Goal: Task Accomplishment & Management: Use online tool/utility

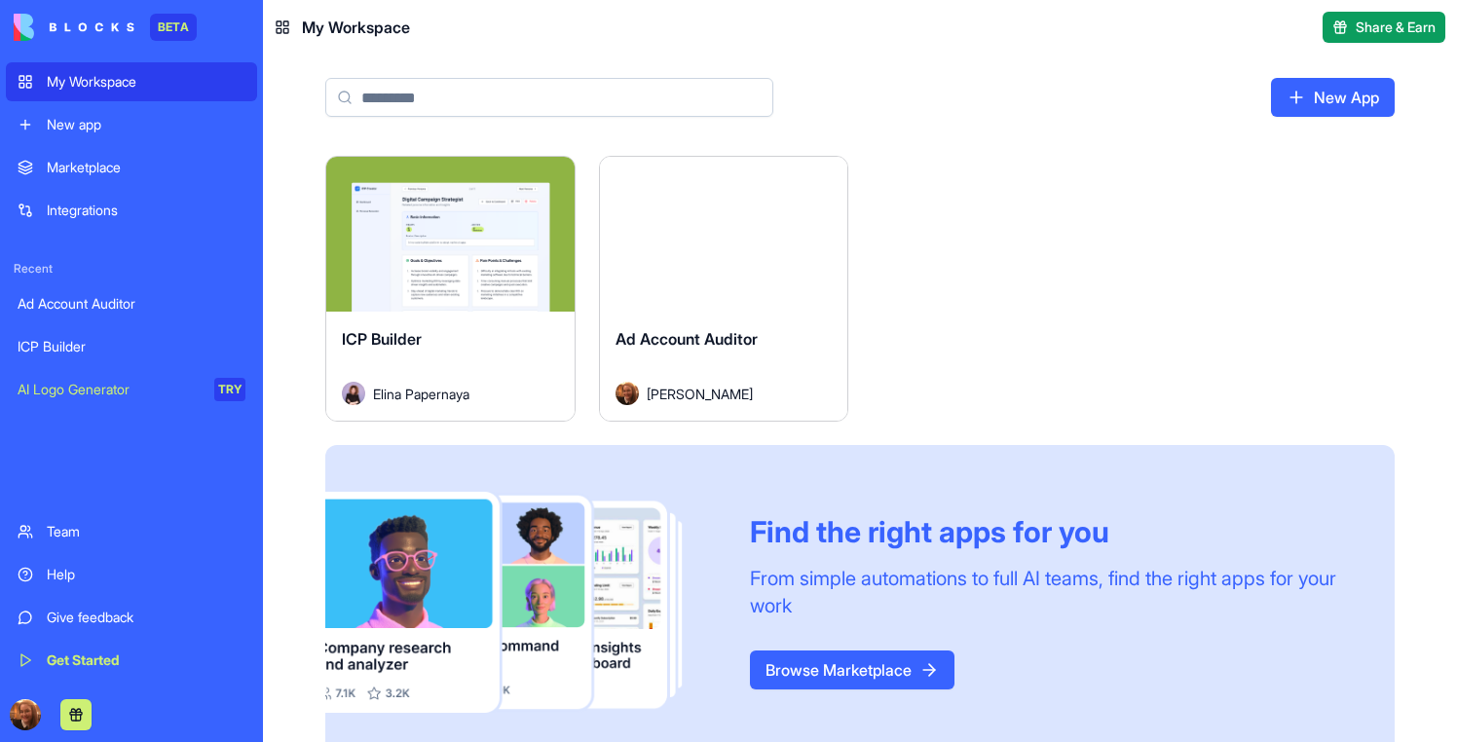
click at [452, 297] on div "Launch" at bounding box center [450, 234] width 248 height 155
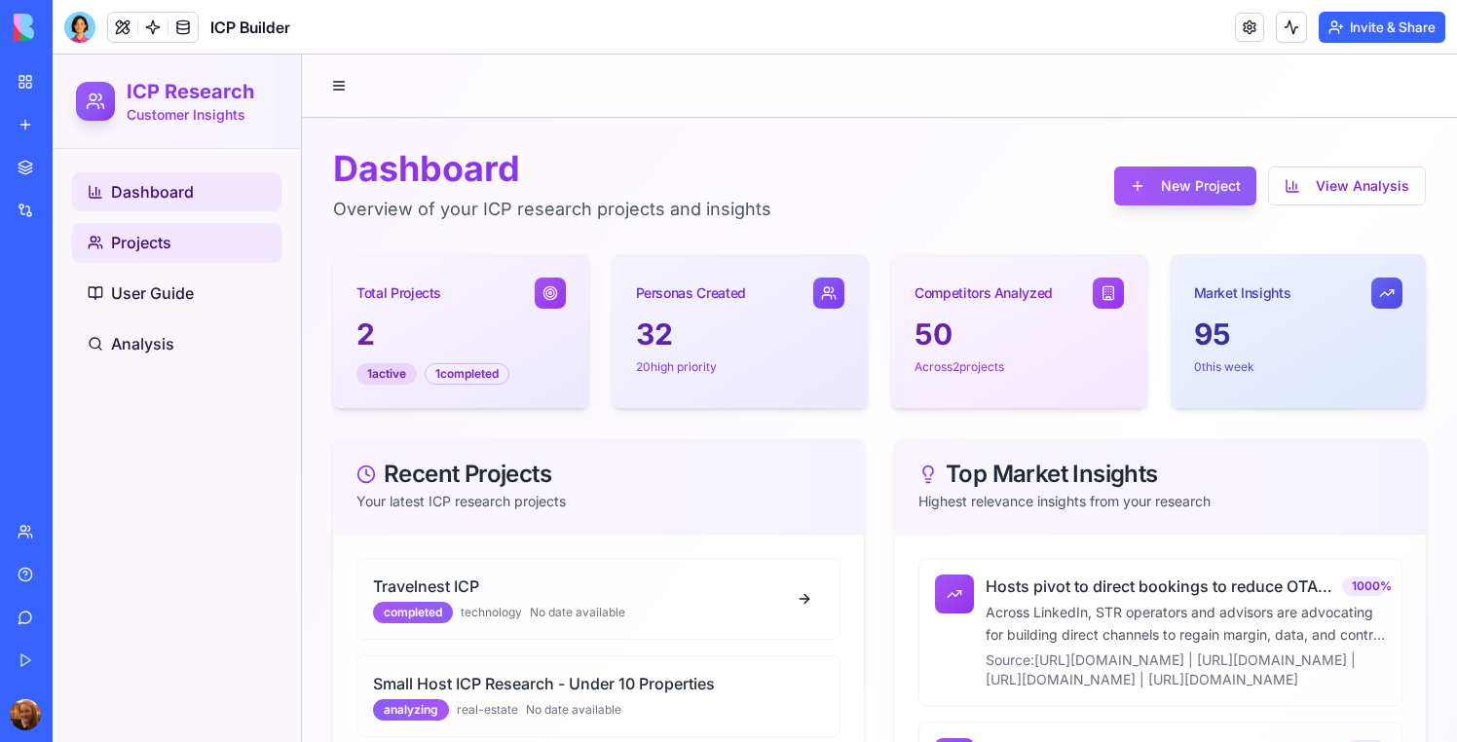
click at [224, 243] on link "Projects" at bounding box center [176, 242] width 209 height 39
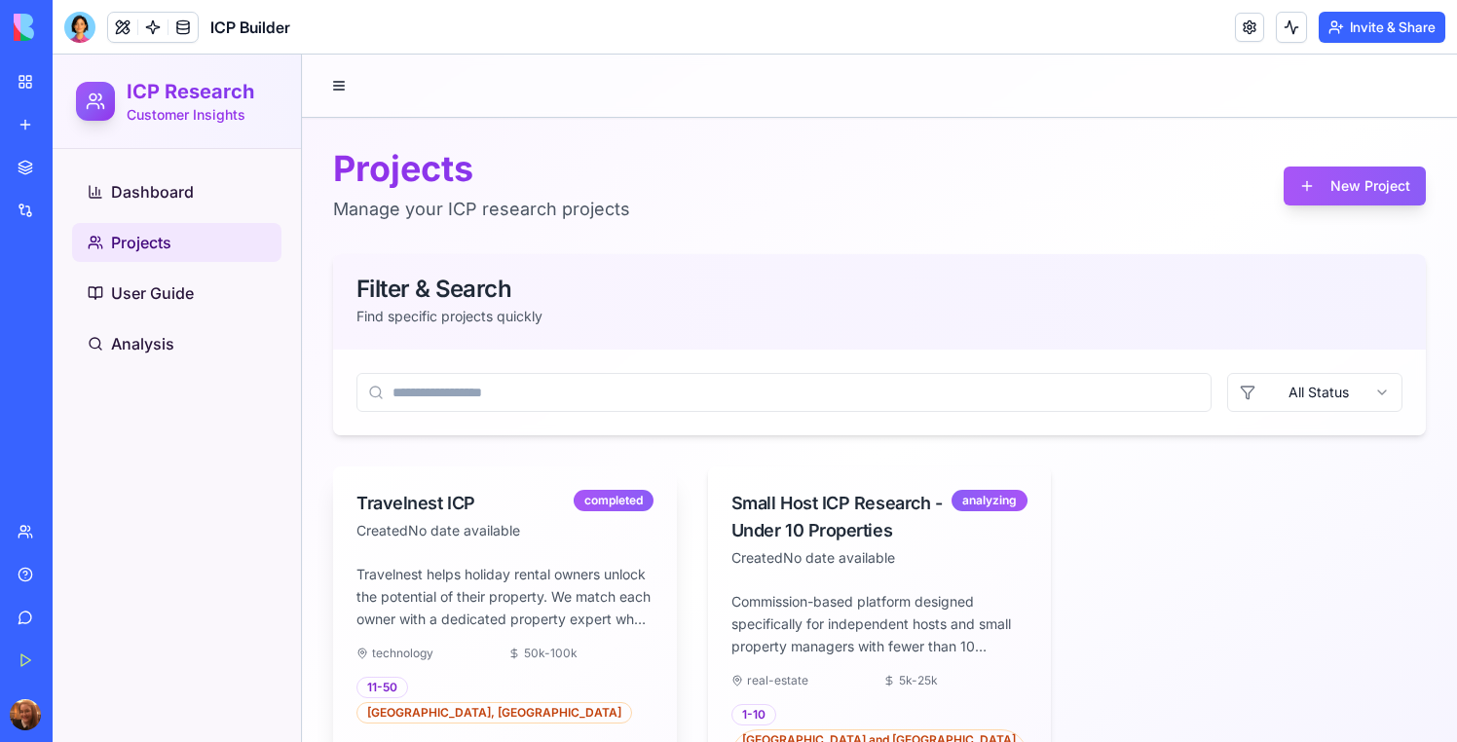
scroll to position [102, 0]
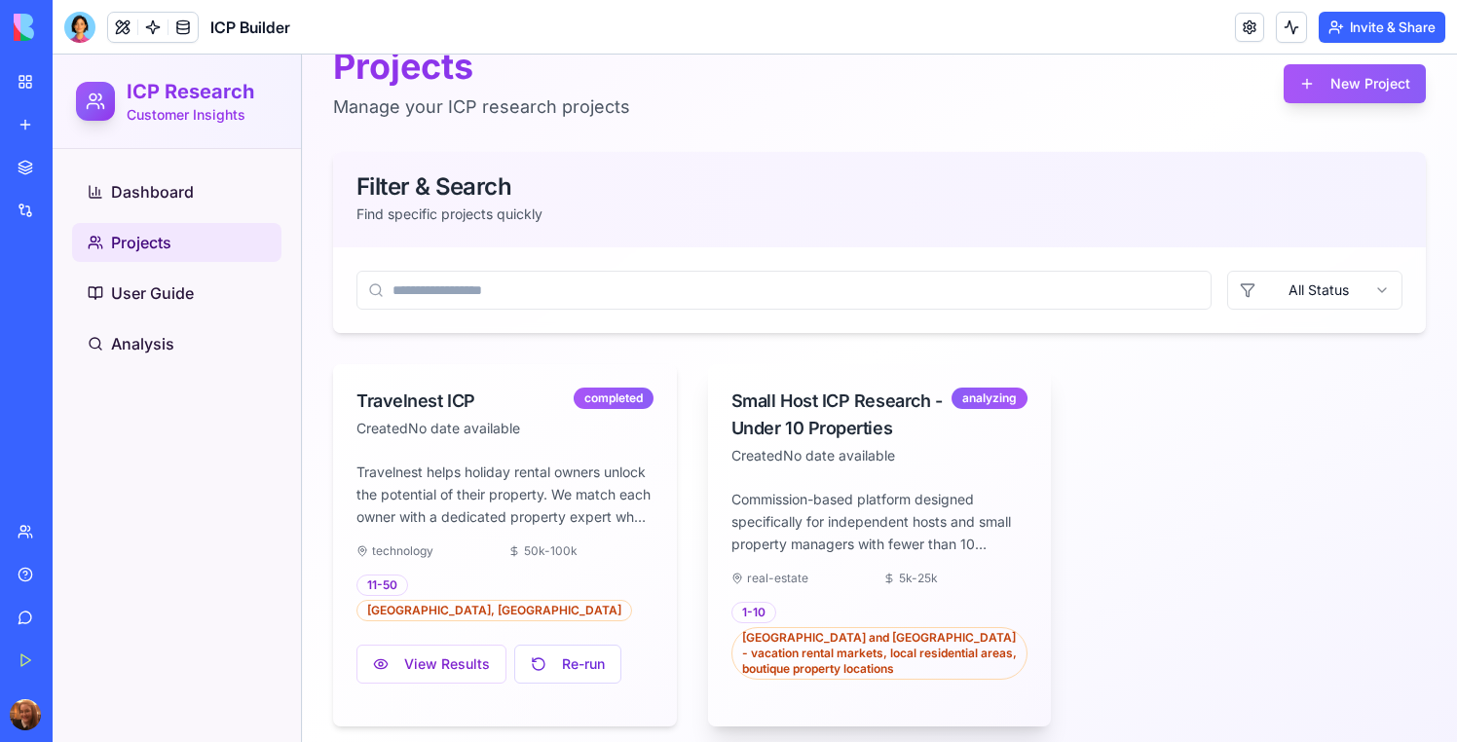
click at [915, 651] on div "[GEOGRAPHIC_DATA] and [GEOGRAPHIC_DATA] - vacation rental markets, local reside…" at bounding box center [879, 653] width 297 height 53
click at [928, 669] on div "Commission-based platform designed specifically for independent hosts and small…" at bounding box center [880, 608] width 344 height 238
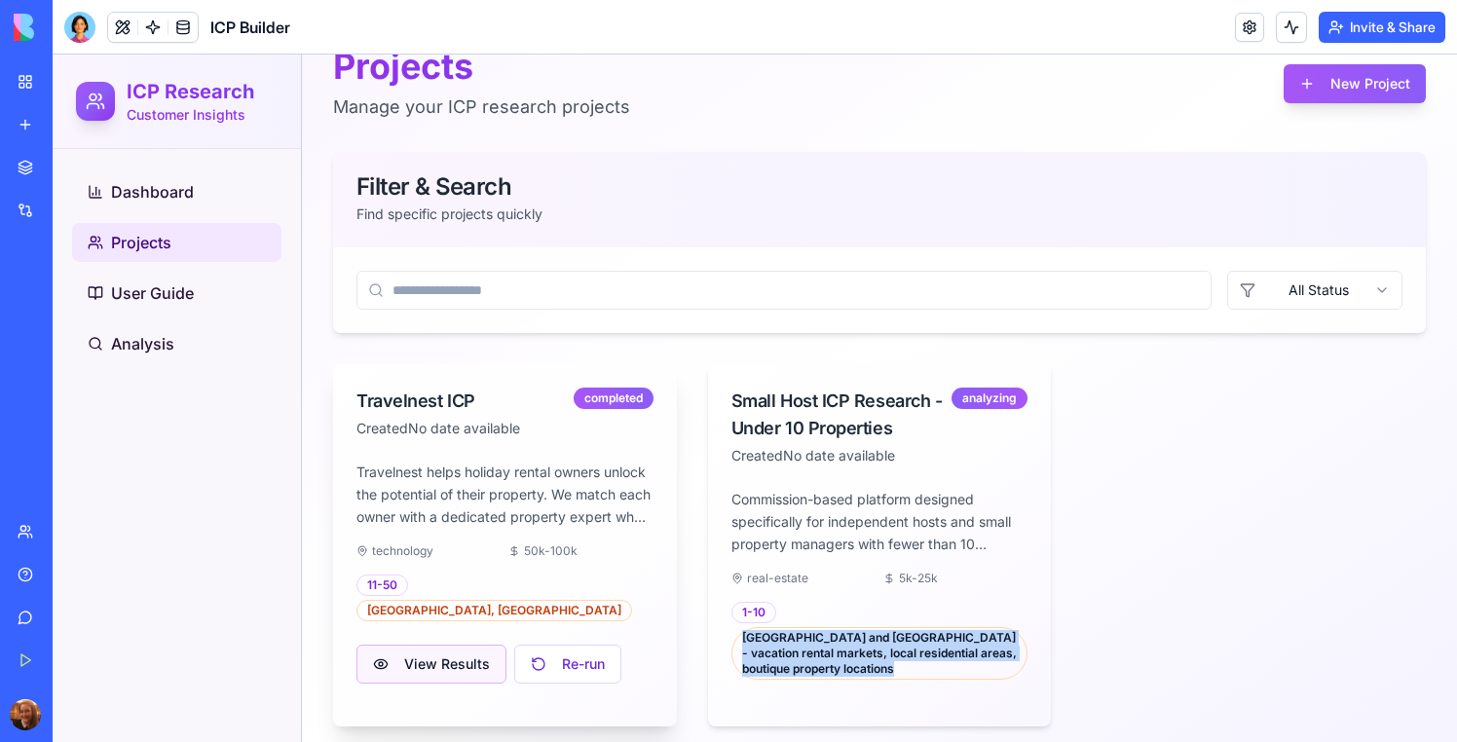
click at [444, 647] on button "View Results" at bounding box center [431, 664] width 150 height 39
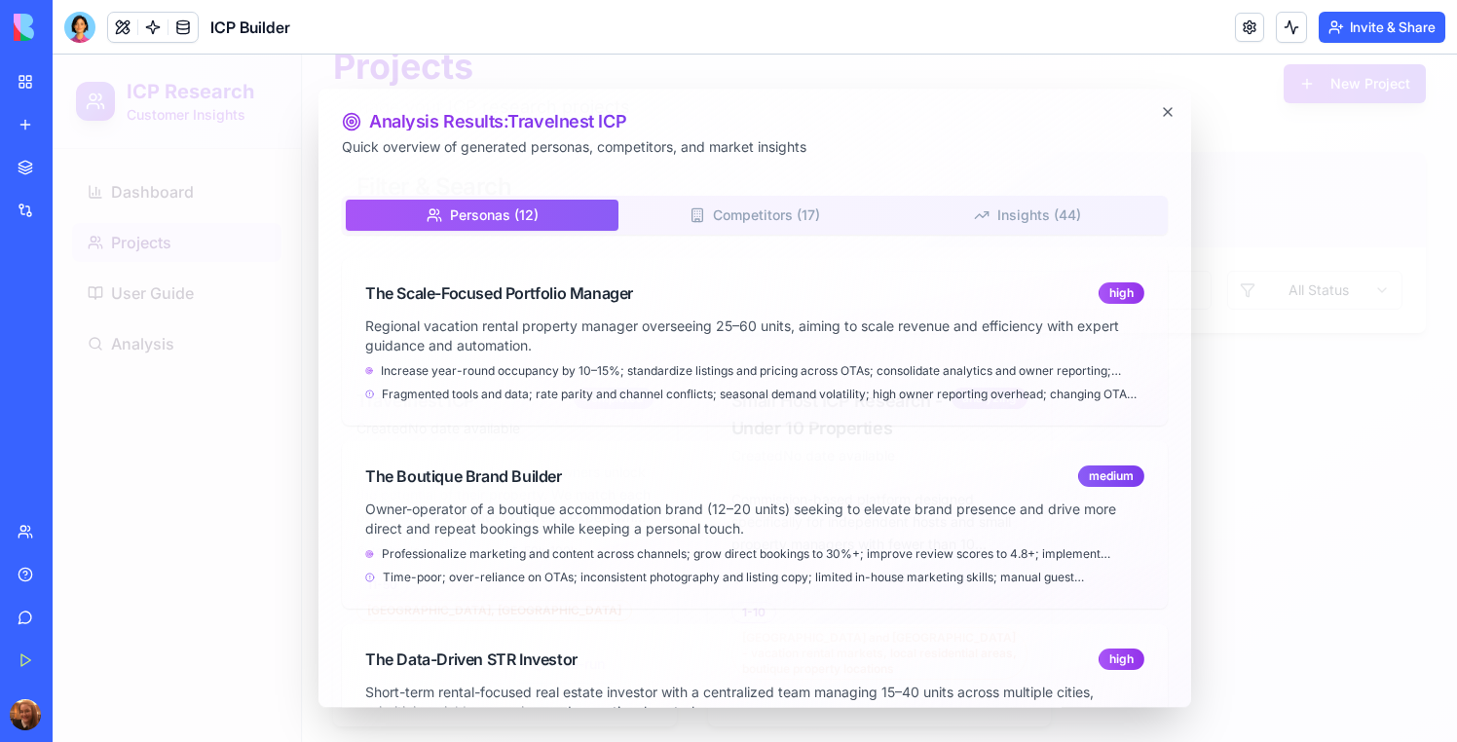
click at [740, 235] on div "Personas ( 12 ) Competitors ( 17 ) Insights ( 44 )" at bounding box center [755, 215] width 826 height 39
click at [740, 220] on button "Competitors ( 17 )" at bounding box center [754, 215] width 273 height 31
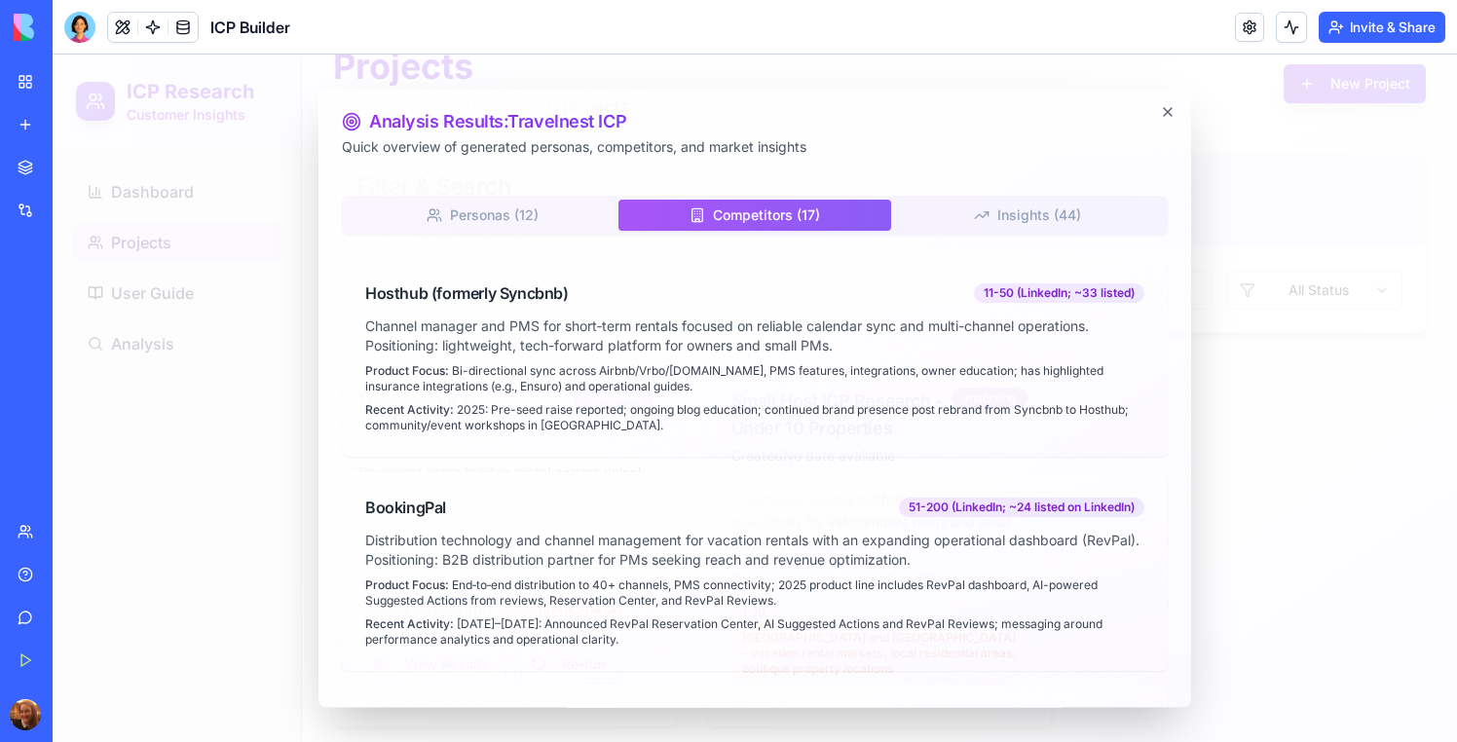
click at [967, 218] on button "Insights ( 44 )" at bounding box center [1027, 215] width 273 height 31
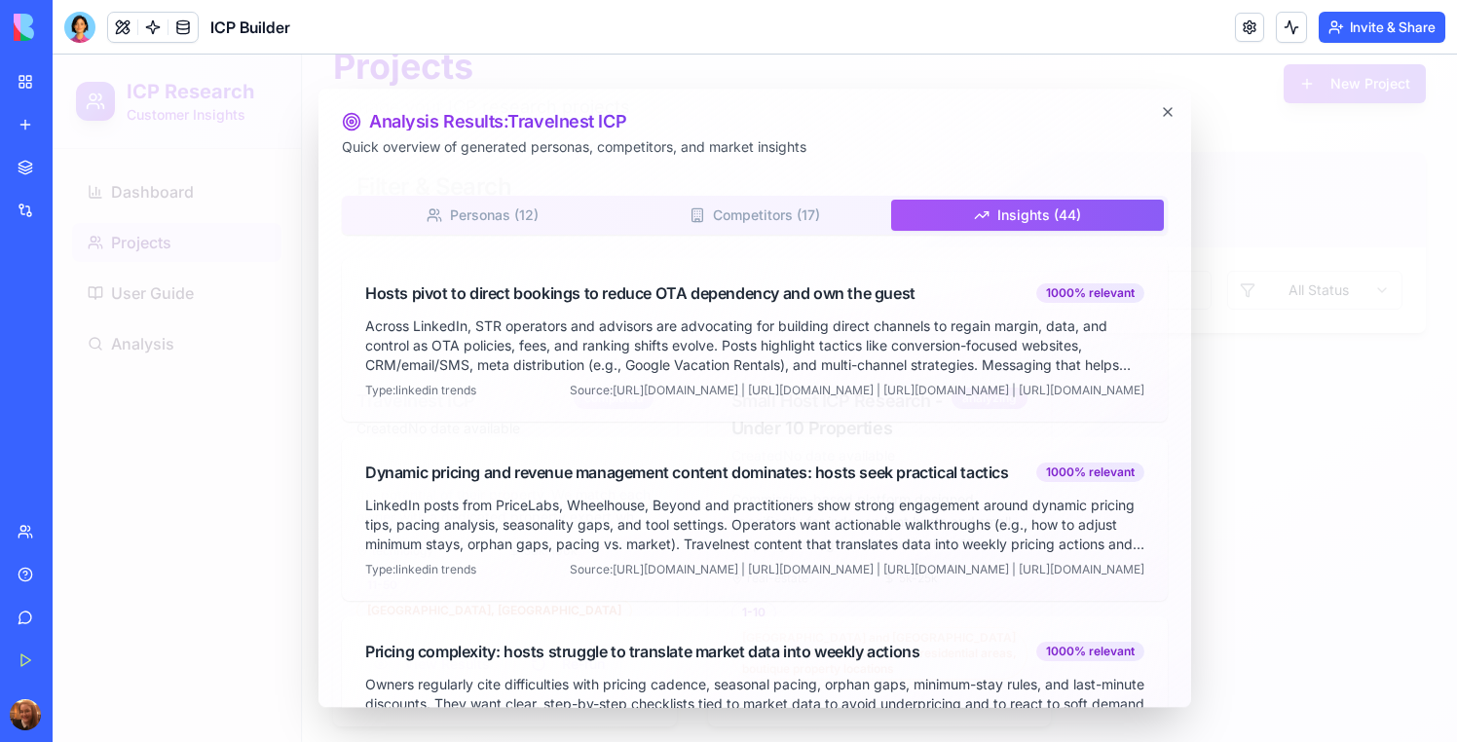
click at [1298, 447] on div at bounding box center [755, 399] width 1404 height 688
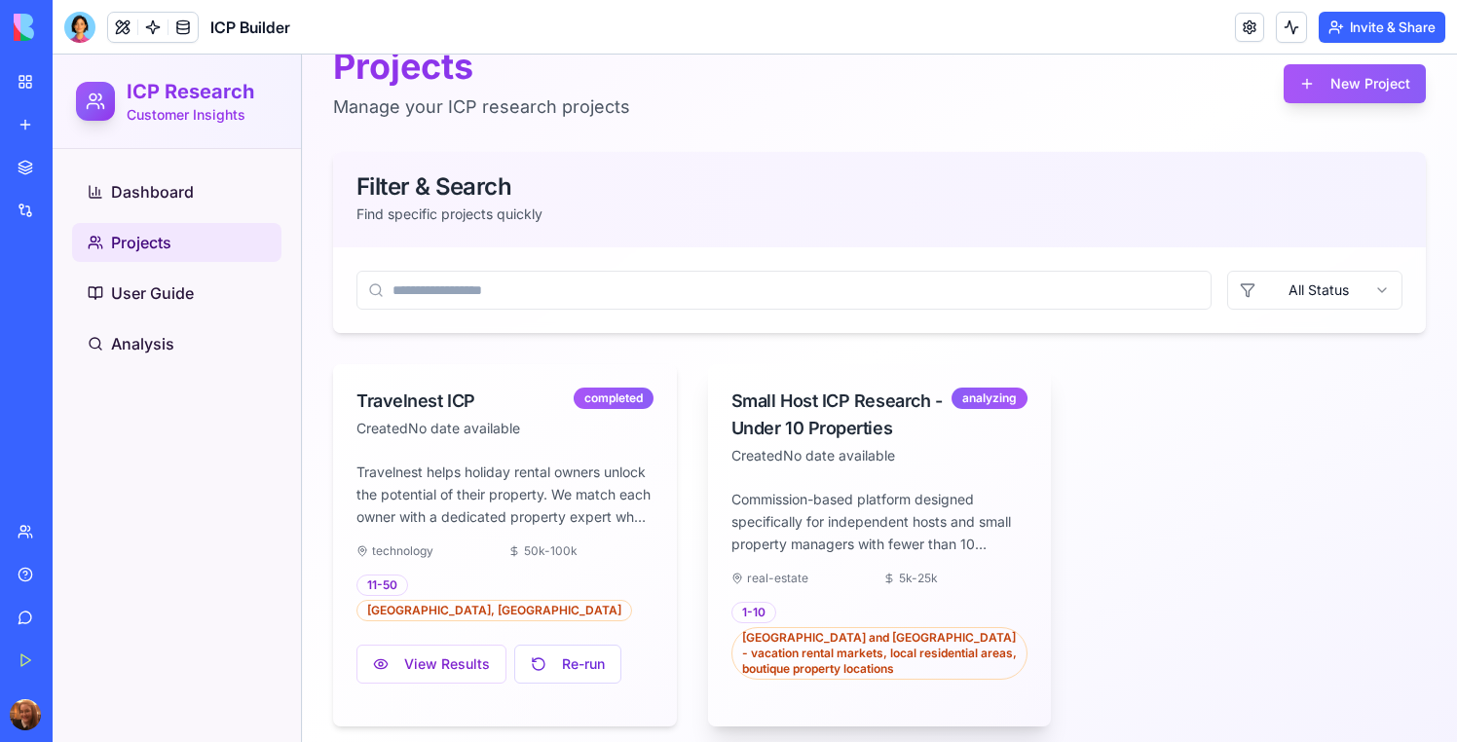
click at [818, 581] on div "real-estate" at bounding box center [803, 579] width 144 height 16
click at [420, 645] on button "View Results" at bounding box center [431, 664] width 150 height 39
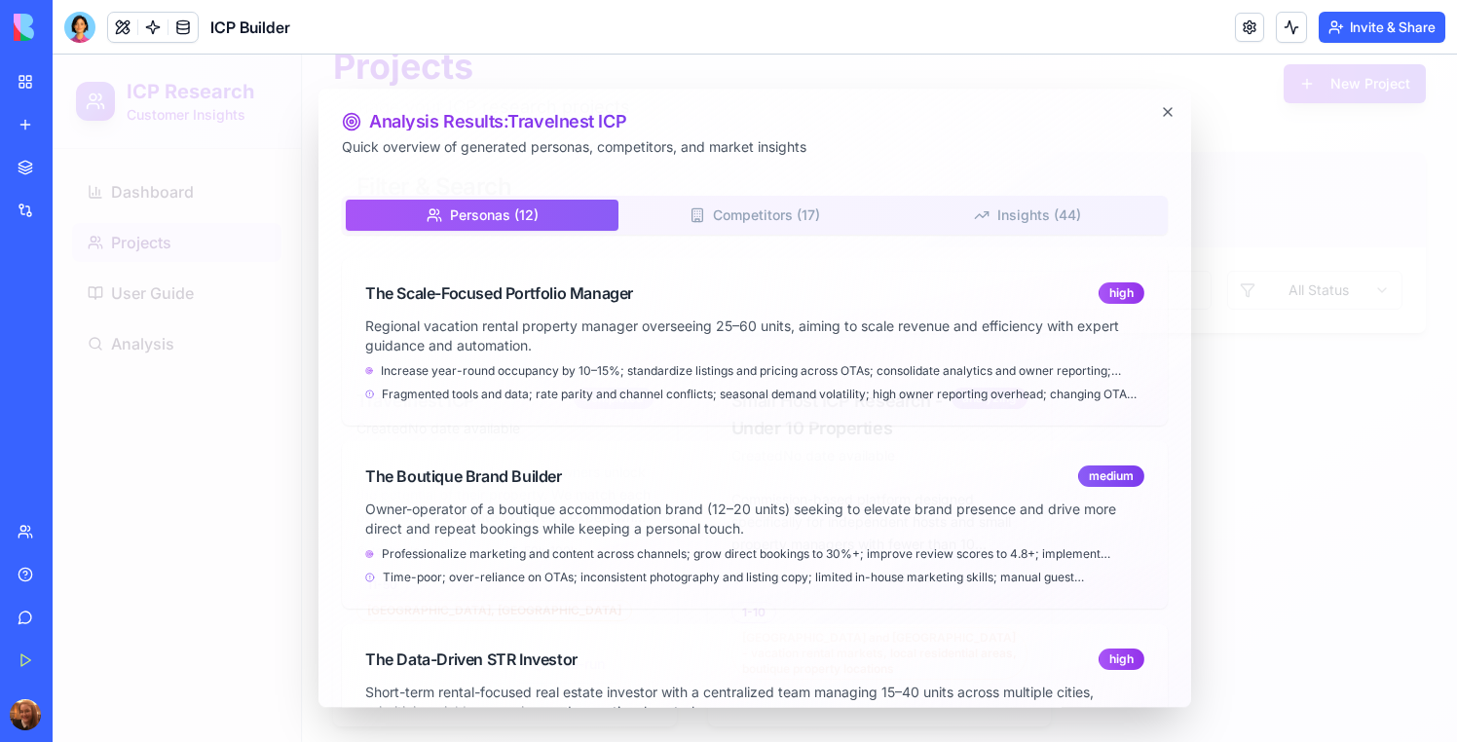
click at [525, 203] on button "Personas ( 12 )" at bounding box center [482, 215] width 273 height 31
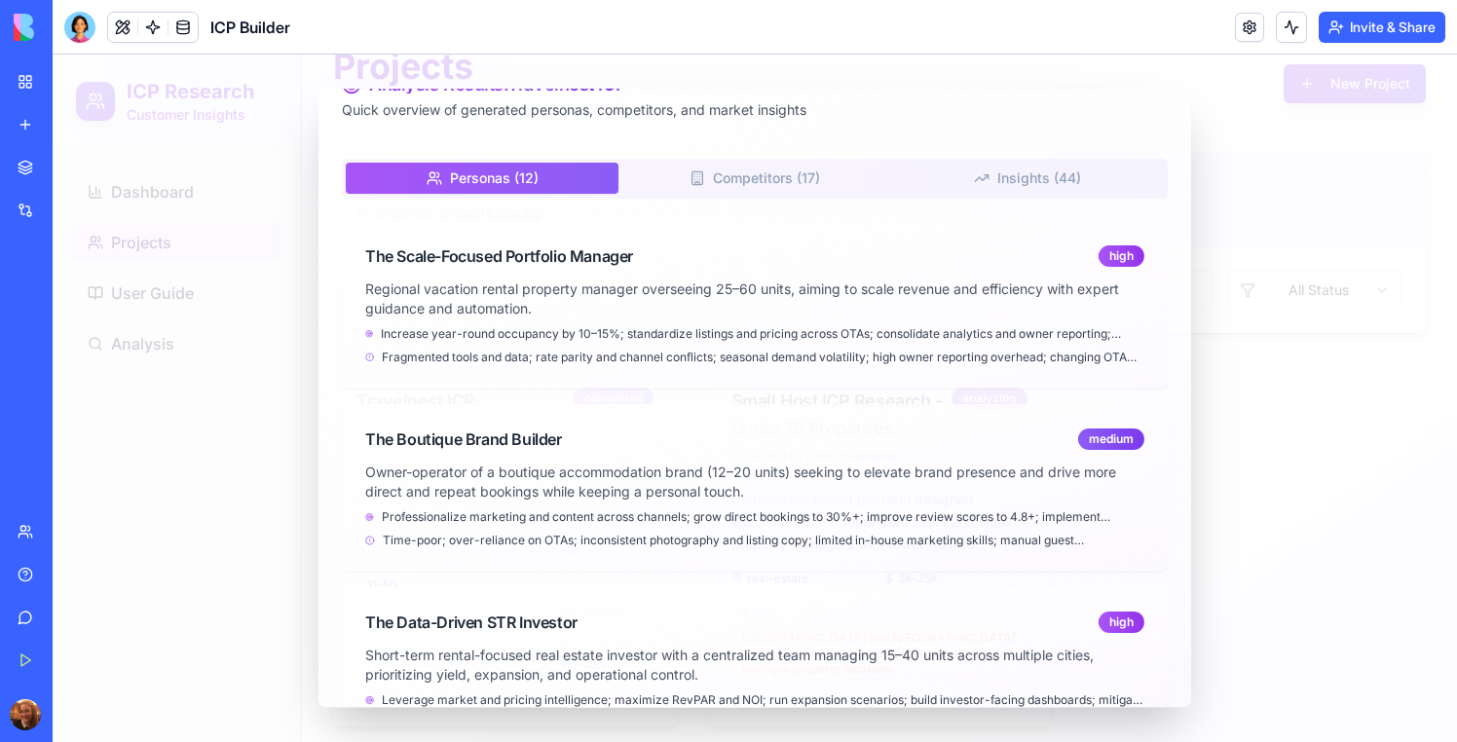
scroll to position [0, 0]
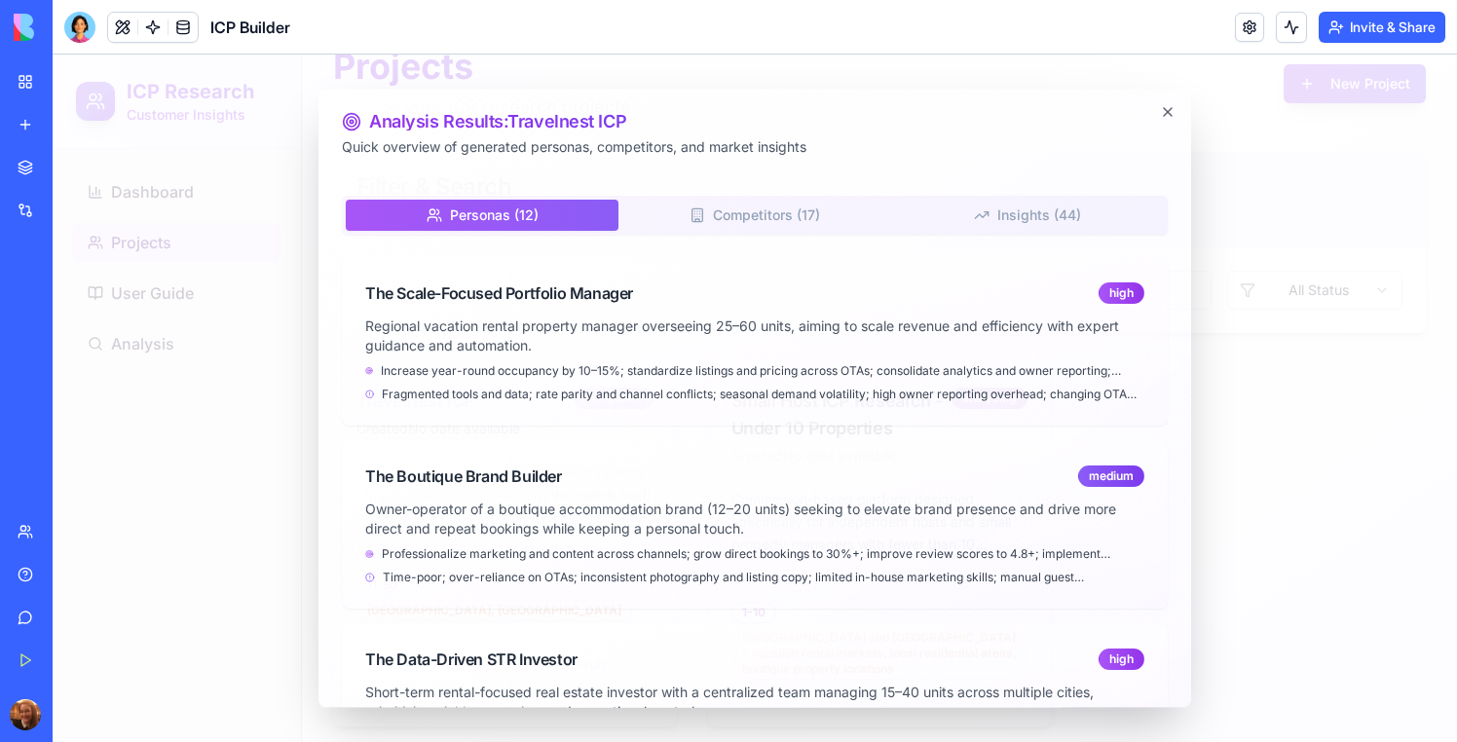
click at [772, 206] on button "Competitors ( 17 )" at bounding box center [754, 215] width 273 height 31
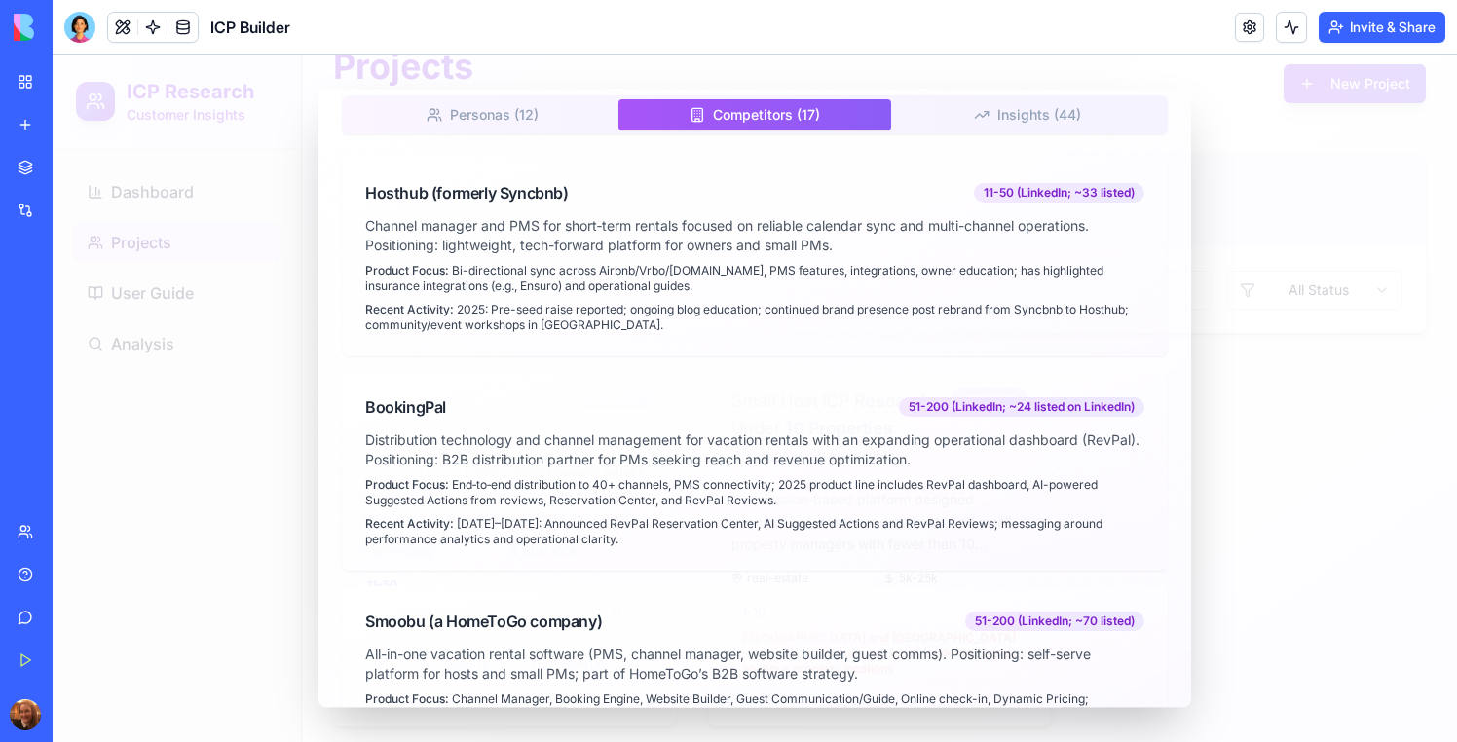
scroll to position [2, 0]
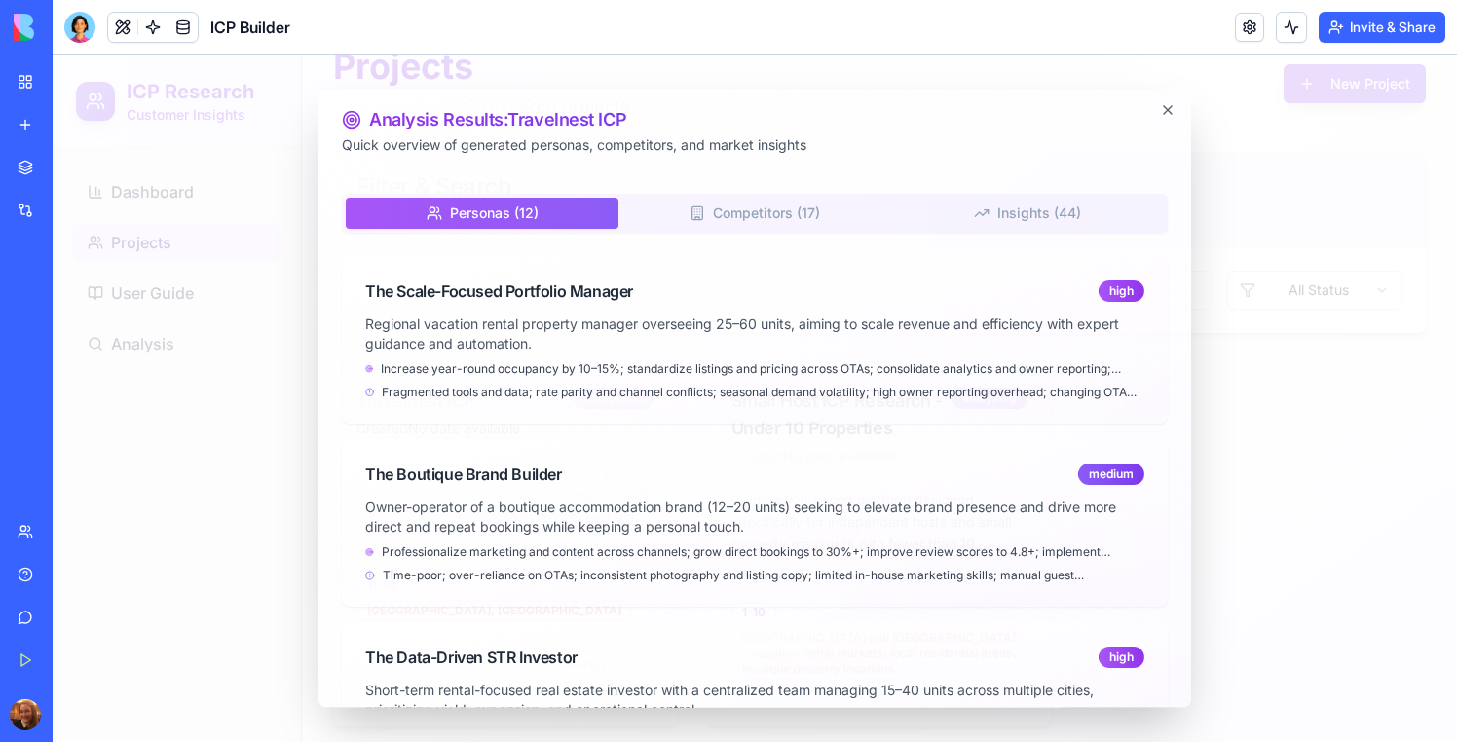
click at [502, 211] on button "Personas ( 12 )" at bounding box center [482, 213] width 273 height 31
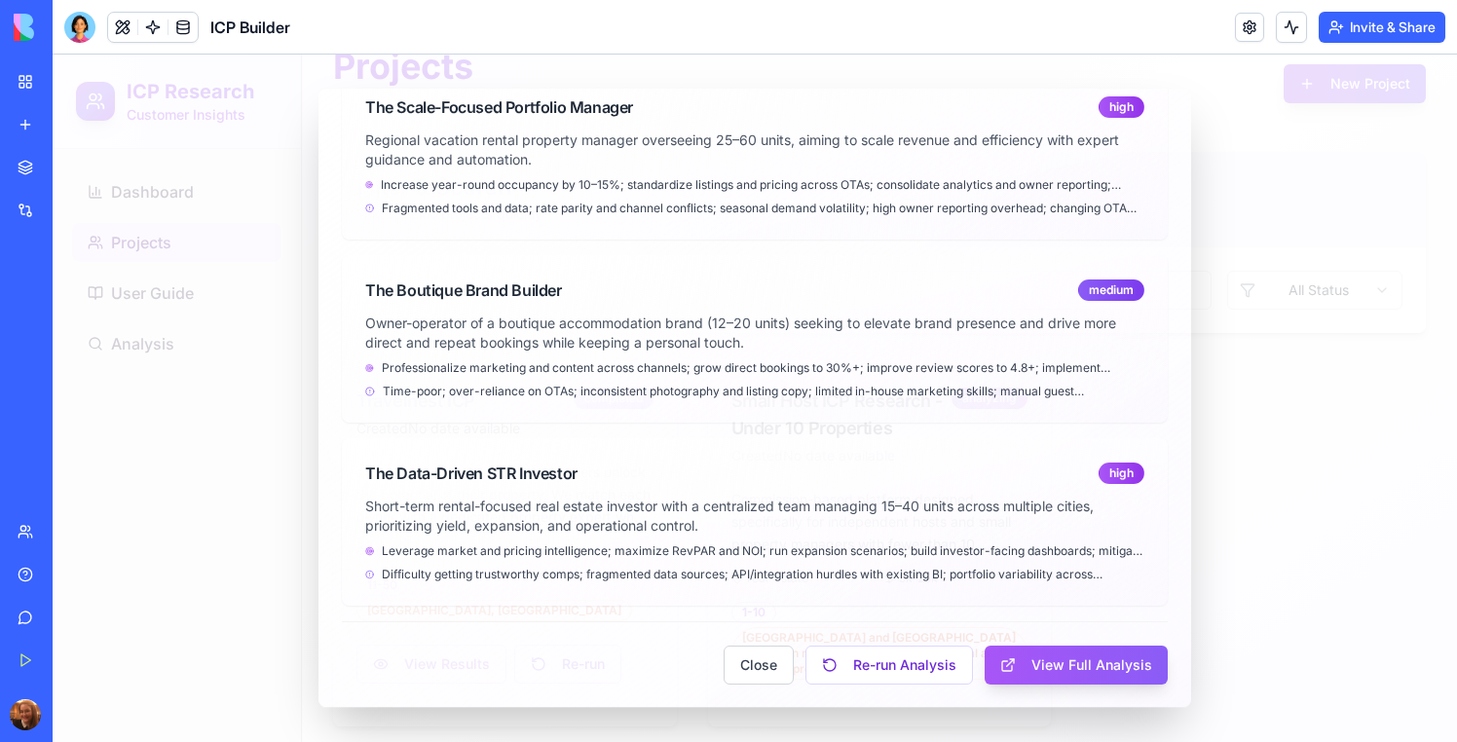
scroll to position [0, 0]
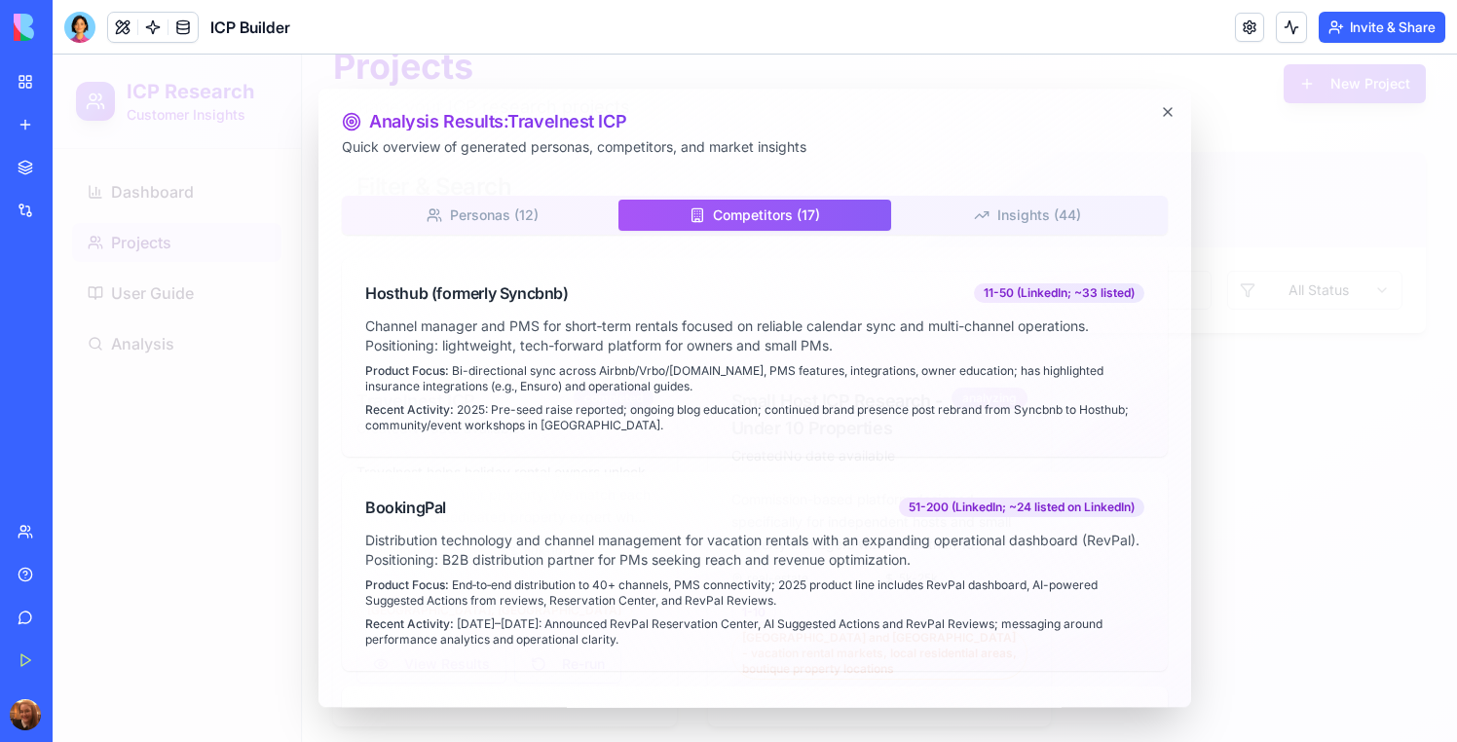
click at [779, 203] on button "Competitors ( 17 )" at bounding box center [754, 215] width 273 height 31
click at [1055, 230] on button "Insights ( 44 )" at bounding box center [1027, 215] width 273 height 31
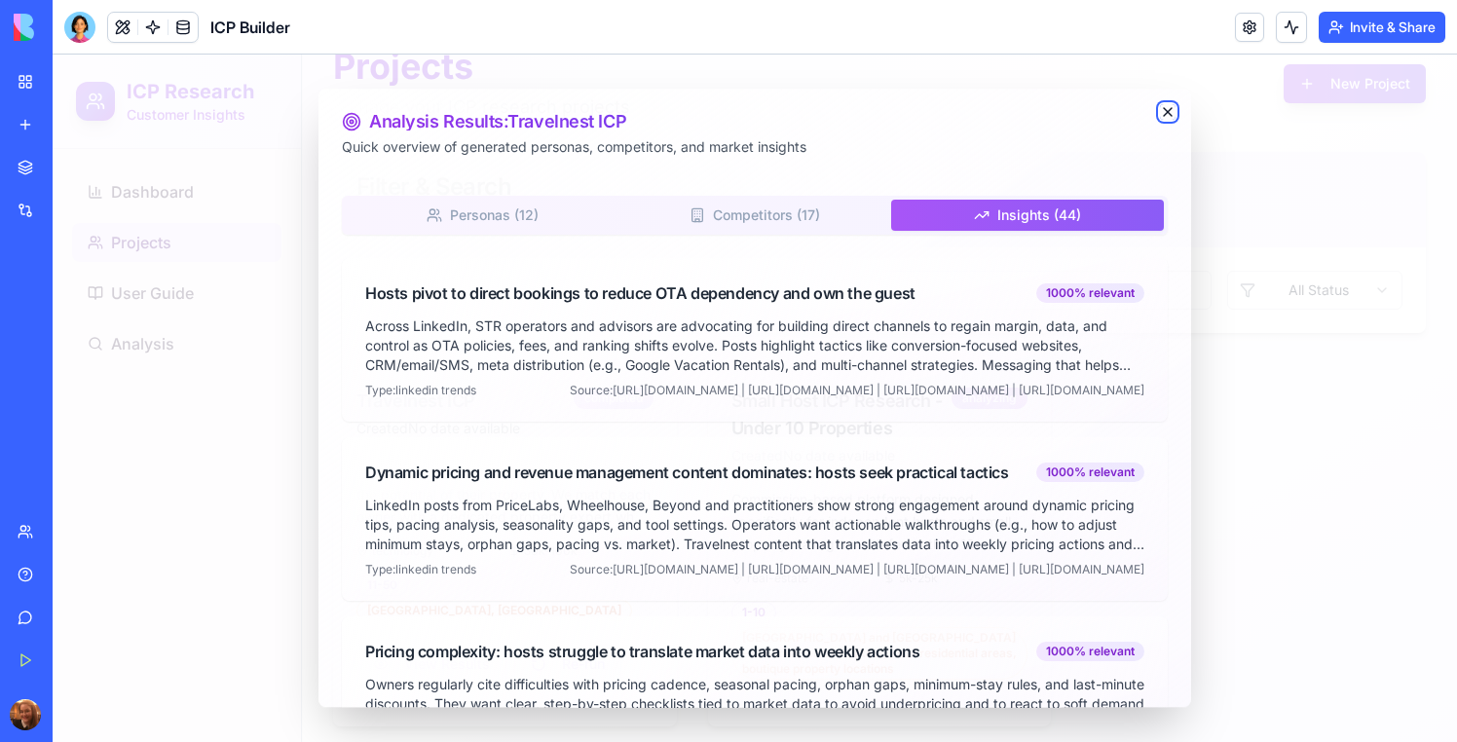
click at [1163, 119] on icon "button" at bounding box center [1168, 112] width 16 height 16
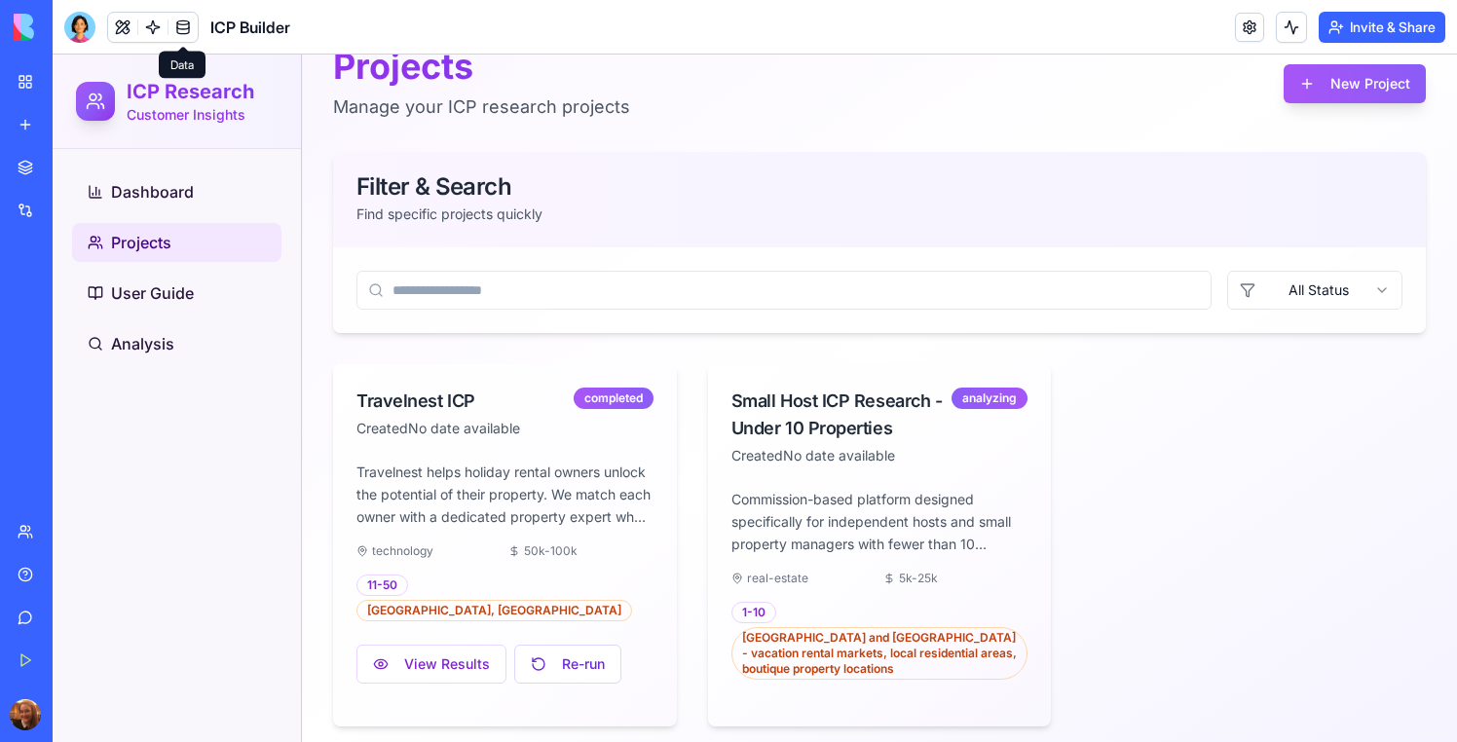
click at [176, 28] on link at bounding box center [182, 27] width 29 height 29
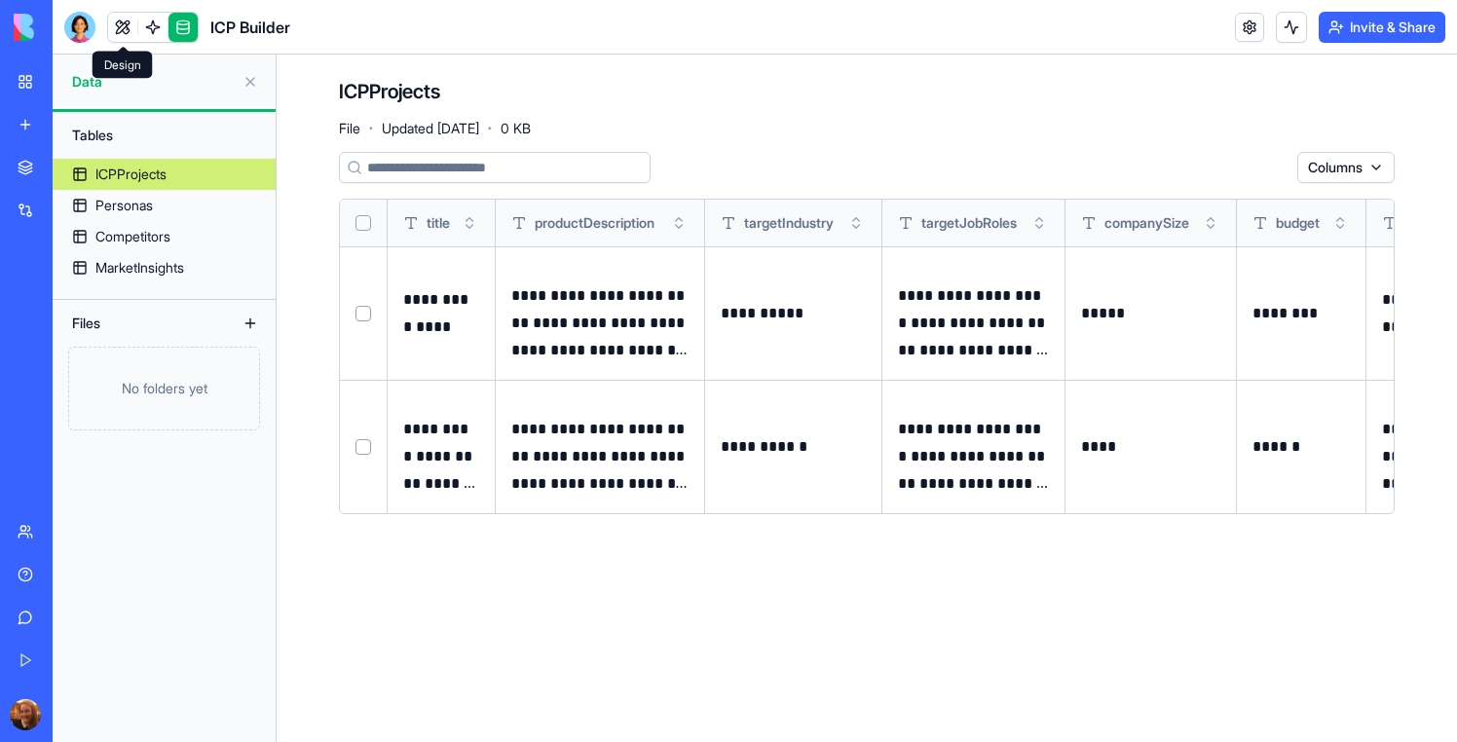
click at [129, 44] on header "ICP Builder Invite & Share" at bounding box center [755, 27] width 1404 height 55
click at [129, 34] on link at bounding box center [122, 27] width 29 height 29
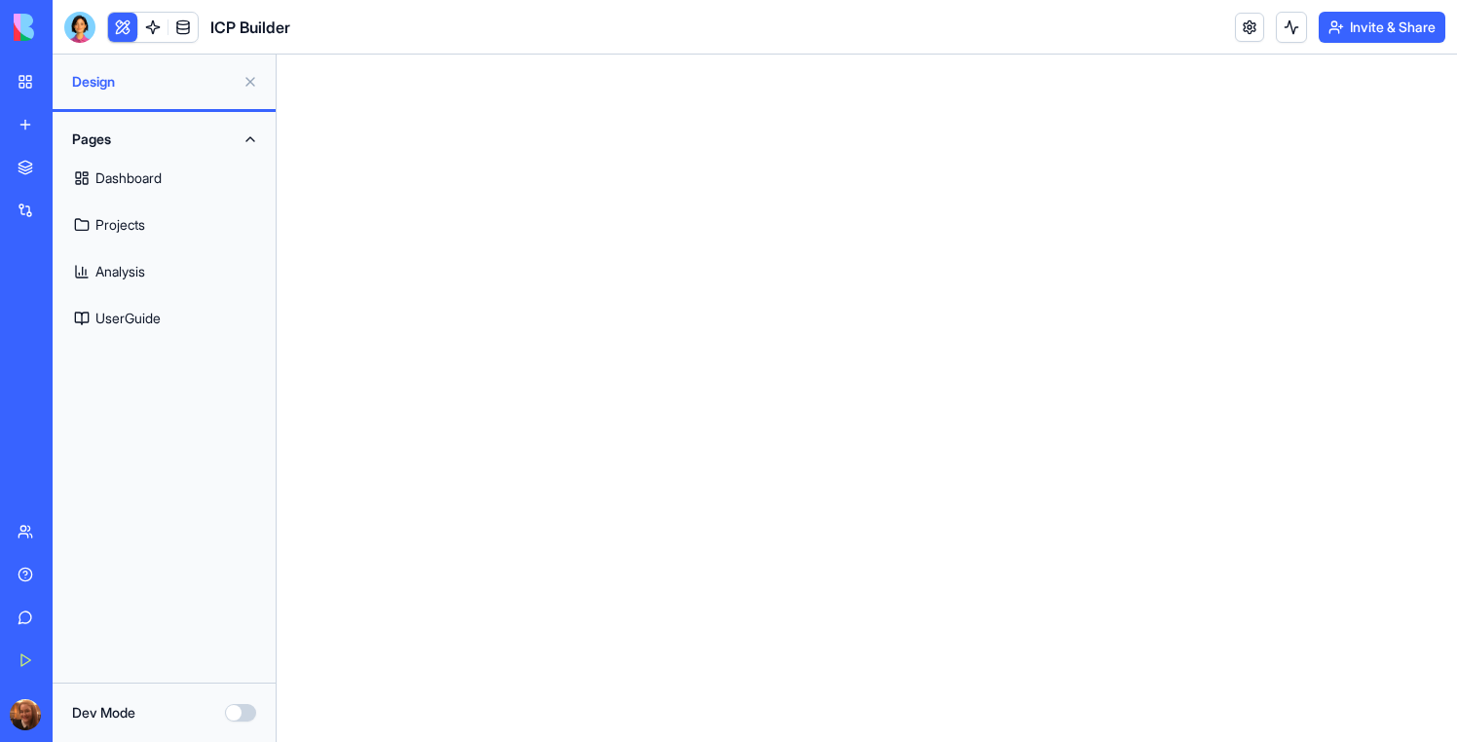
click at [133, 183] on link "Dashboard" at bounding box center [164, 178] width 200 height 47
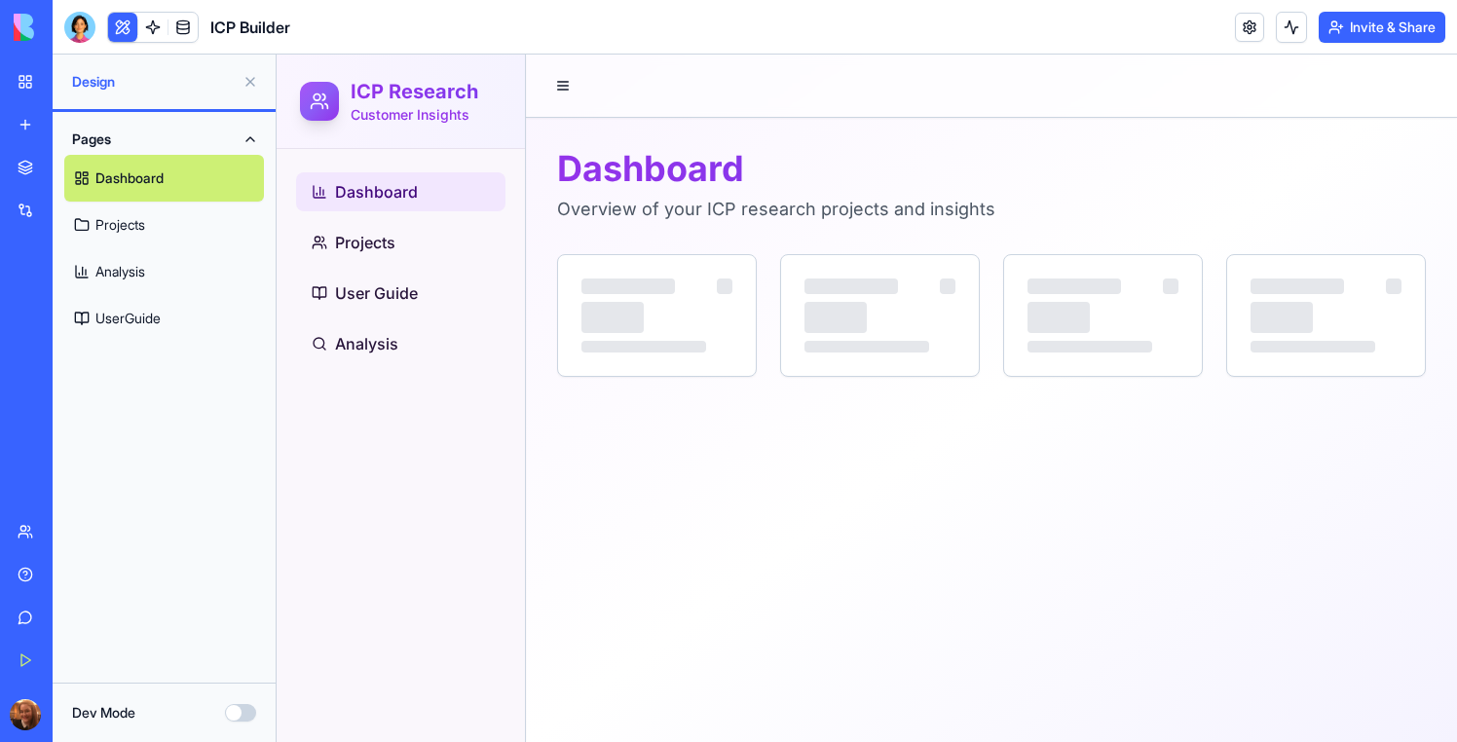
click at [131, 227] on link "Projects" at bounding box center [164, 225] width 200 height 47
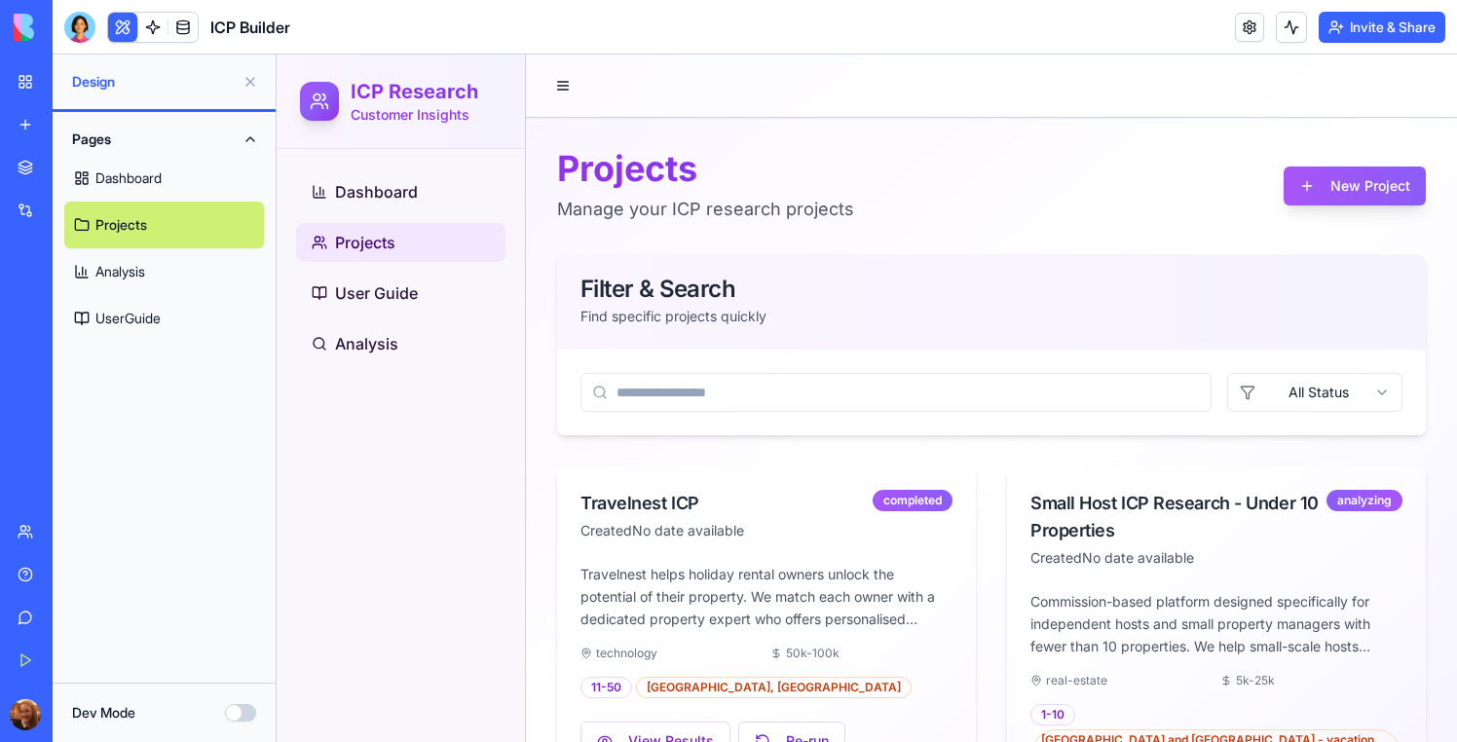
scroll to position [102, 0]
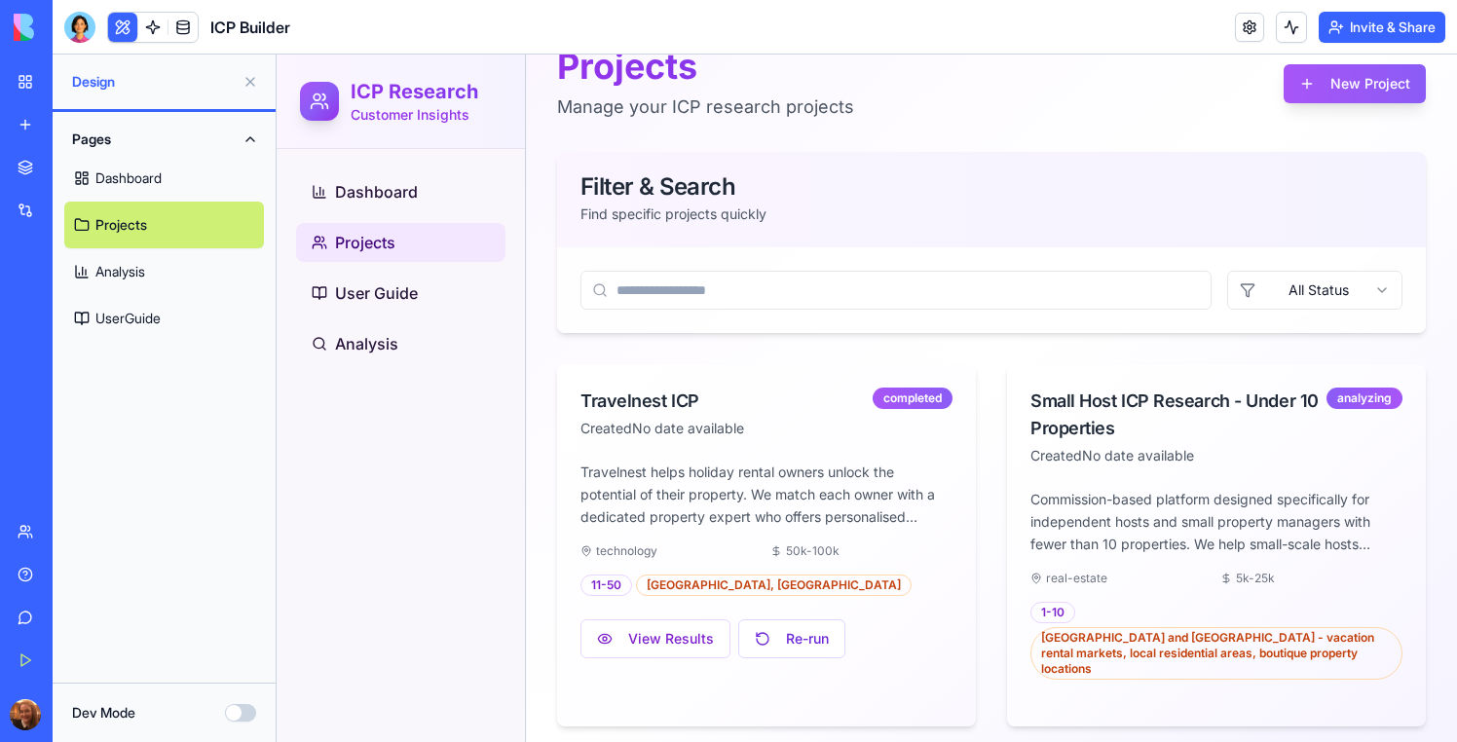
click at [924, 283] on input at bounding box center [895, 290] width 631 height 39
click at [1258, 284] on html "ICP Research Customer Insights Dashboard Projects User Guide Analysis Projects …" at bounding box center [867, 354] width 1180 height 805
click at [1275, 288] on html "ICP Research Customer Insights Dashboard Projects User Guide Analysis Projects …" at bounding box center [867, 354] width 1180 height 805
click at [411, 190] on span "Dashboard" at bounding box center [376, 191] width 83 height 23
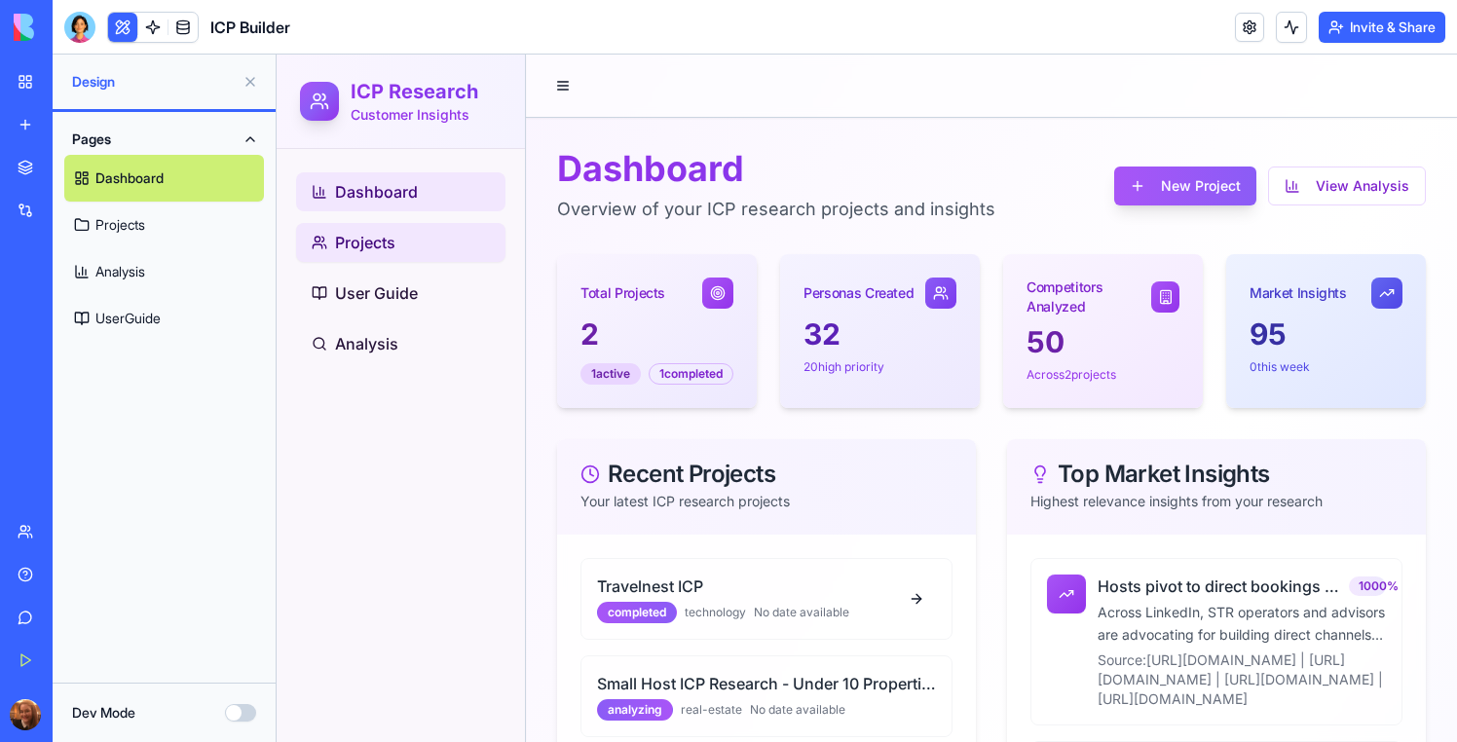
click at [373, 237] on span "Projects" at bounding box center [365, 242] width 60 height 23
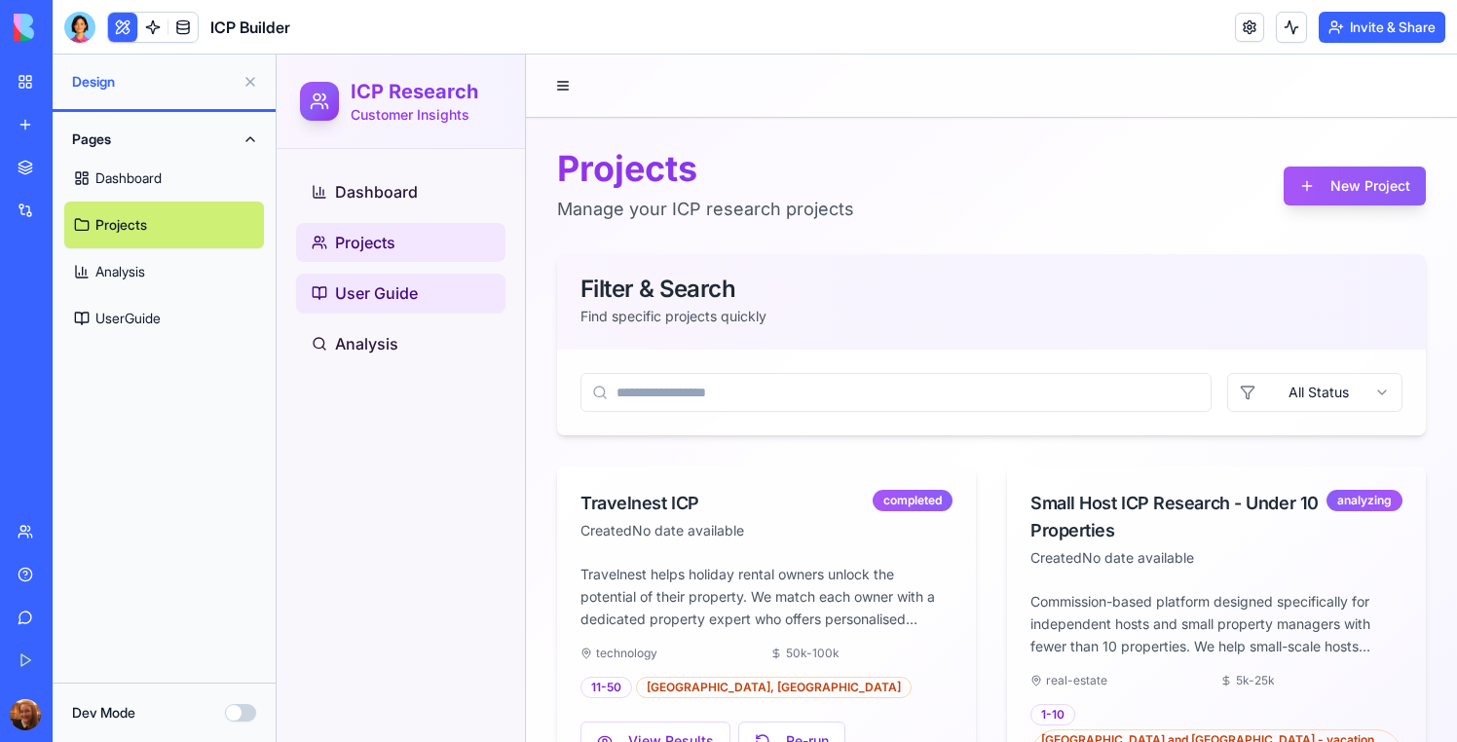
click at [373, 298] on span "User Guide" at bounding box center [376, 292] width 83 height 23
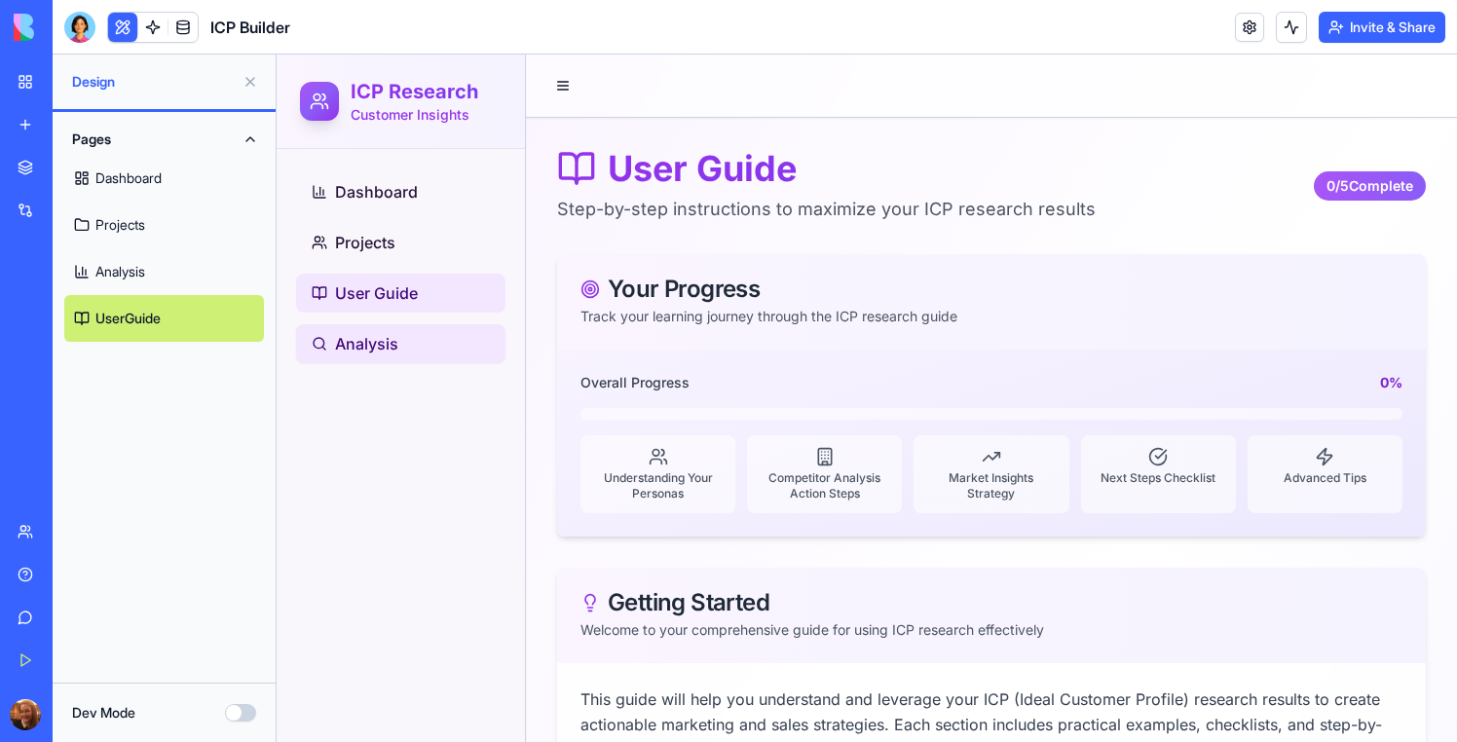
click at [379, 353] on span "Analysis" at bounding box center [366, 343] width 63 height 23
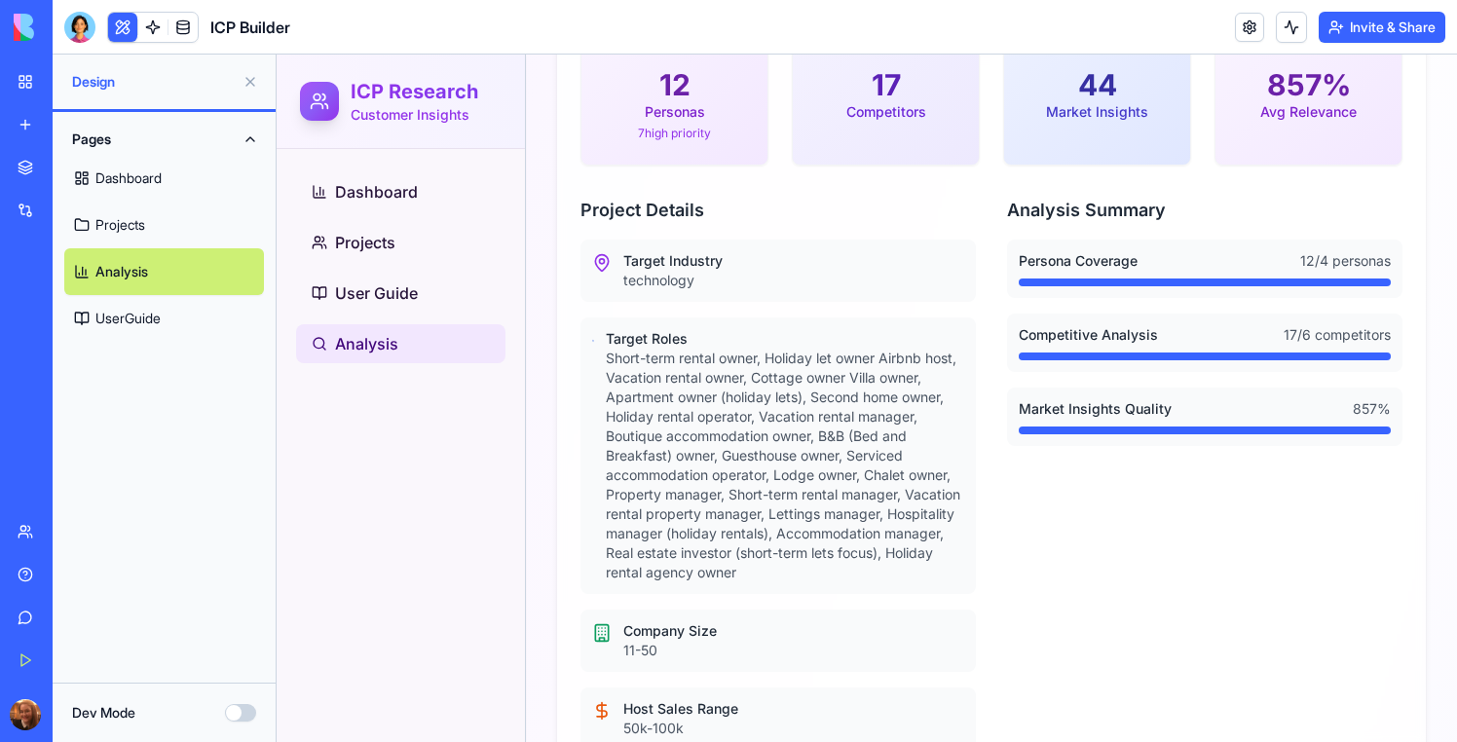
scroll to position [489, 0]
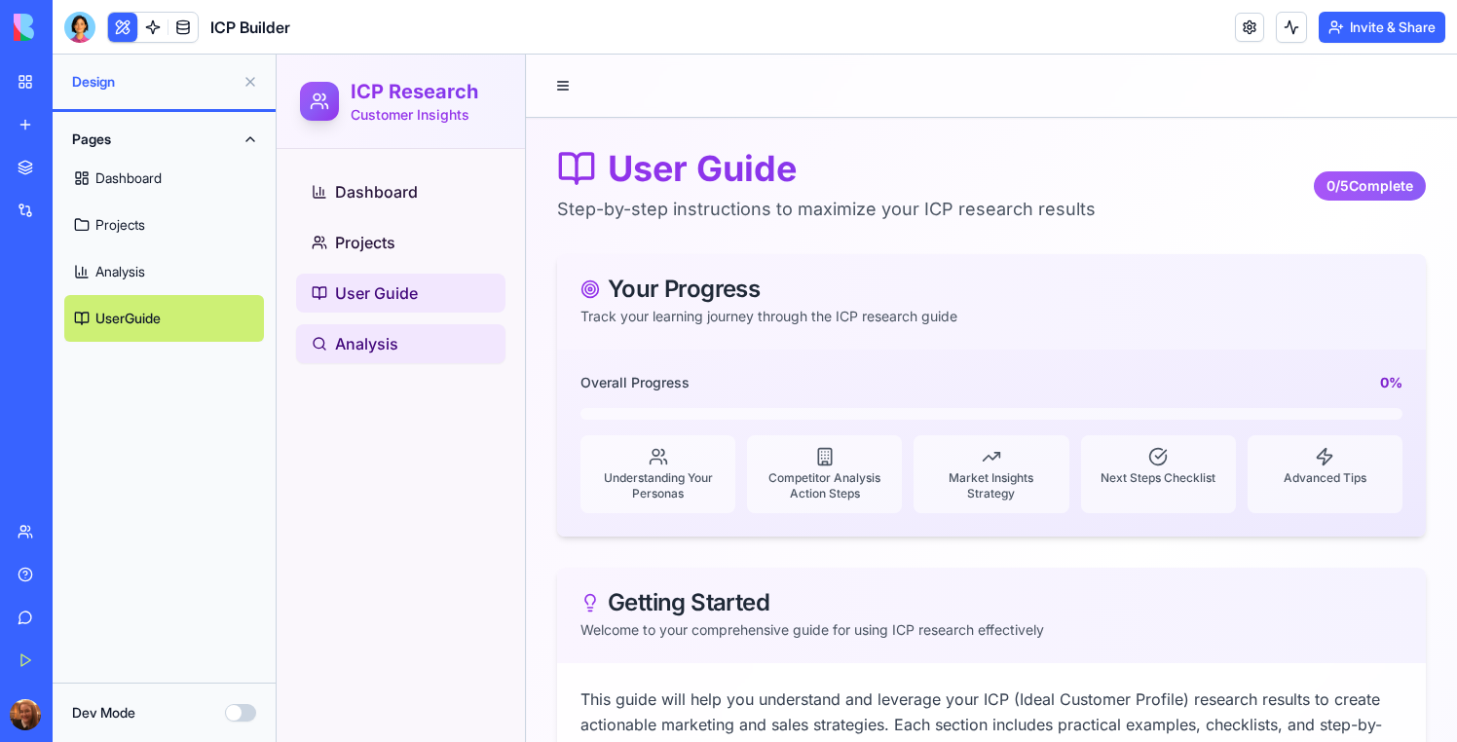
click at [362, 345] on span "Analysis" at bounding box center [366, 343] width 63 height 23
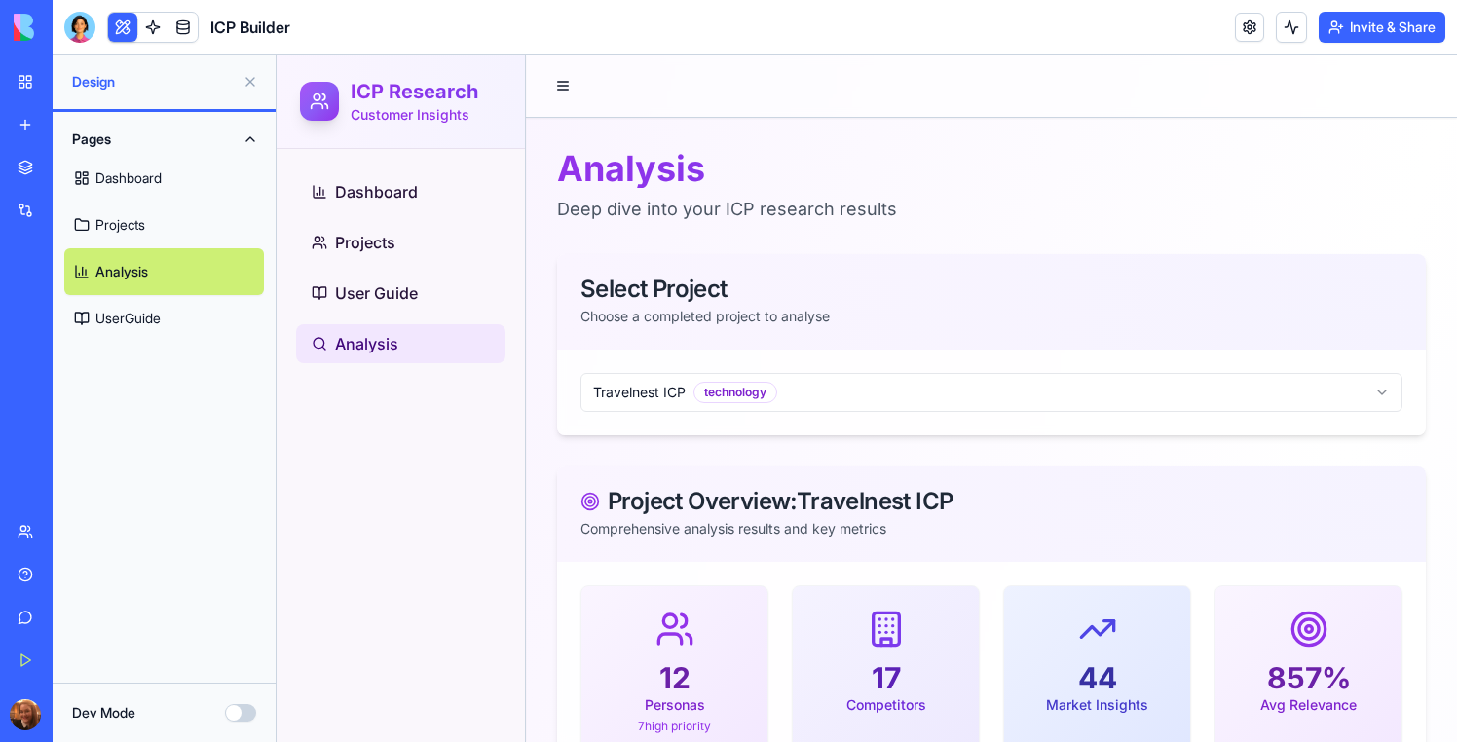
click at [394, 239] on span "Projects" at bounding box center [365, 242] width 60 height 23
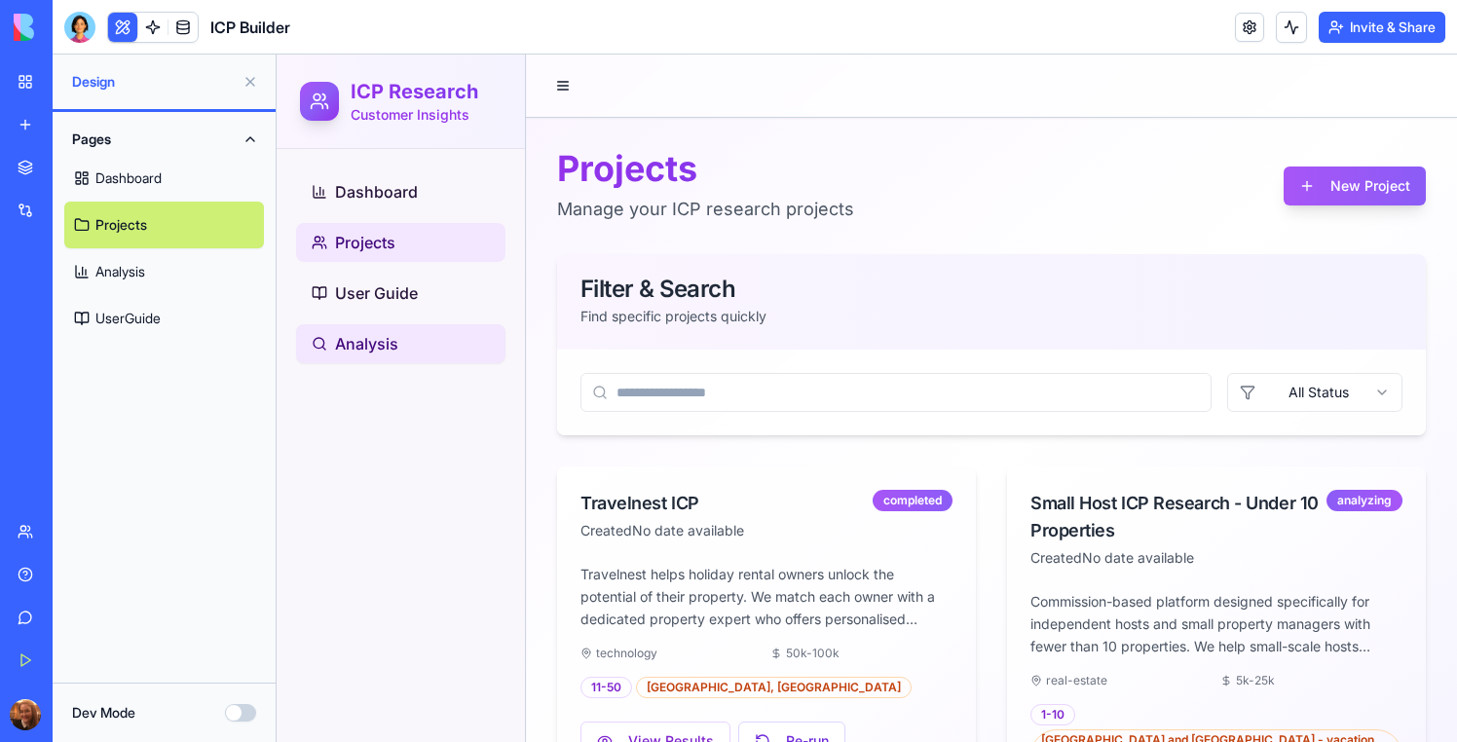
click at [397, 348] on span "Analysis" at bounding box center [366, 343] width 63 height 23
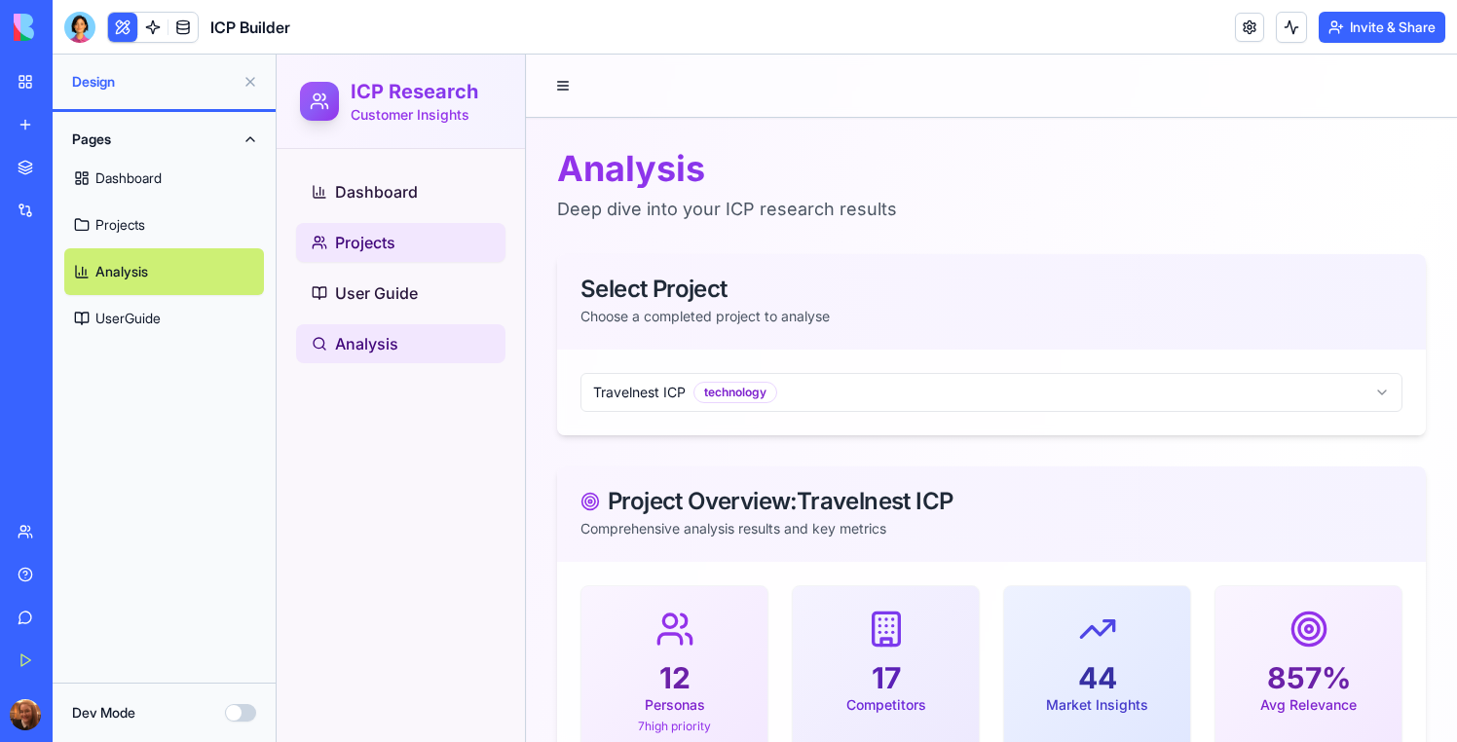
click at [361, 231] on span "Projects" at bounding box center [365, 242] width 60 height 23
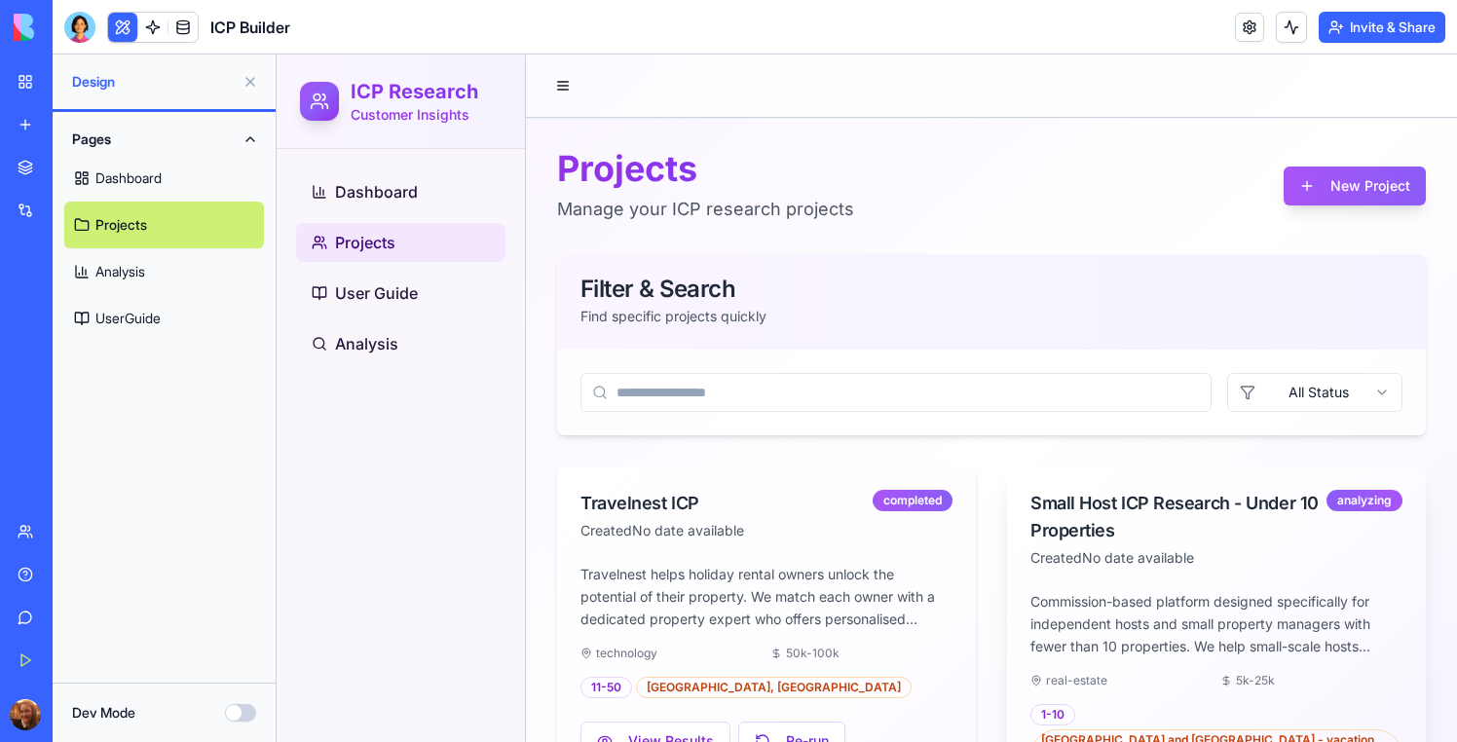
scroll to position [102, 0]
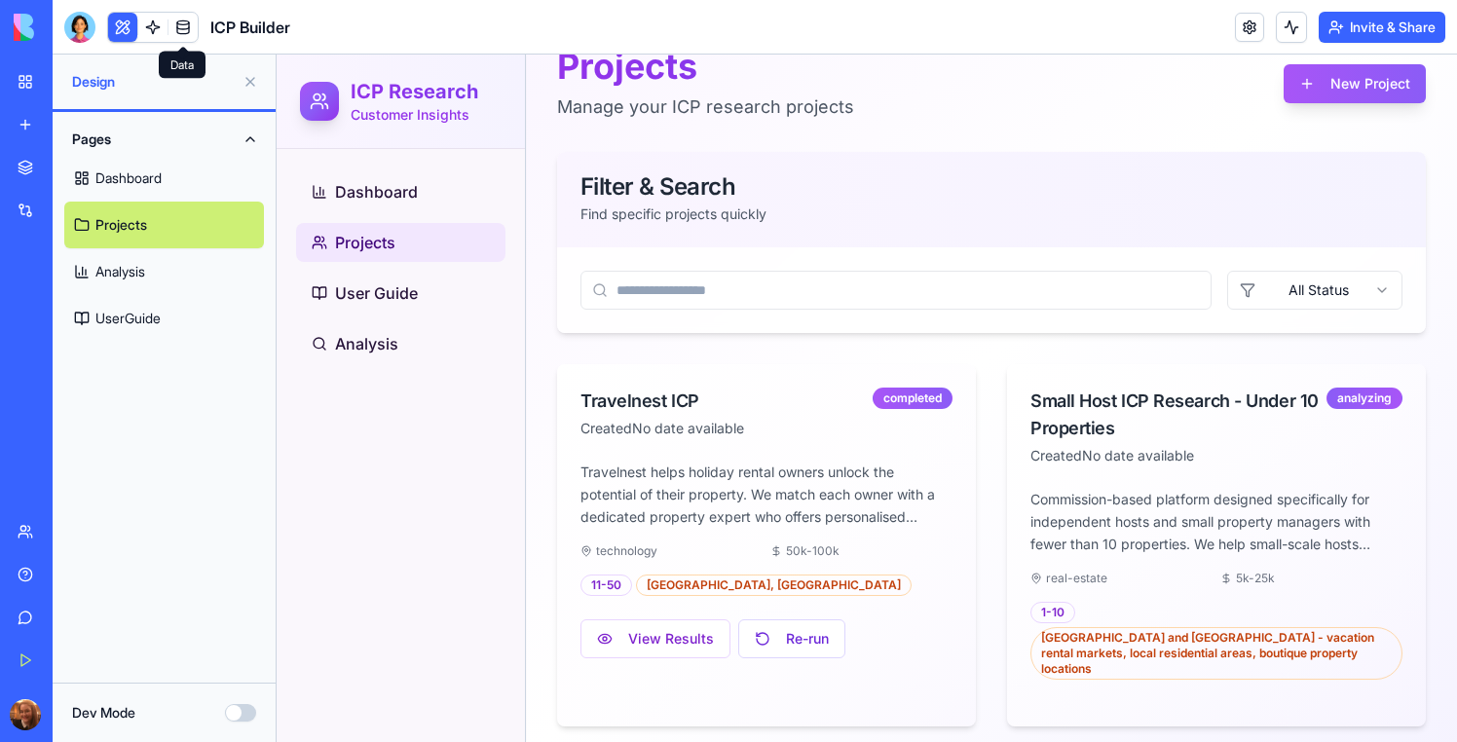
click at [193, 35] on link at bounding box center [182, 27] width 29 height 29
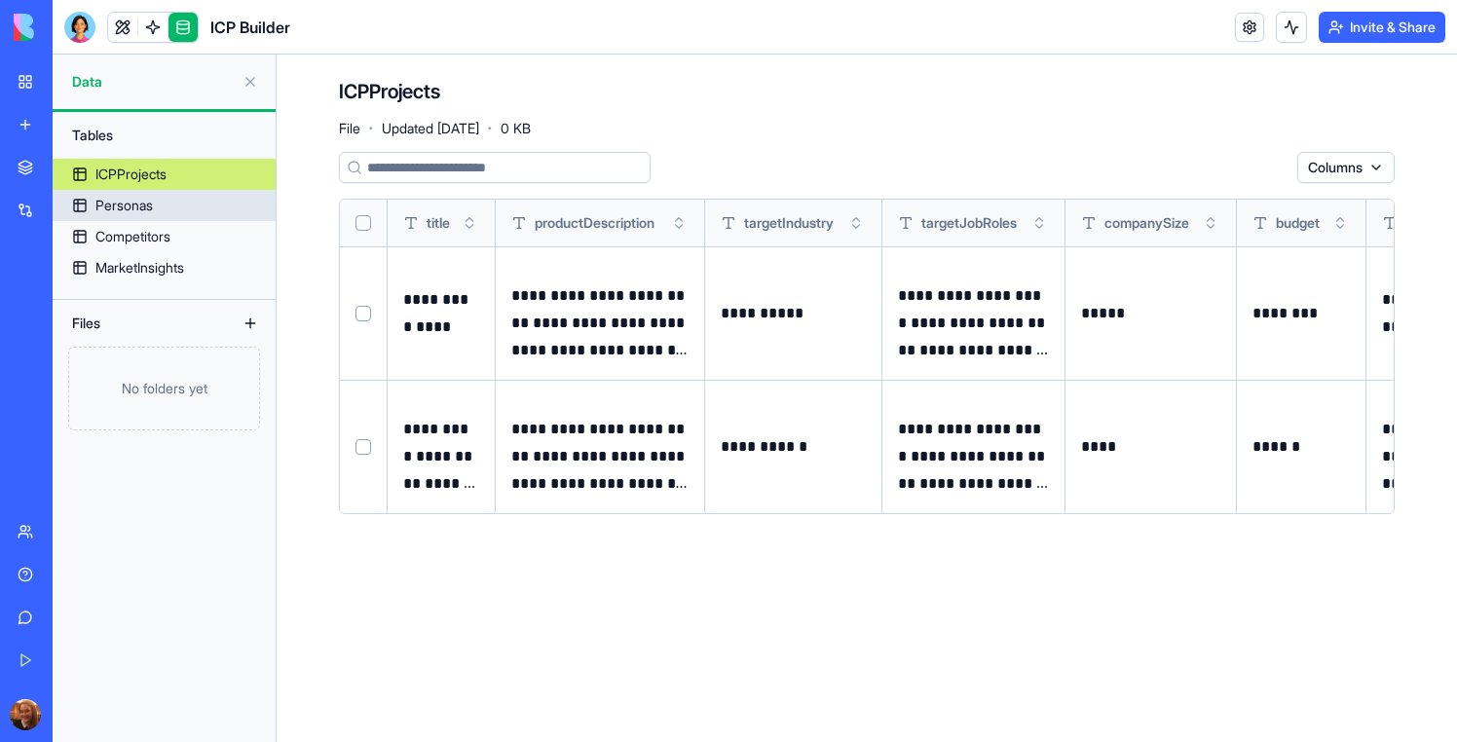
click at [99, 210] on div "Personas" at bounding box center [123, 205] width 57 height 19
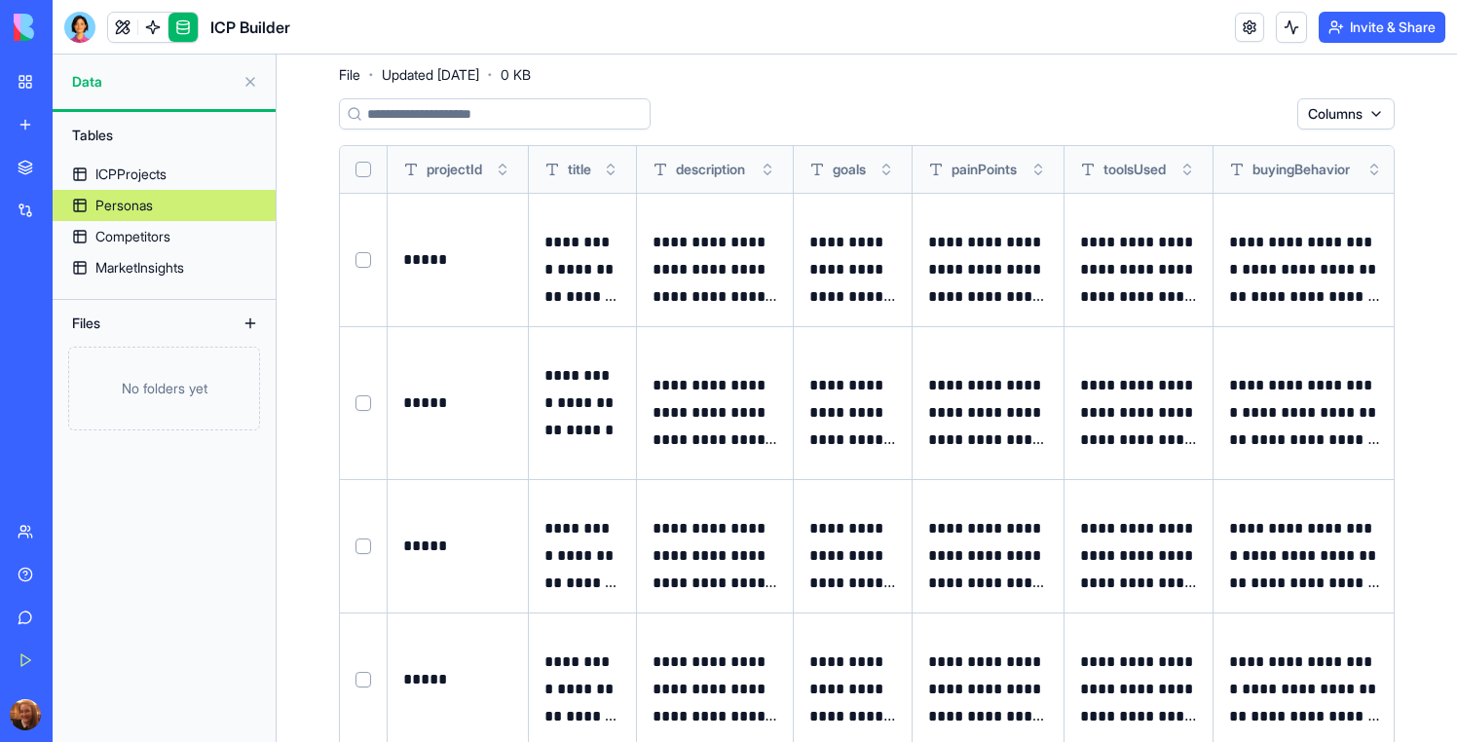
scroll to position [56, 0]
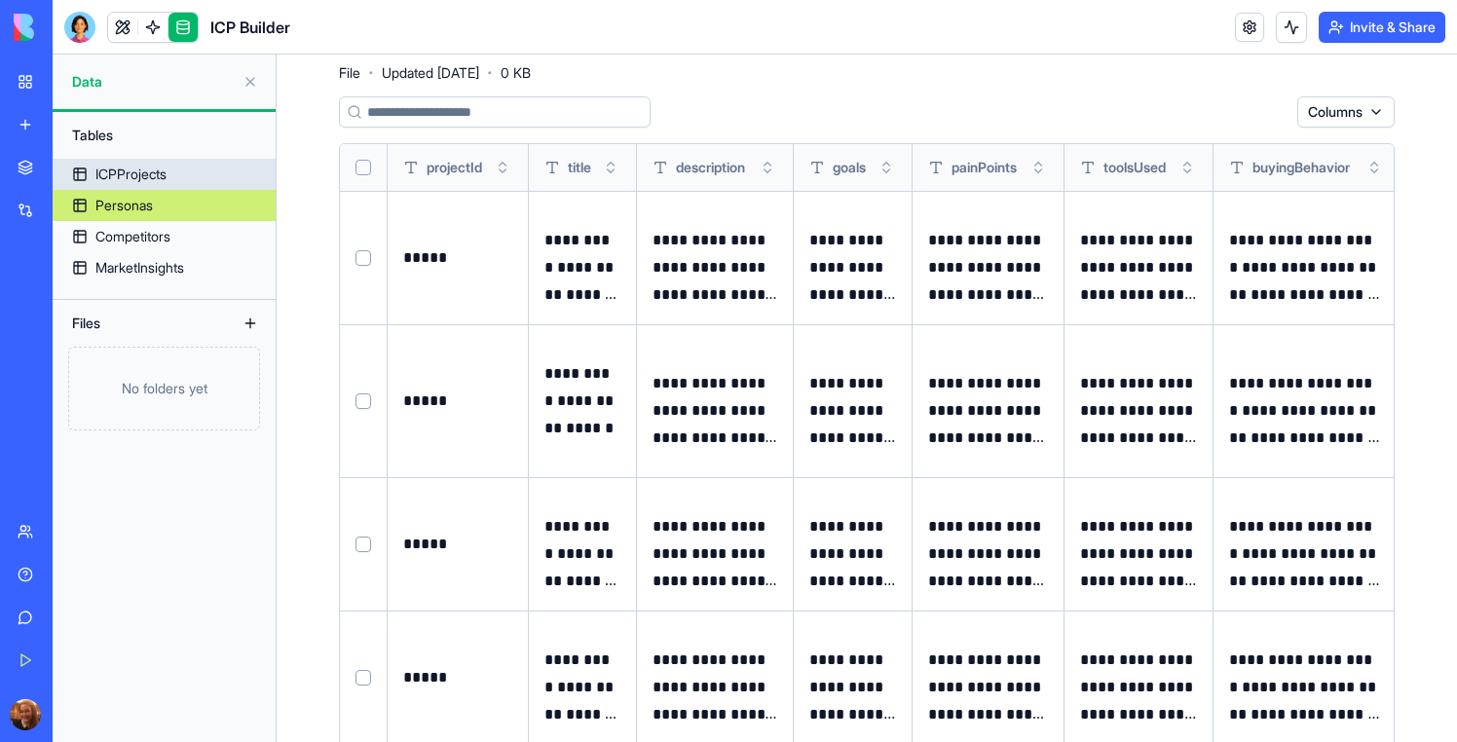
click at [190, 168] on link "ICPProjects" at bounding box center [164, 174] width 223 height 31
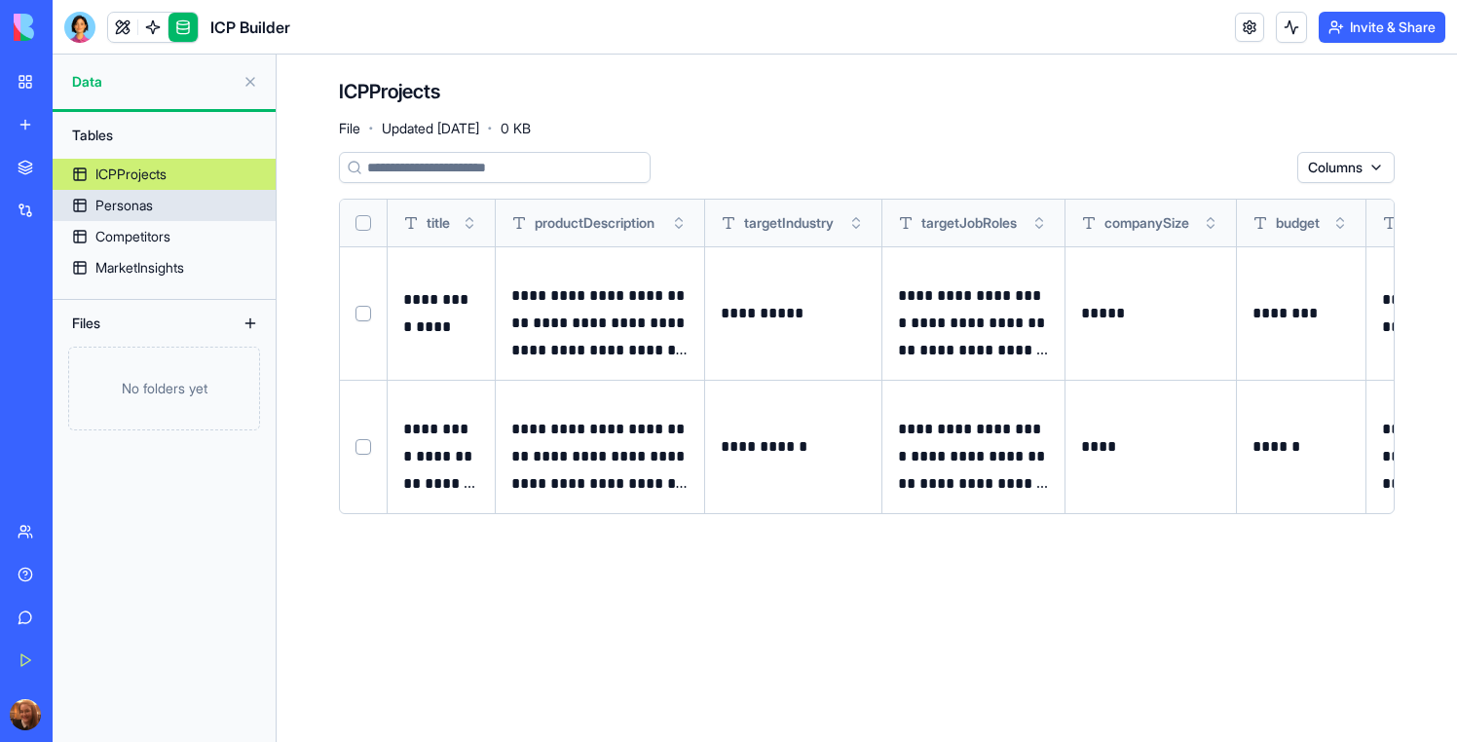
click at [178, 206] on link "Personas" at bounding box center [164, 205] width 223 height 31
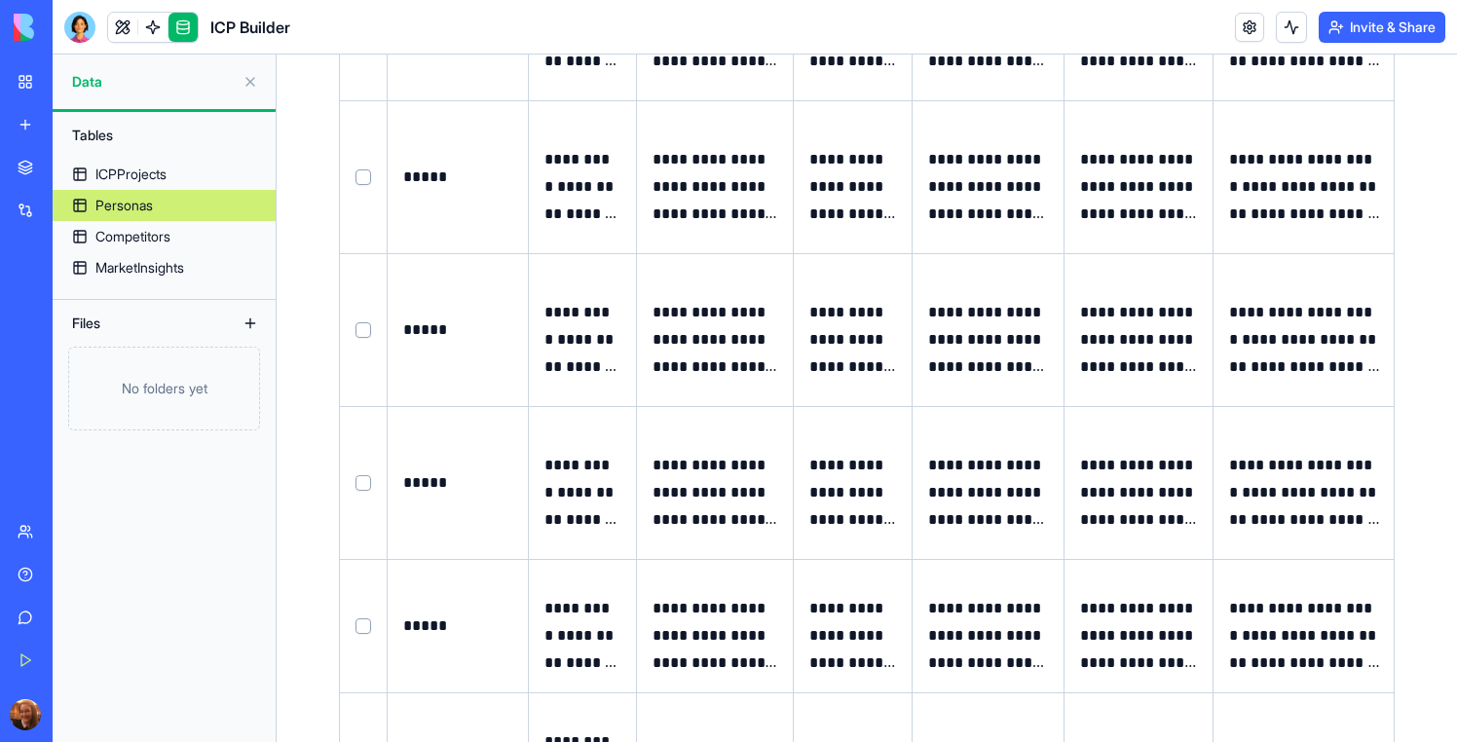
scroll to position [4125, 0]
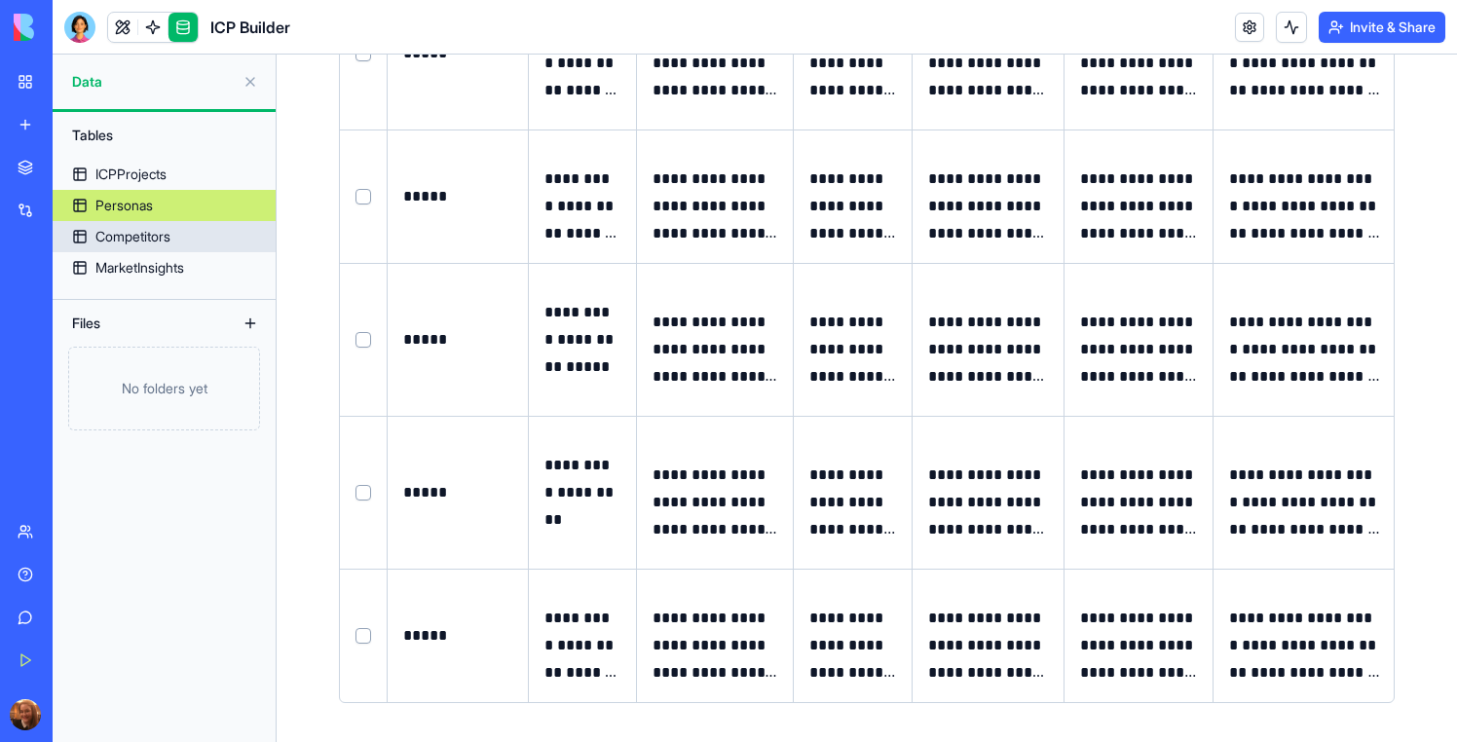
click at [159, 240] on div "Competitors" at bounding box center [132, 236] width 75 height 19
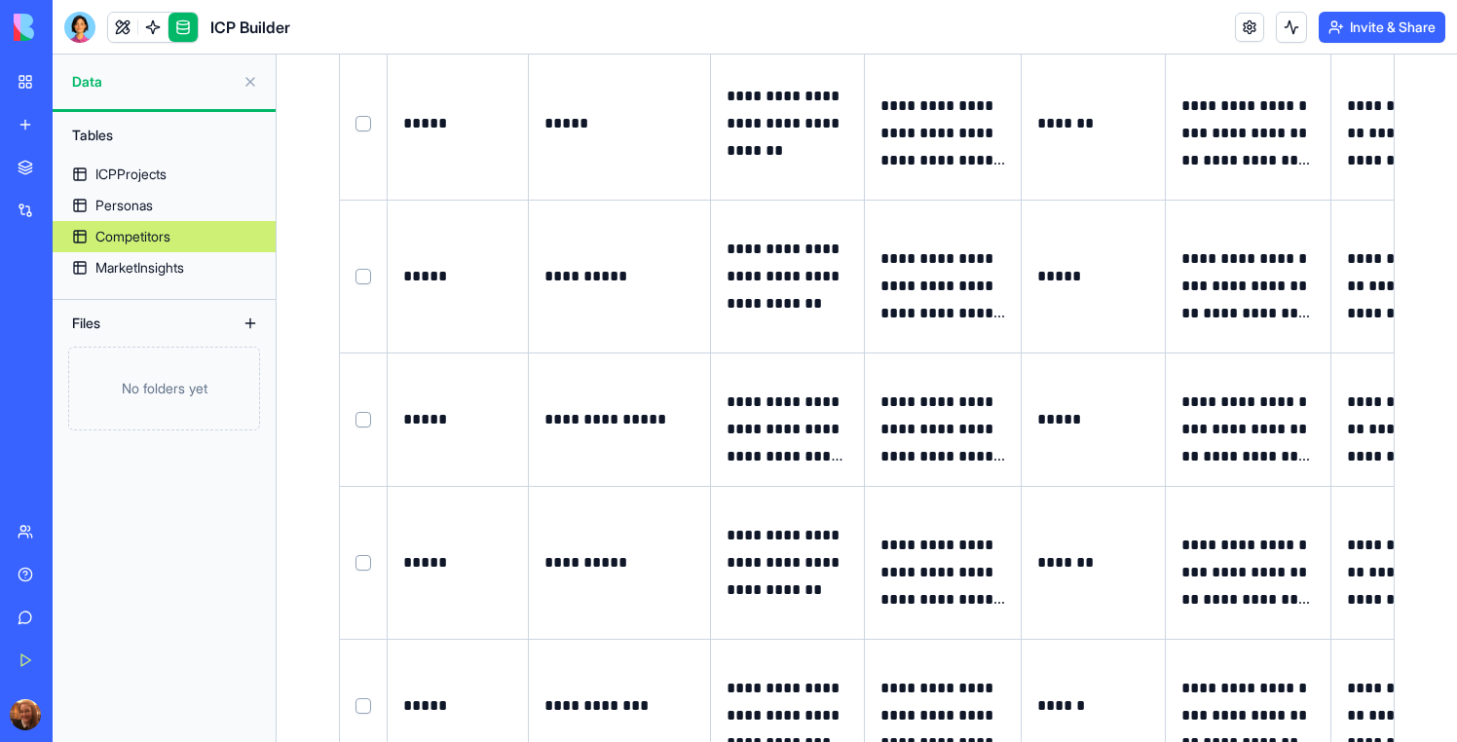
scroll to position [6916, 0]
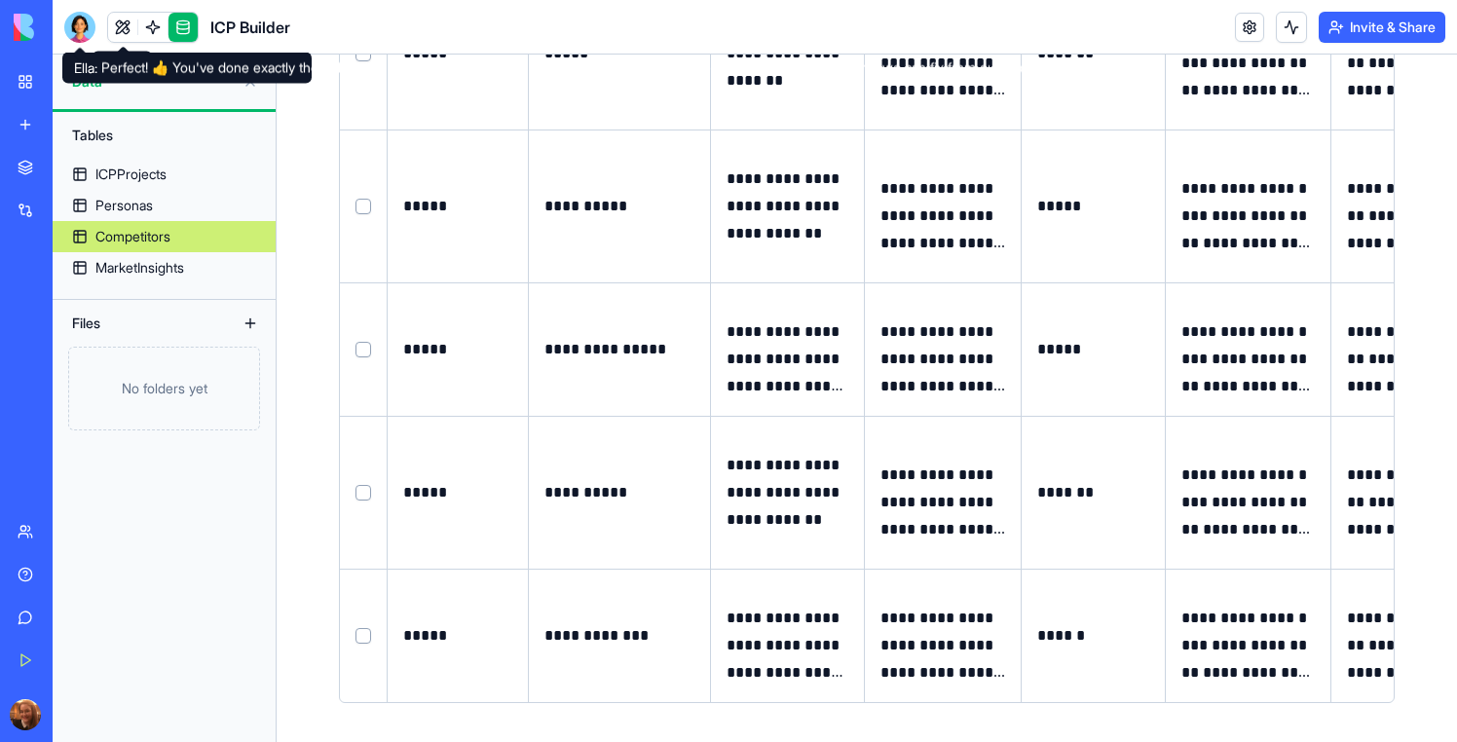
click at [86, 26] on div at bounding box center [79, 27] width 31 height 31
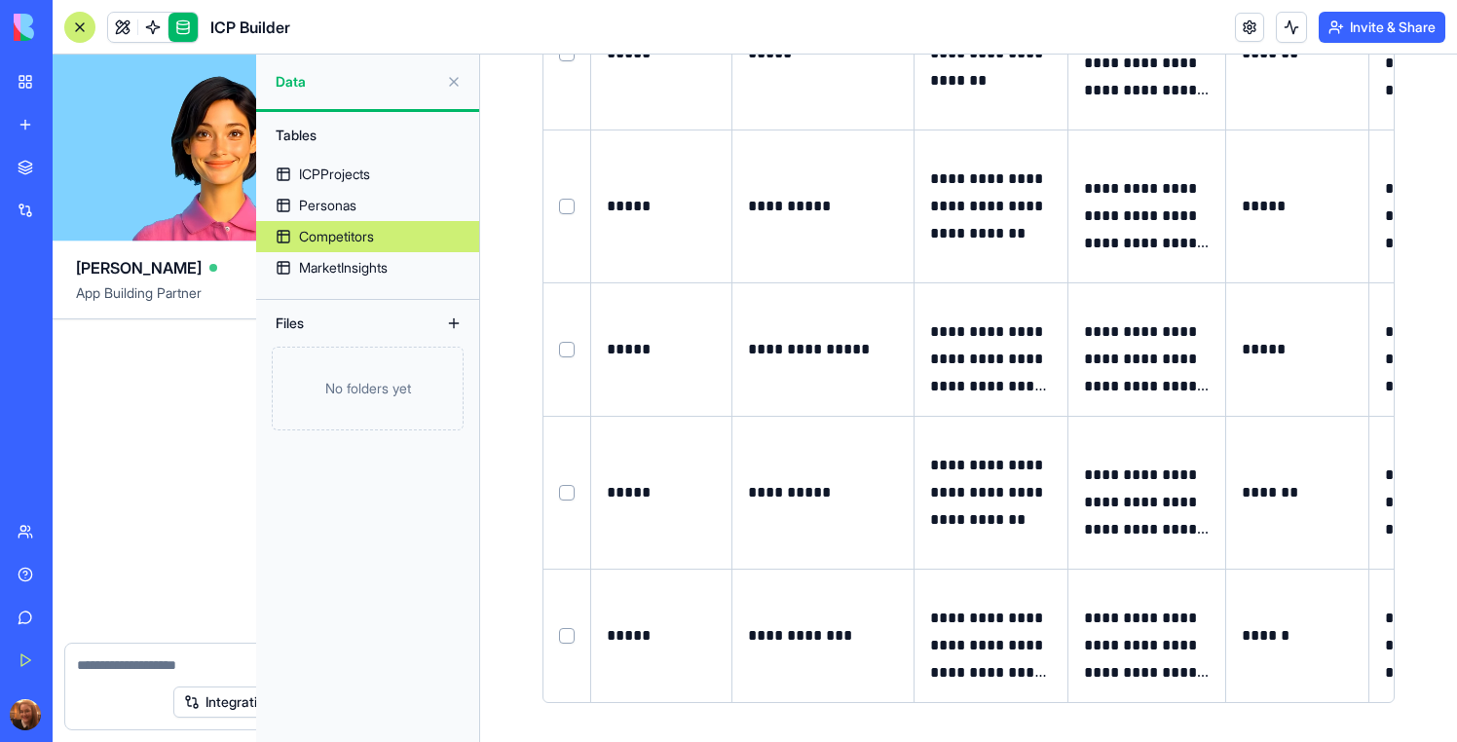
scroll to position [35000, 0]
click at [110, 27] on link at bounding box center [122, 27] width 29 height 29
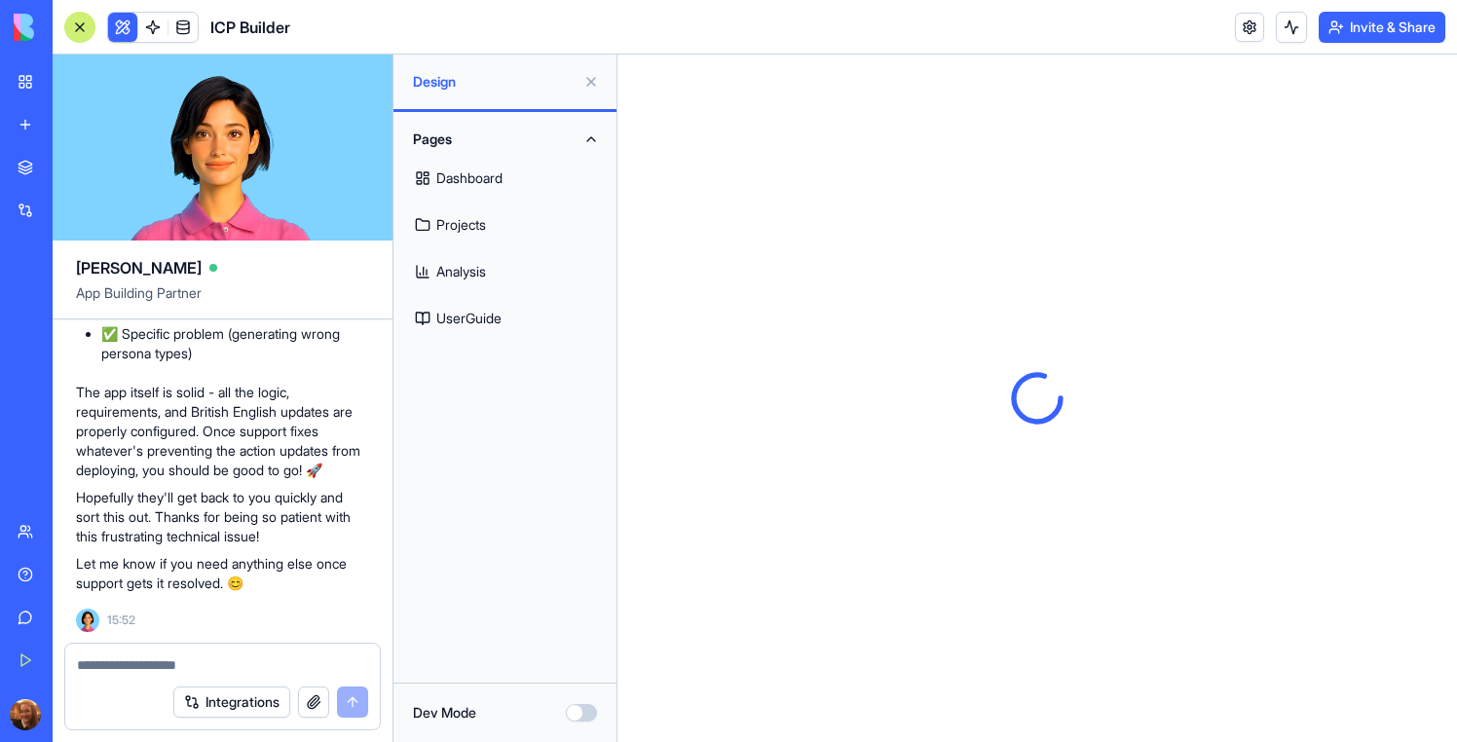
click at [149, 665] on textarea at bounding box center [222, 664] width 291 height 19
type textarea "*"
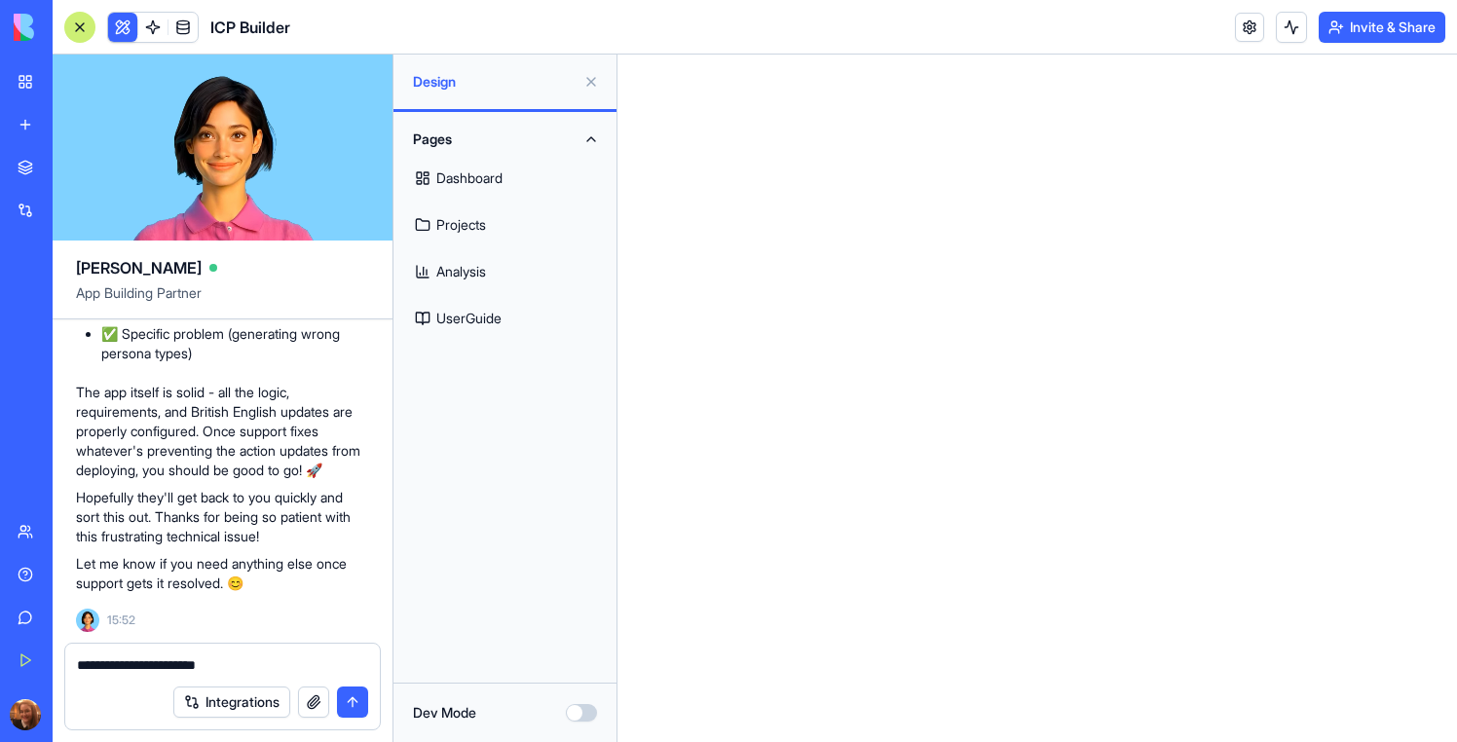
click at [468, 208] on link "Projects" at bounding box center [505, 225] width 200 height 47
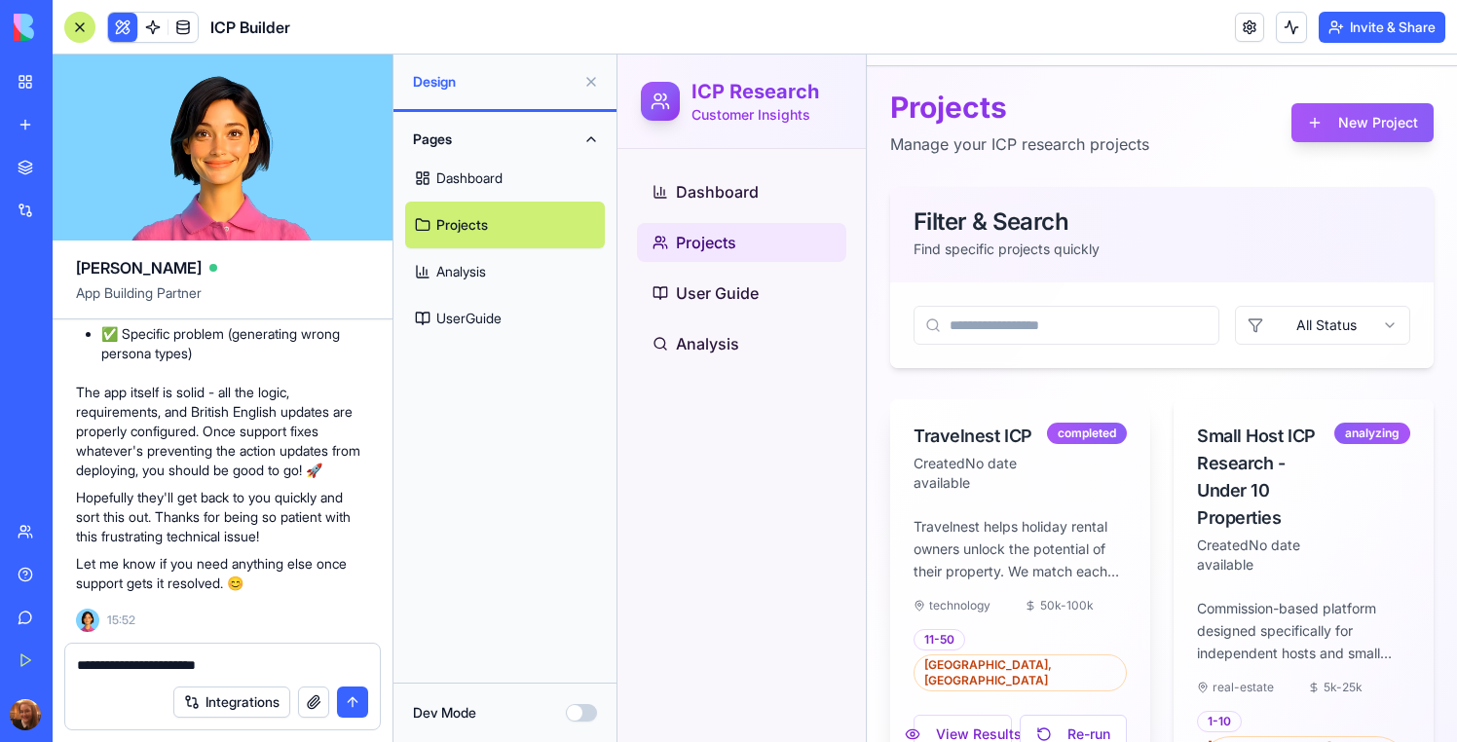
scroll to position [168, 0]
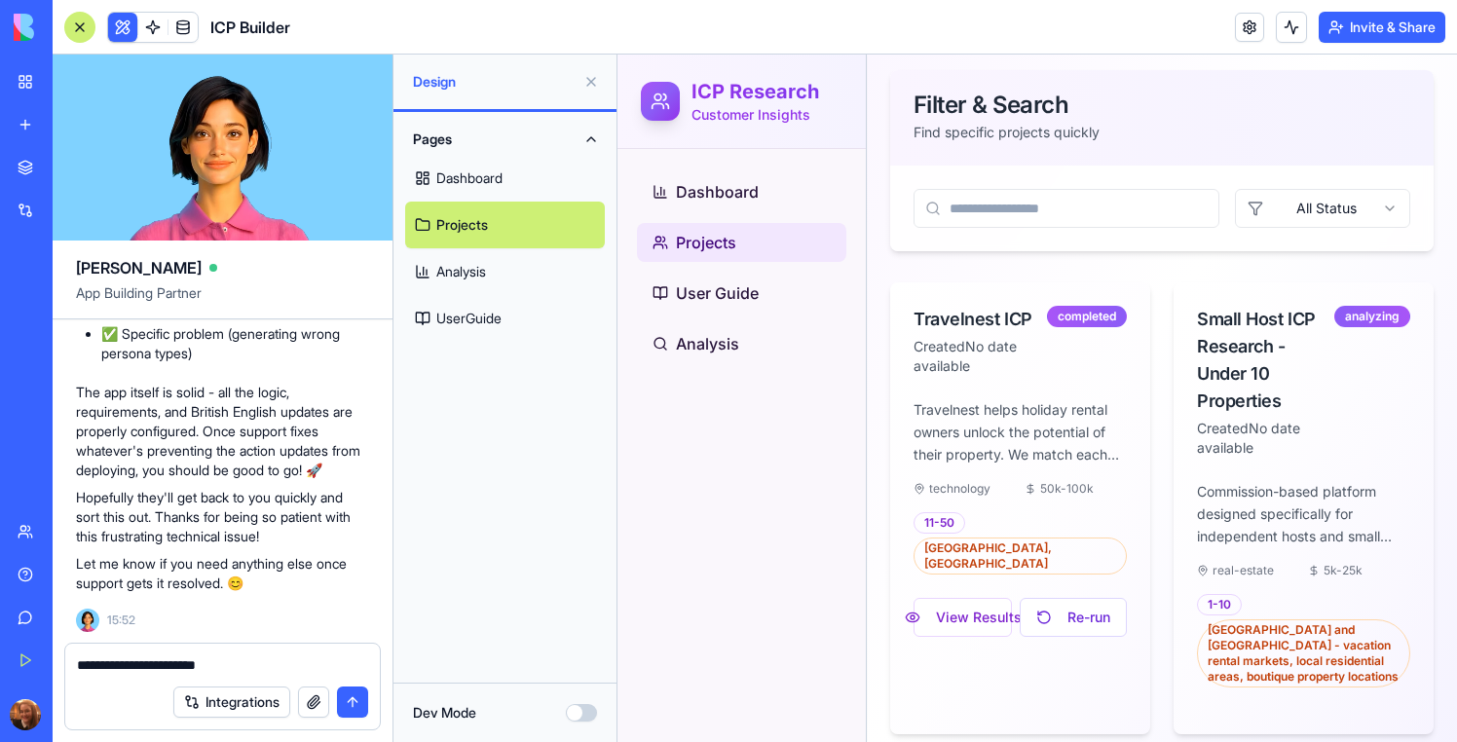
click at [298, 661] on textarea "**********" at bounding box center [222, 664] width 291 height 19
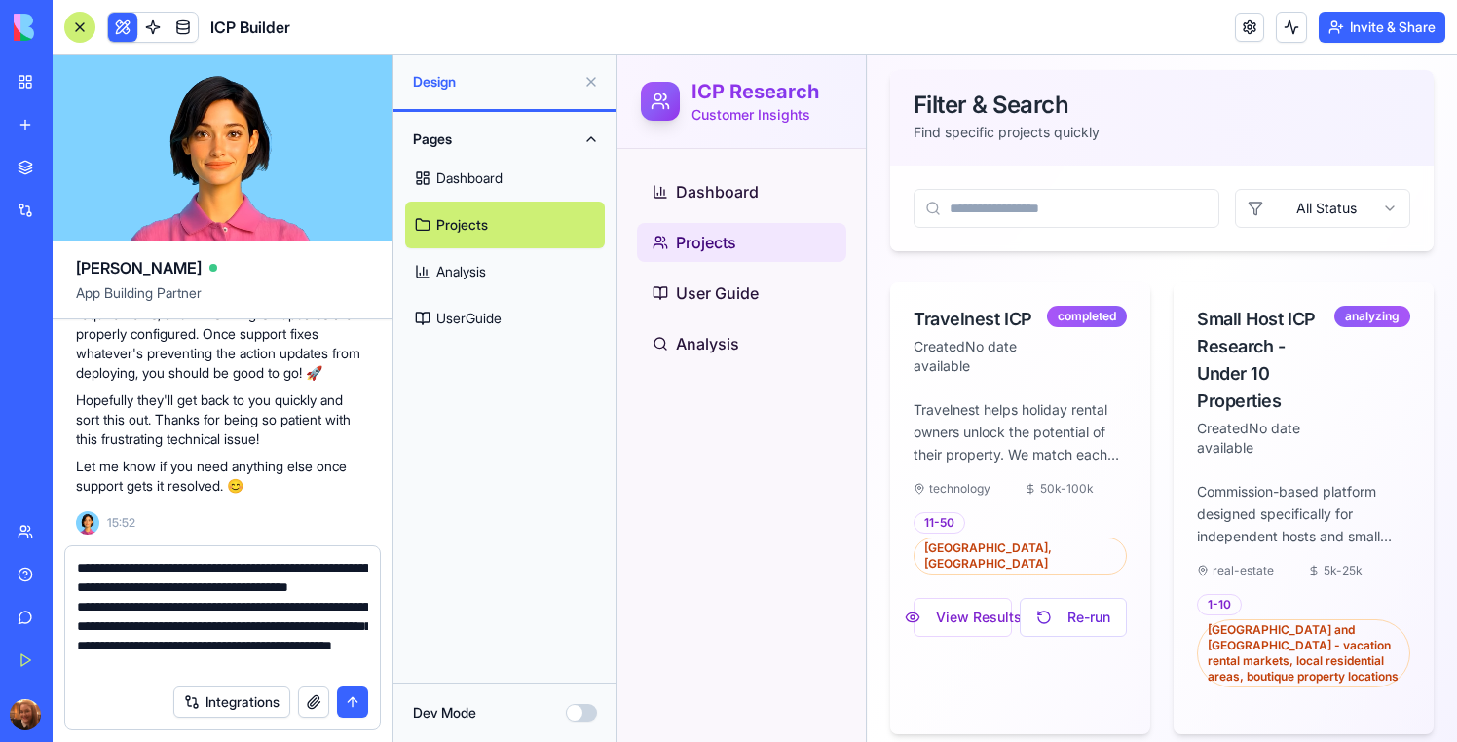
scroll to position [37, 0]
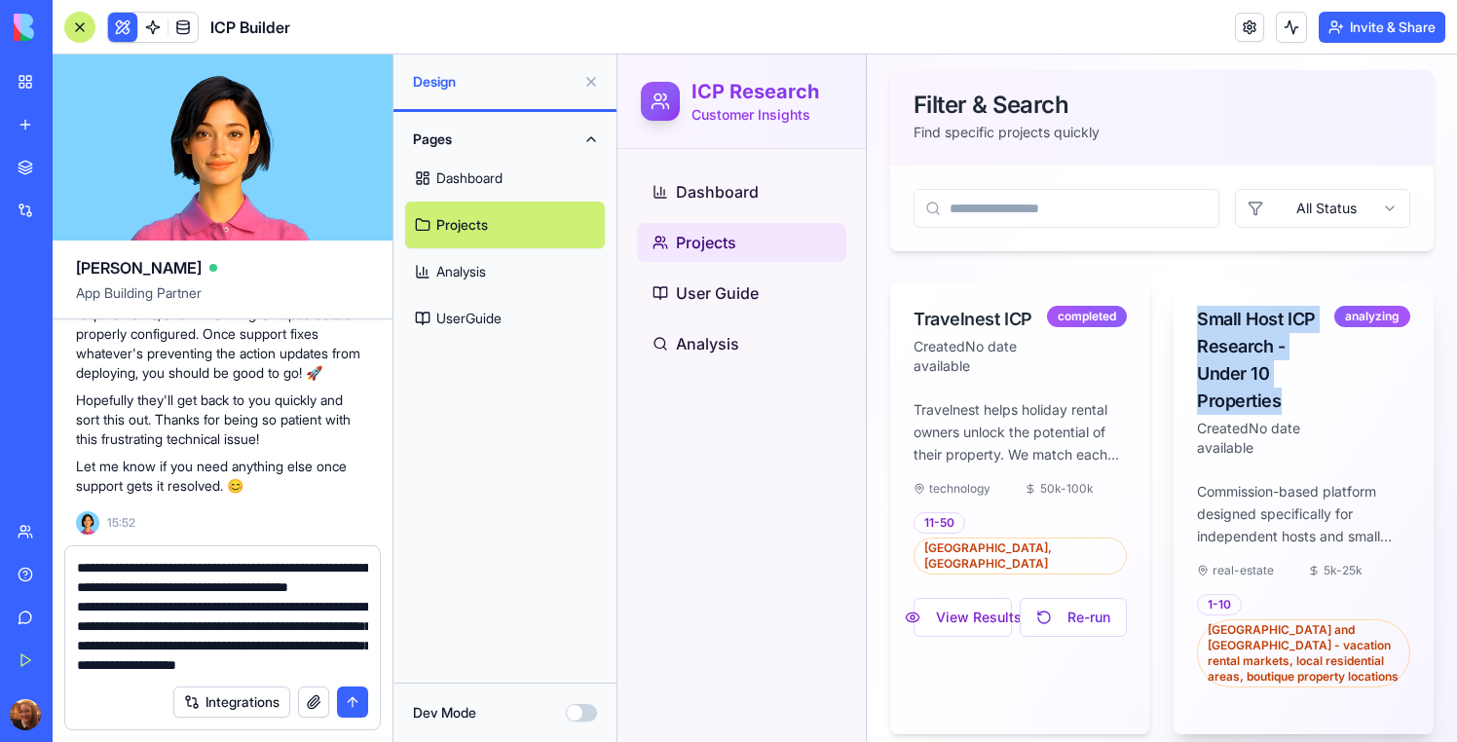
drag, startPoint x: 1291, startPoint y: 399, endPoint x: 1201, endPoint y: 325, distance: 116.2
click at [1201, 325] on div "Small Host ICP Research - Under 10 Properties" at bounding box center [1265, 360] width 137 height 109
copy div "Small Host ICP Research - Under 10 Properties"
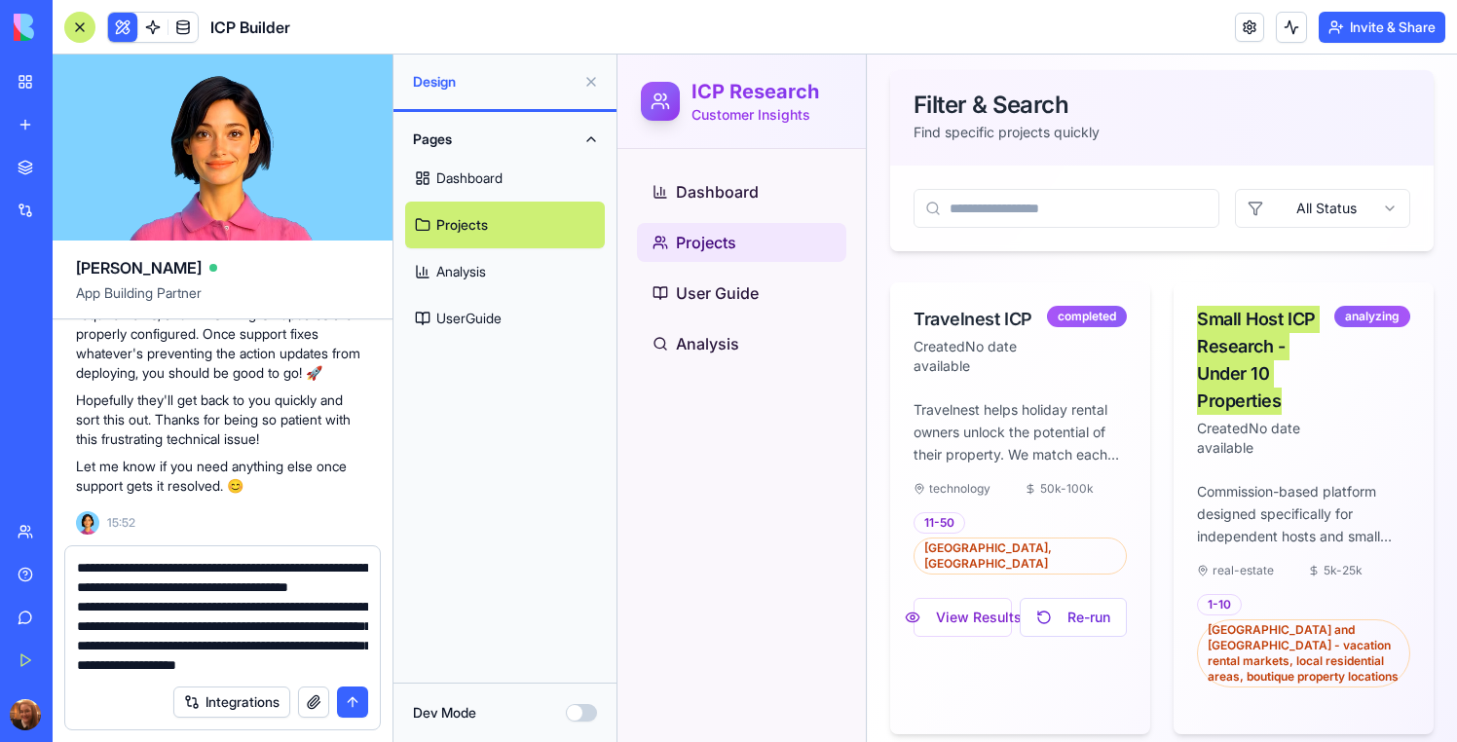
click at [262, 666] on textarea "**********" at bounding box center [222, 616] width 291 height 117
paste textarea "**********"
type textarea "**********"
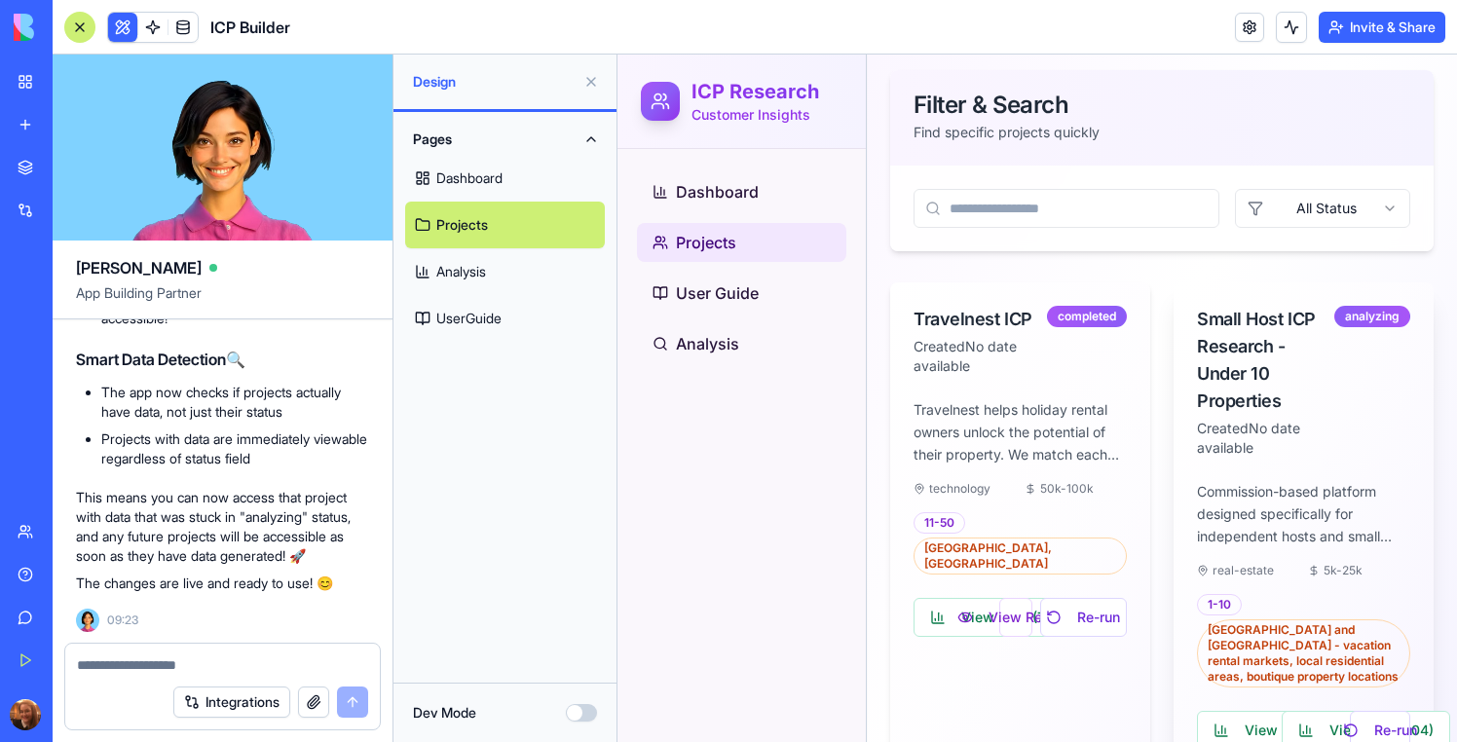
scroll to position [207, 0]
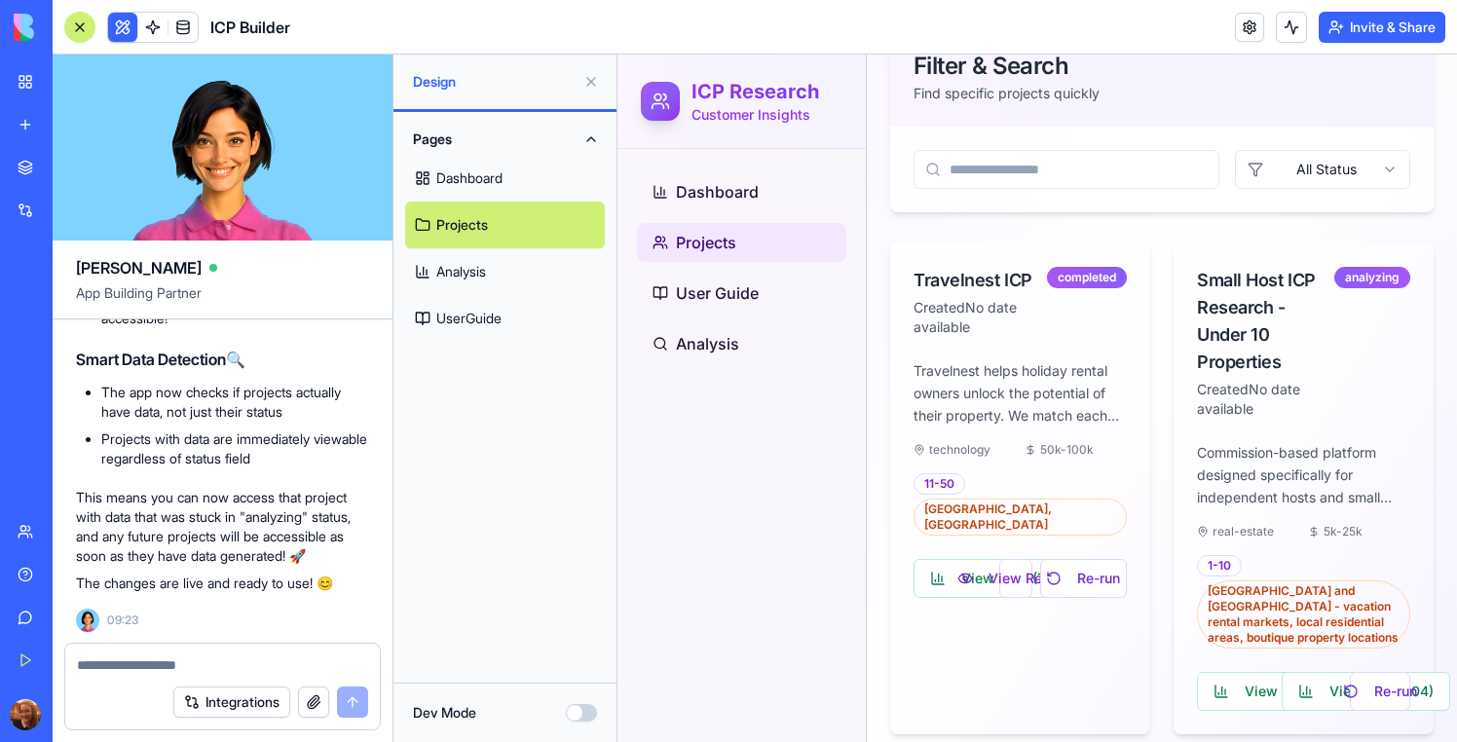
click at [83, 31] on div at bounding box center [79, 27] width 31 height 31
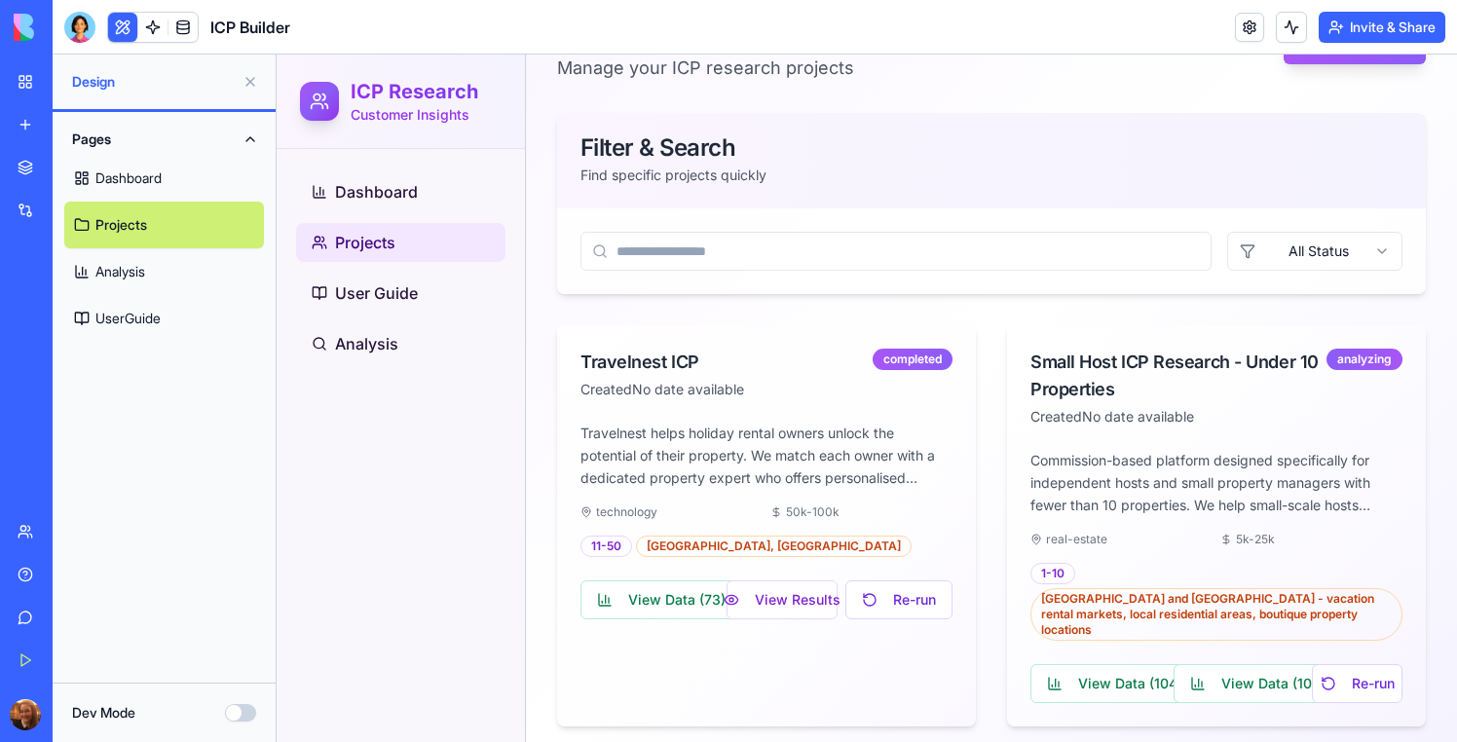
click at [118, 30] on button at bounding box center [122, 27] width 29 height 29
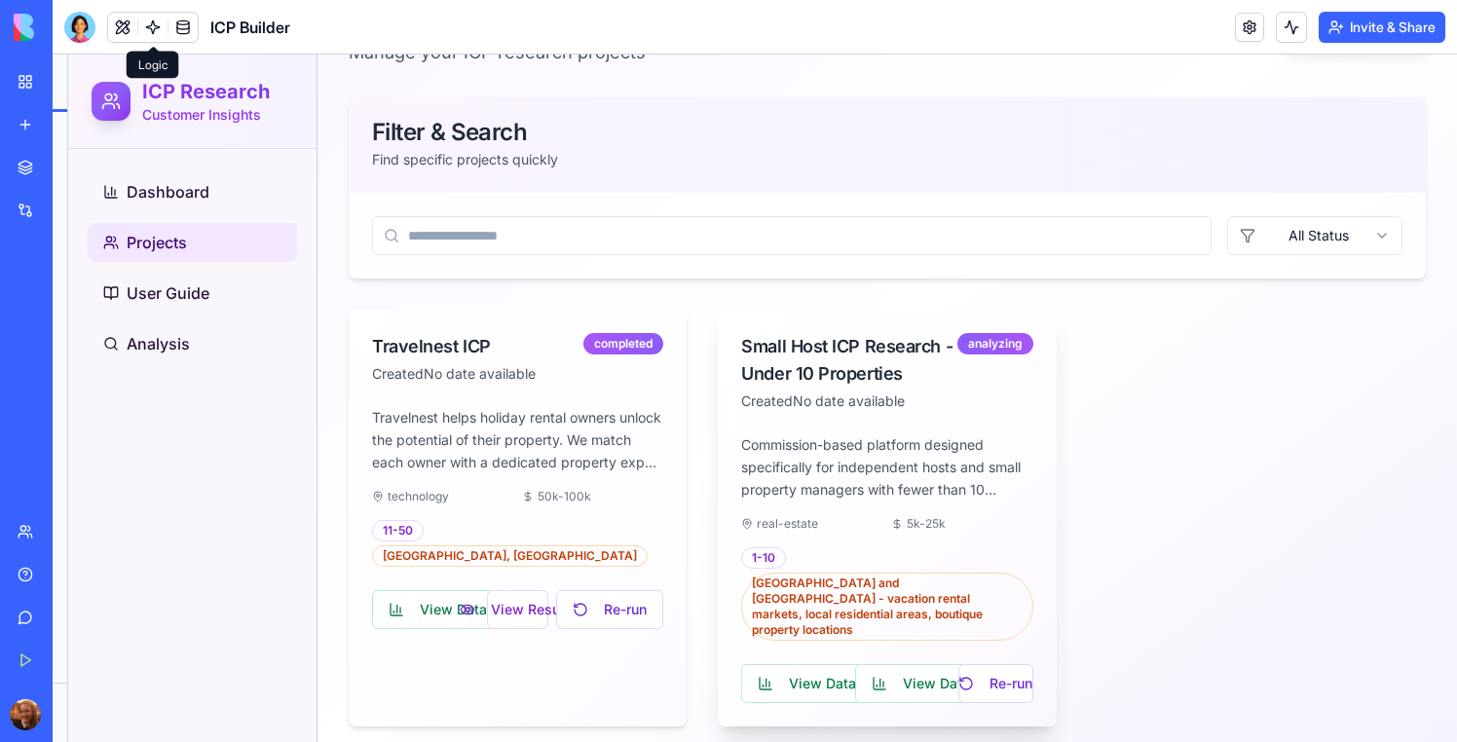
scroll to position [141, 0]
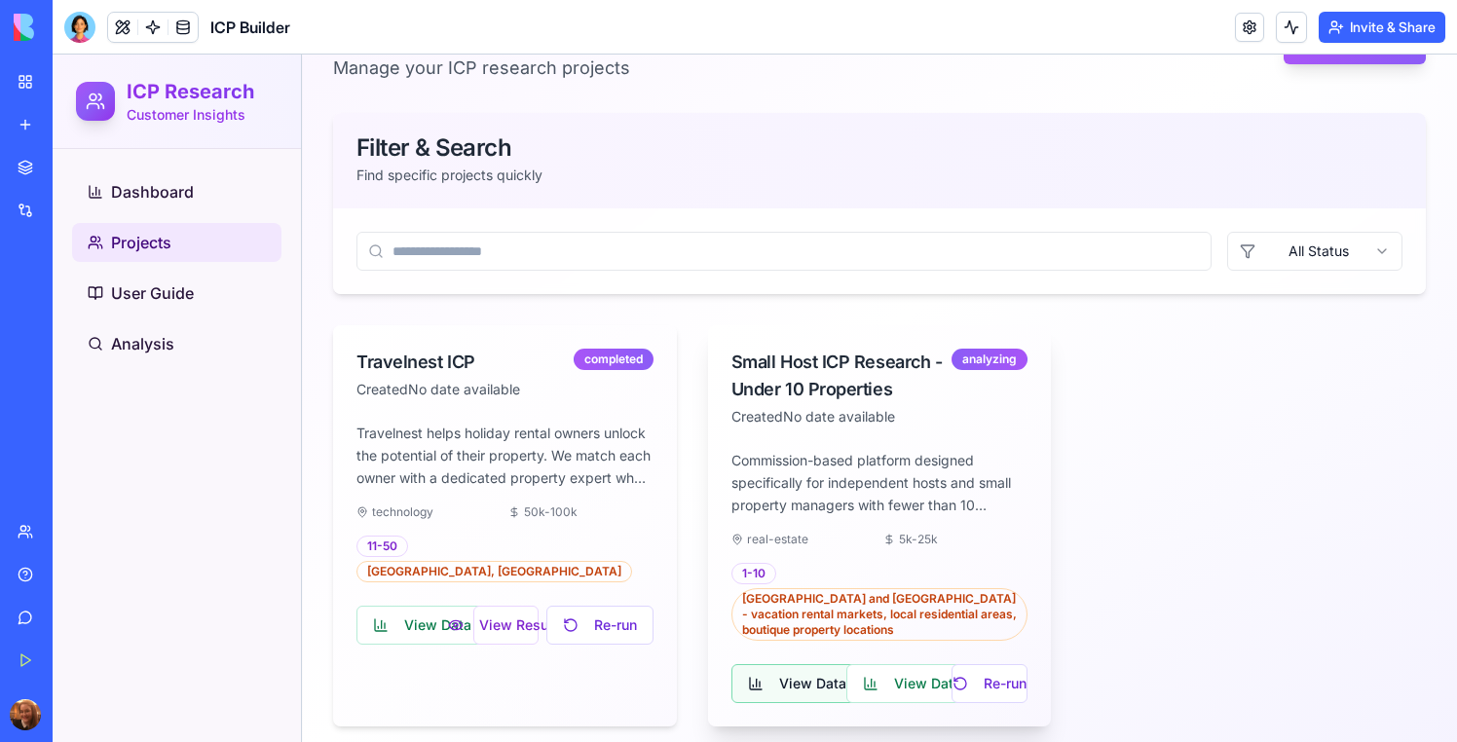
click at [812, 673] on button "View Data ( 104 )" at bounding box center [815, 683] width 168 height 39
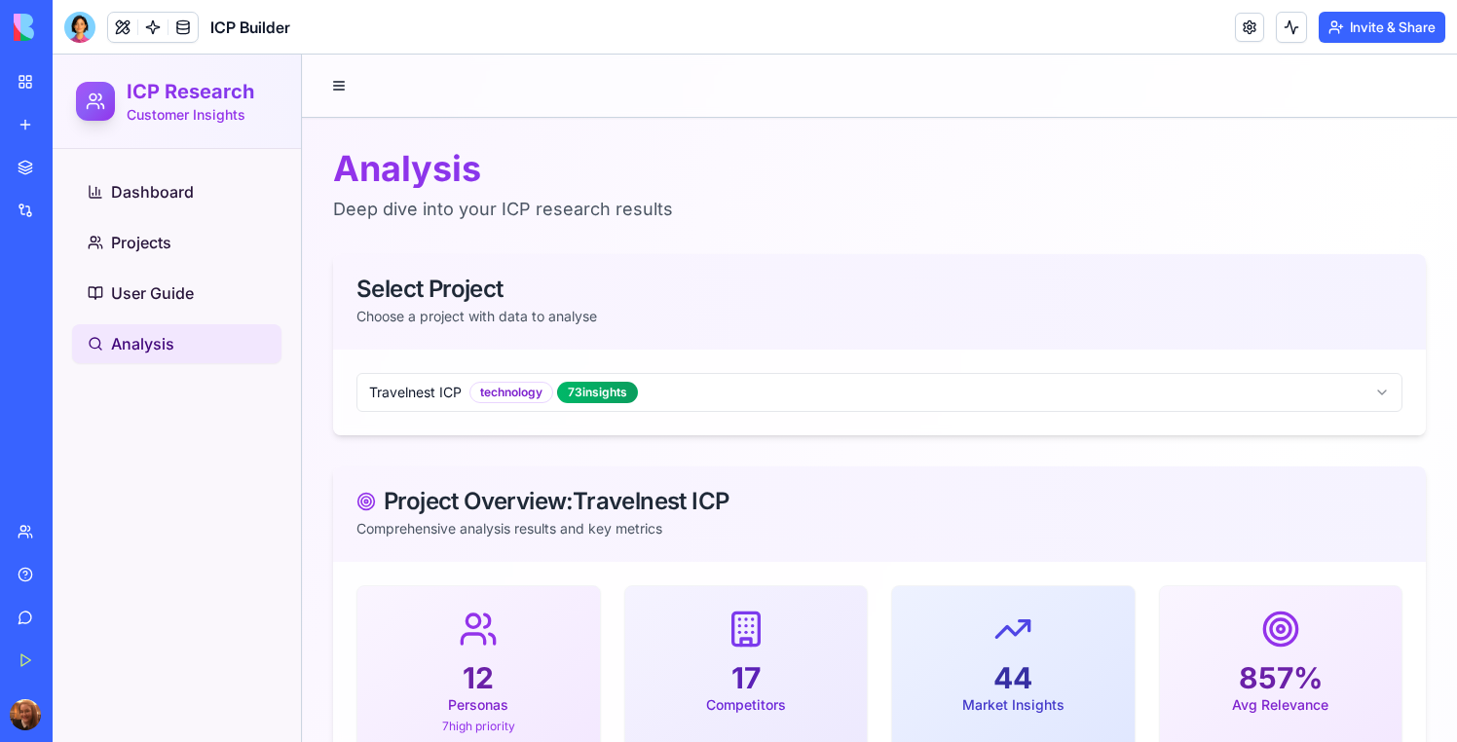
click at [138, 362] on link "Analysis" at bounding box center [176, 343] width 209 height 39
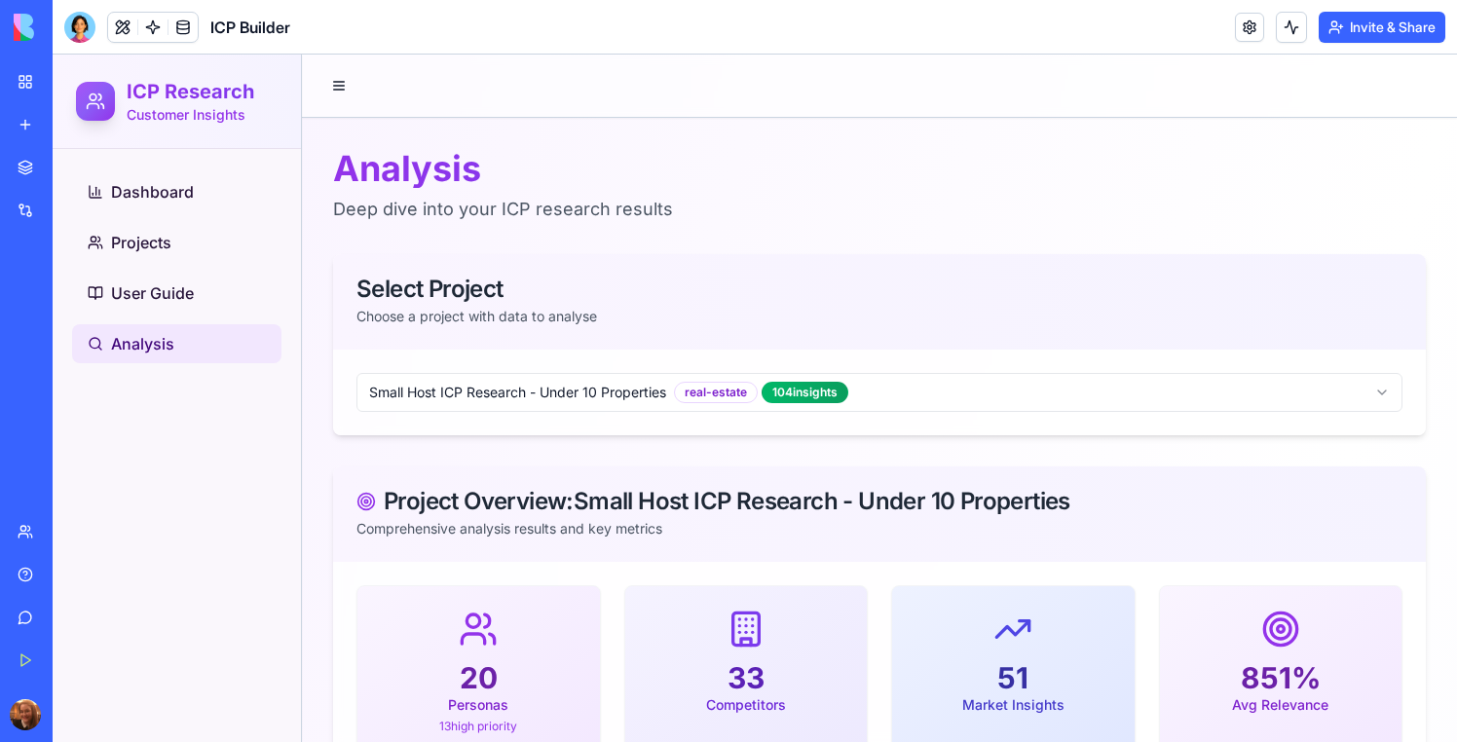
click at [97, 168] on div "Dashboard Projects User Guide Analysis" at bounding box center [176, 268] width 225 height 206
click at [177, 27] on link at bounding box center [182, 27] width 29 height 29
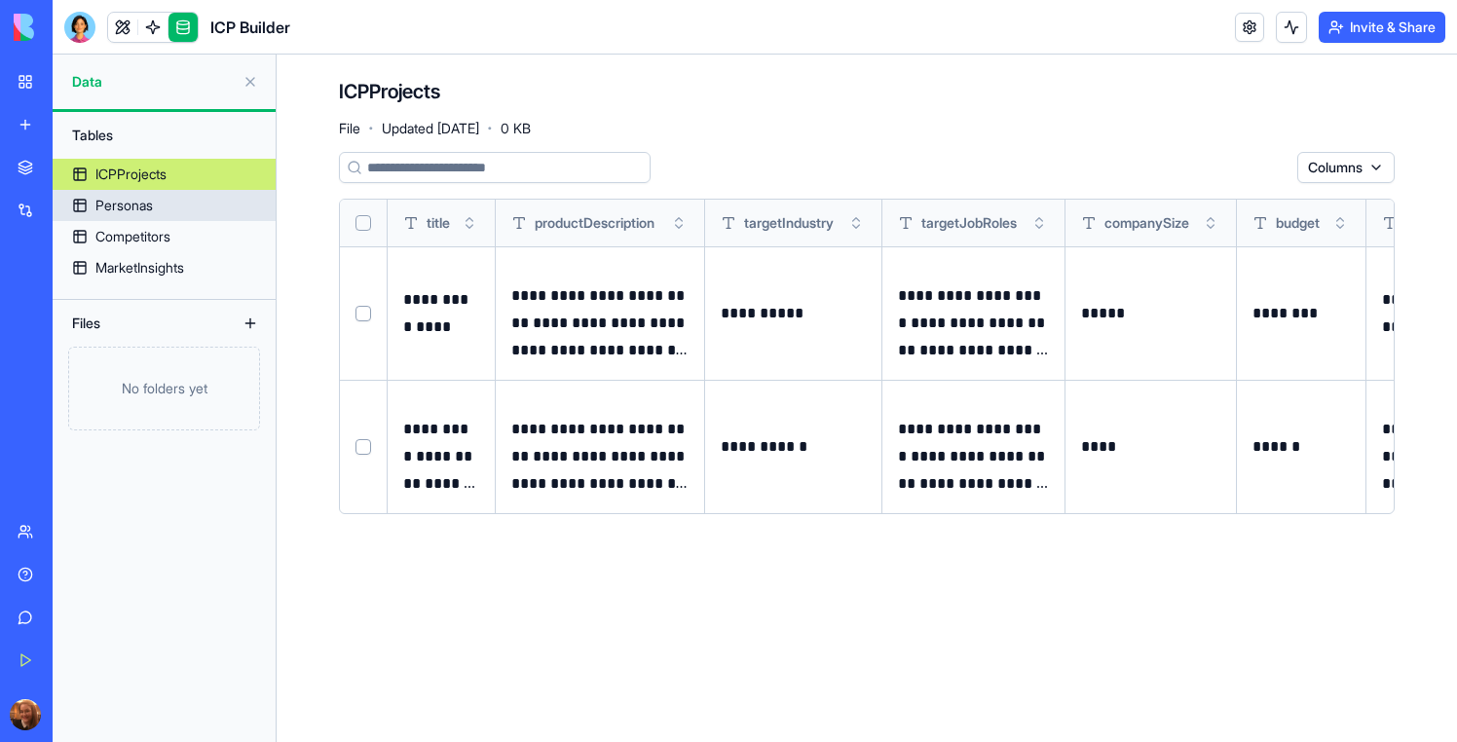
click at [159, 208] on link "Personas" at bounding box center [164, 205] width 223 height 31
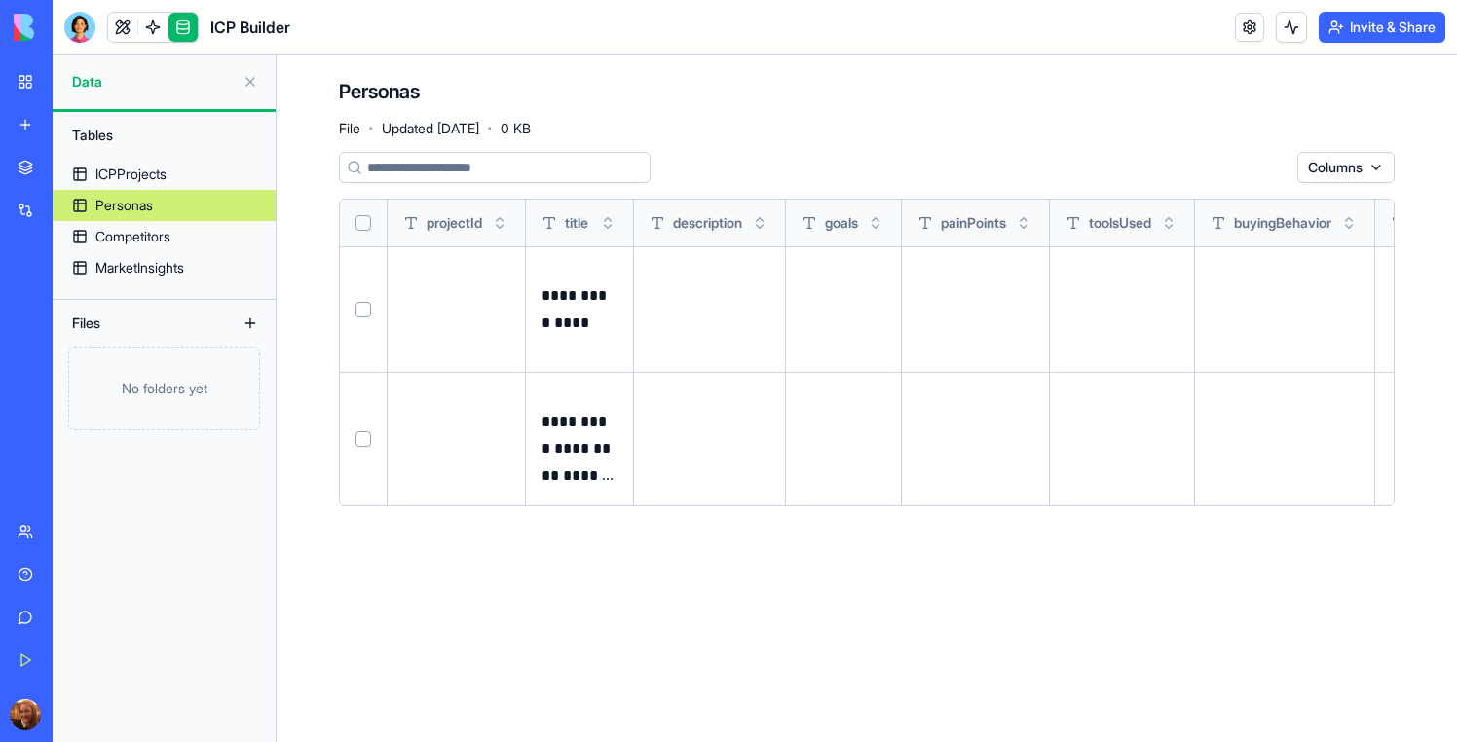
click at [149, 168] on div "ICPProjects" at bounding box center [130, 174] width 71 height 19
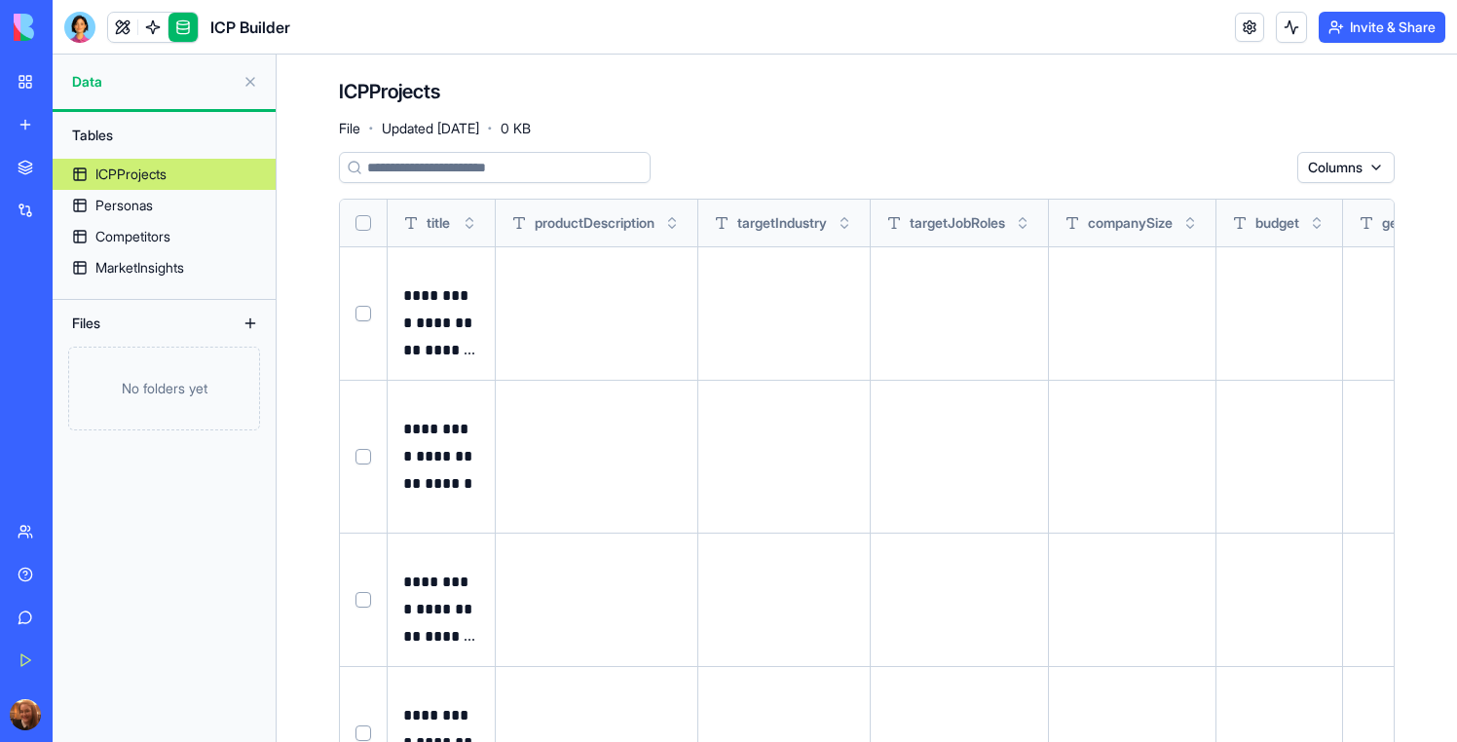
scroll to position [0, 475]
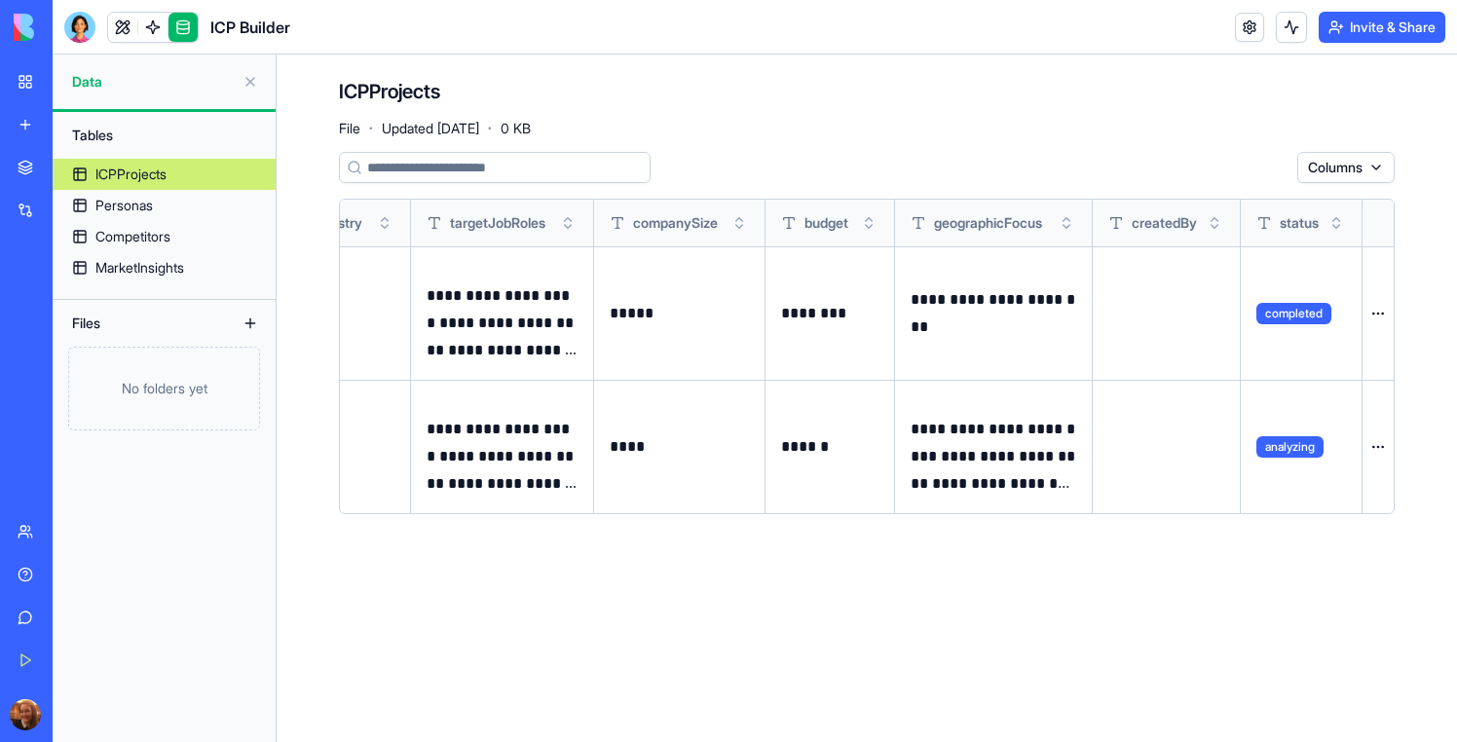
click at [0, 0] on button at bounding box center [0, 0] width 0 height 0
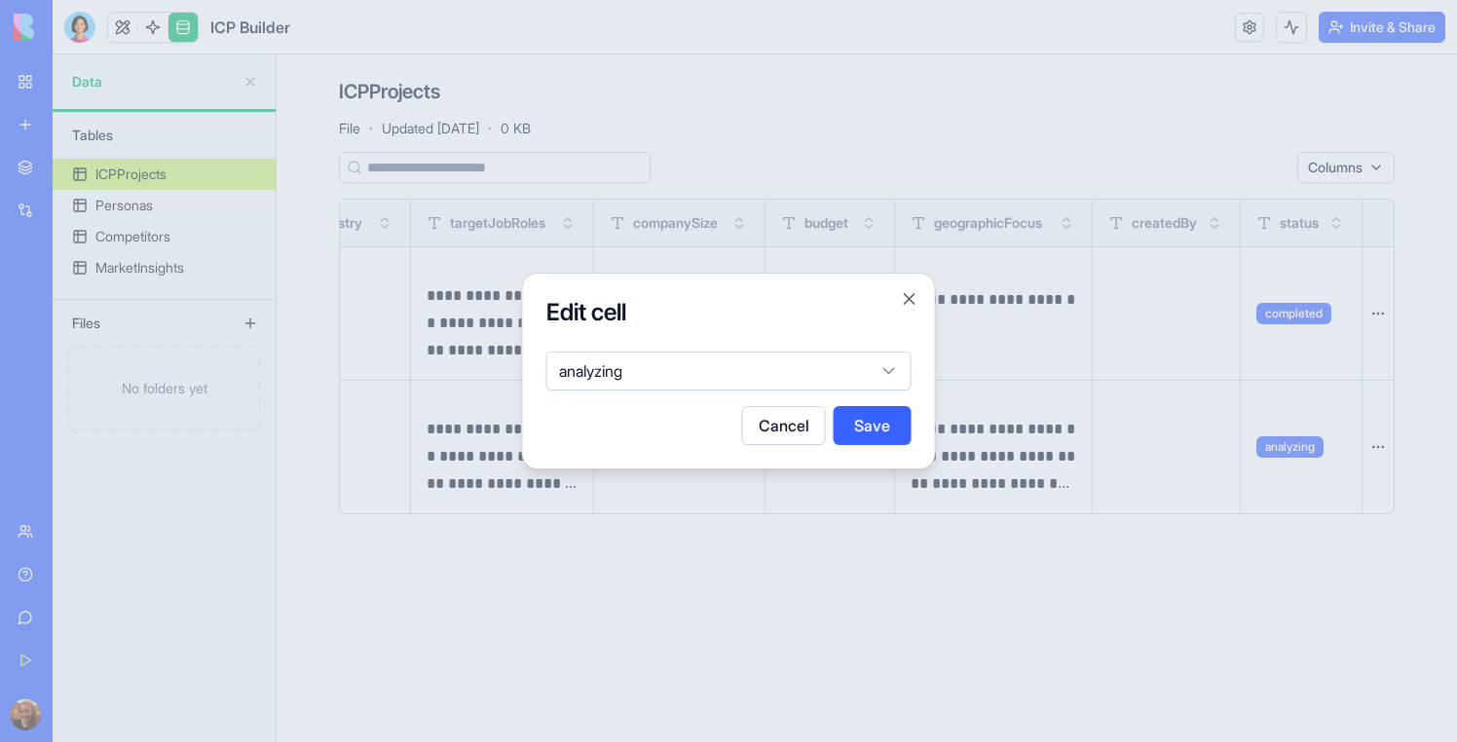
click at [761, 373] on body "**********" at bounding box center [728, 371] width 1457 height 742
click at [857, 439] on button "Save" at bounding box center [873, 425] width 78 height 39
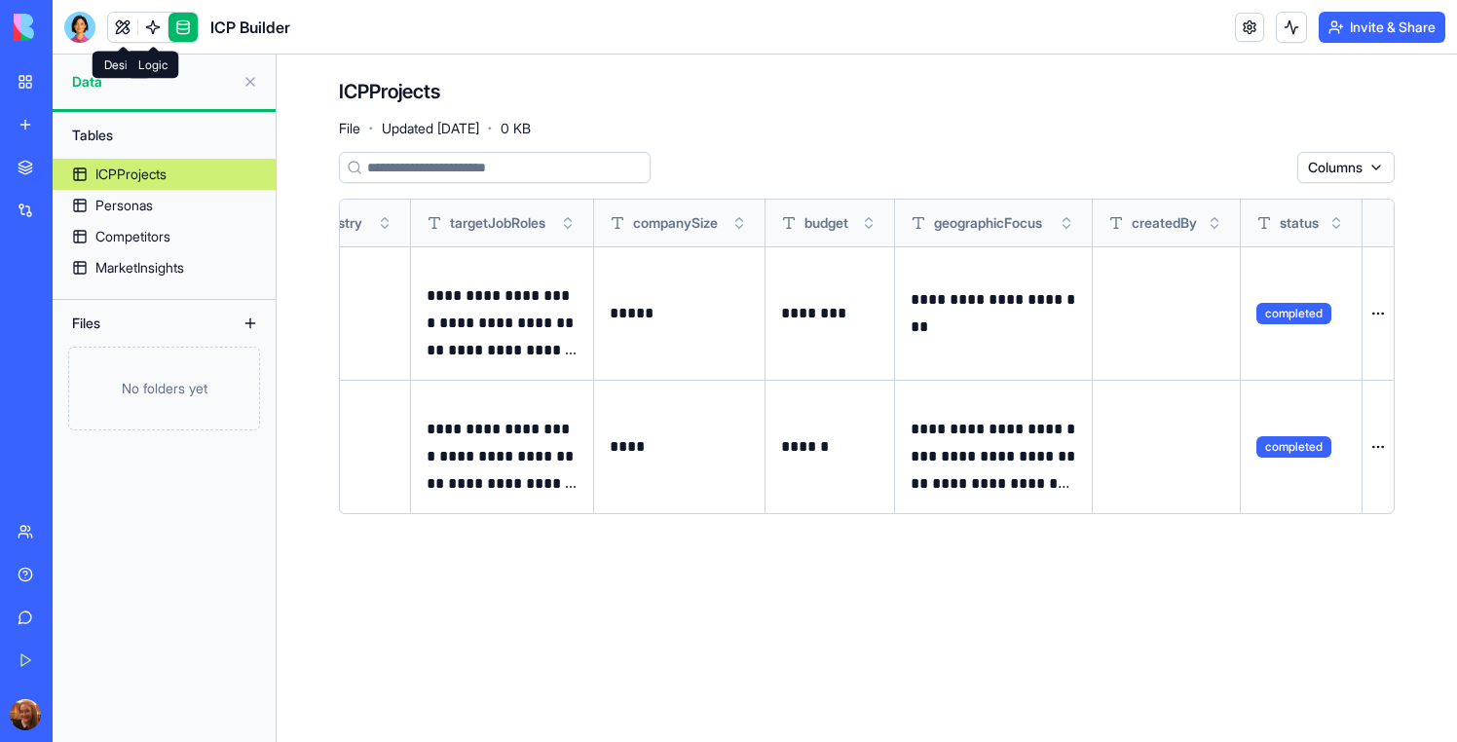
click at [129, 32] on span at bounding box center [153, 27] width 55 height 55
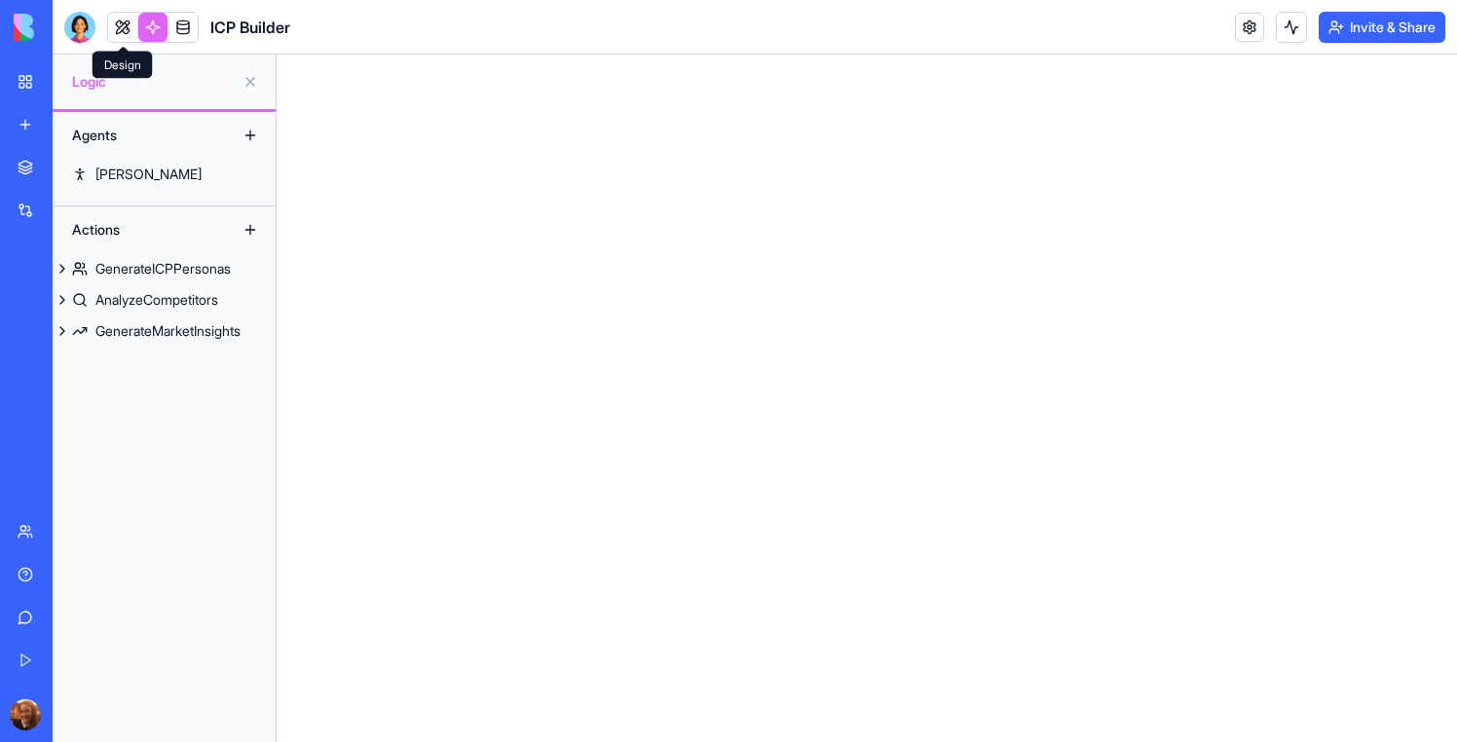
click at [122, 30] on link at bounding box center [122, 27] width 29 height 29
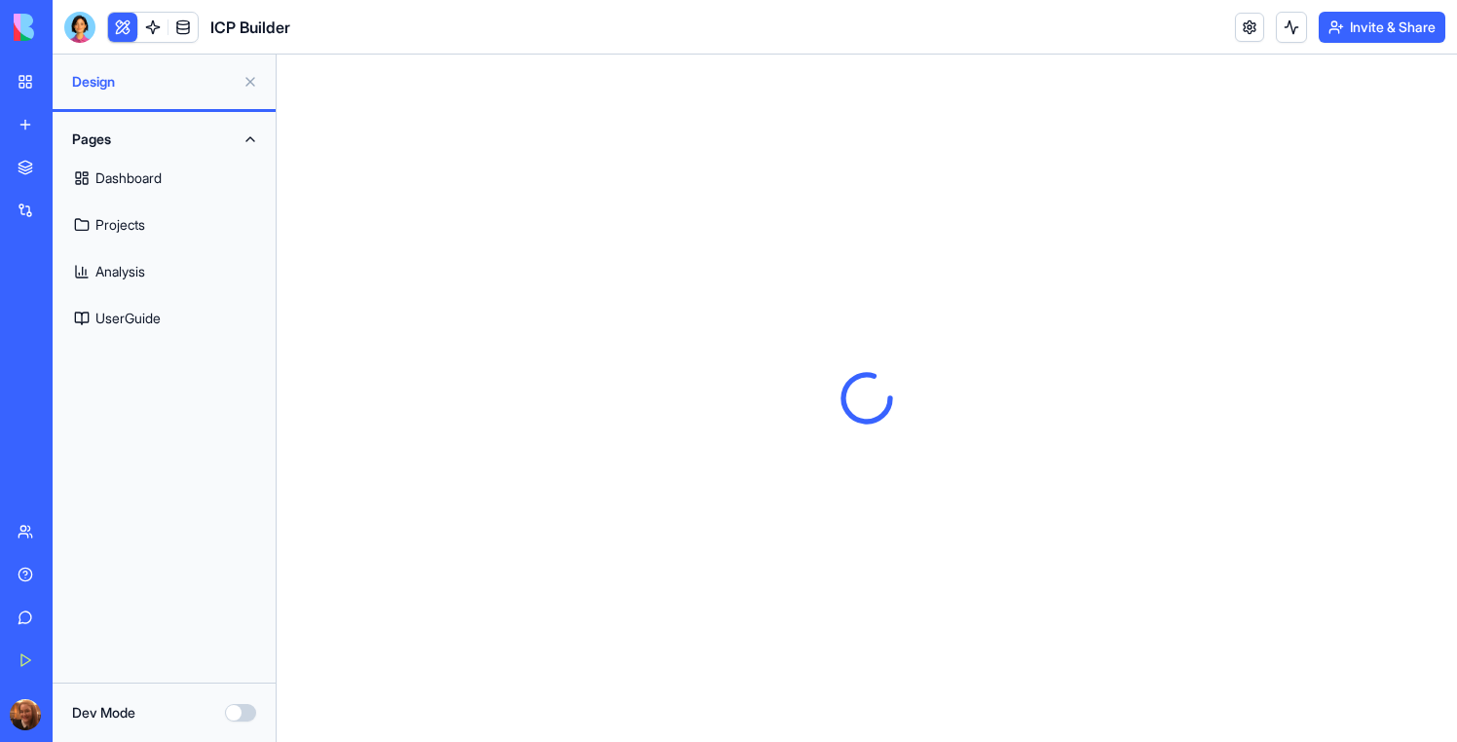
click at [122, 29] on button at bounding box center [122, 27] width 29 height 29
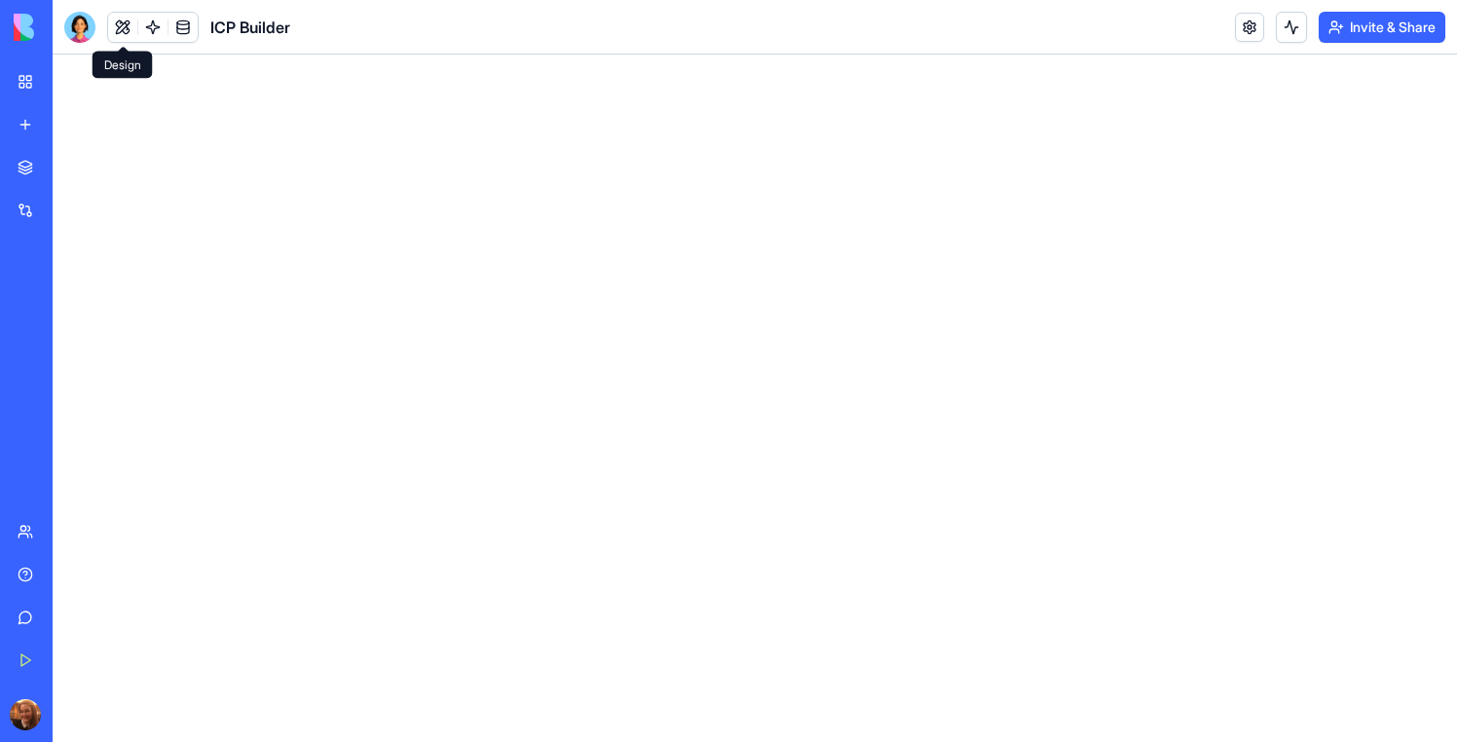
click at [128, 35] on button at bounding box center [122, 27] width 29 height 29
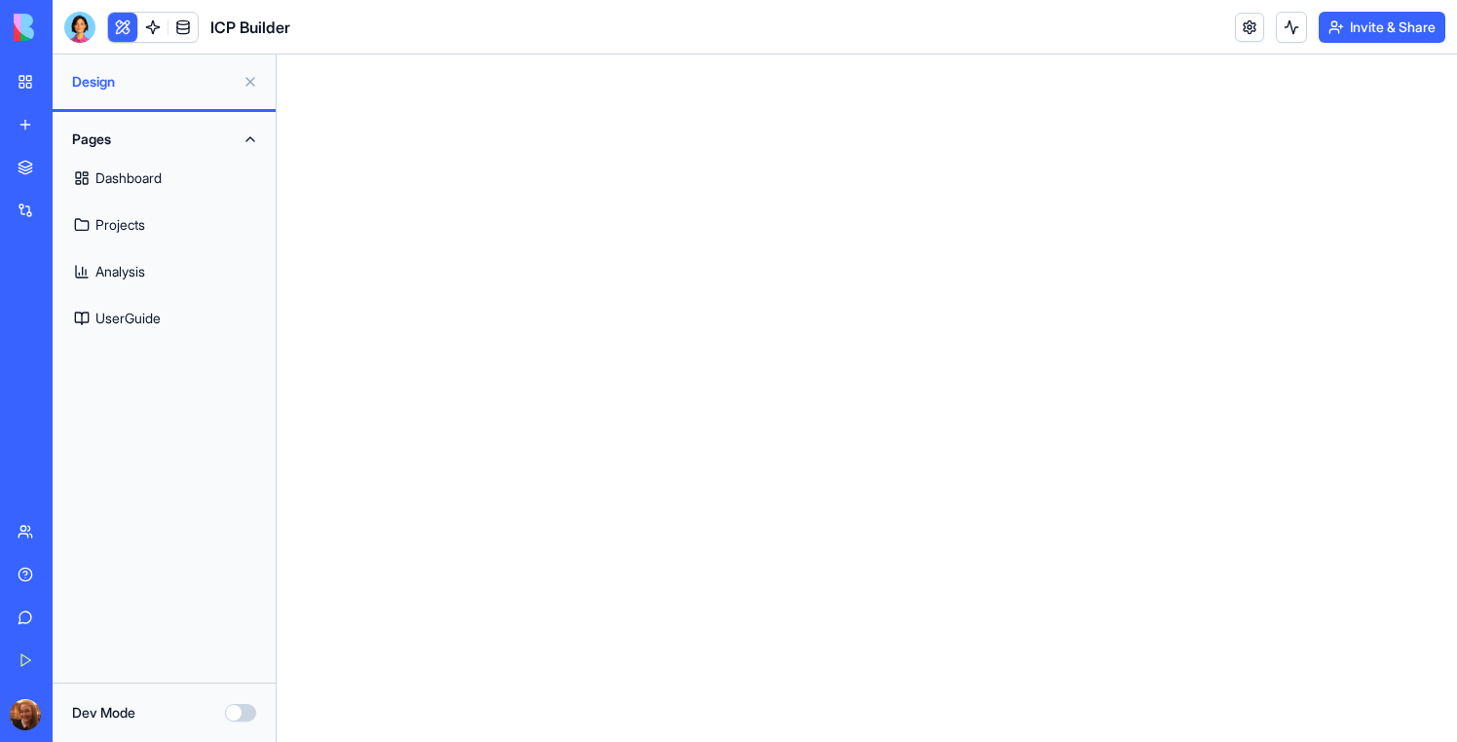
click at [127, 174] on link "Dashboard" at bounding box center [164, 178] width 200 height 47
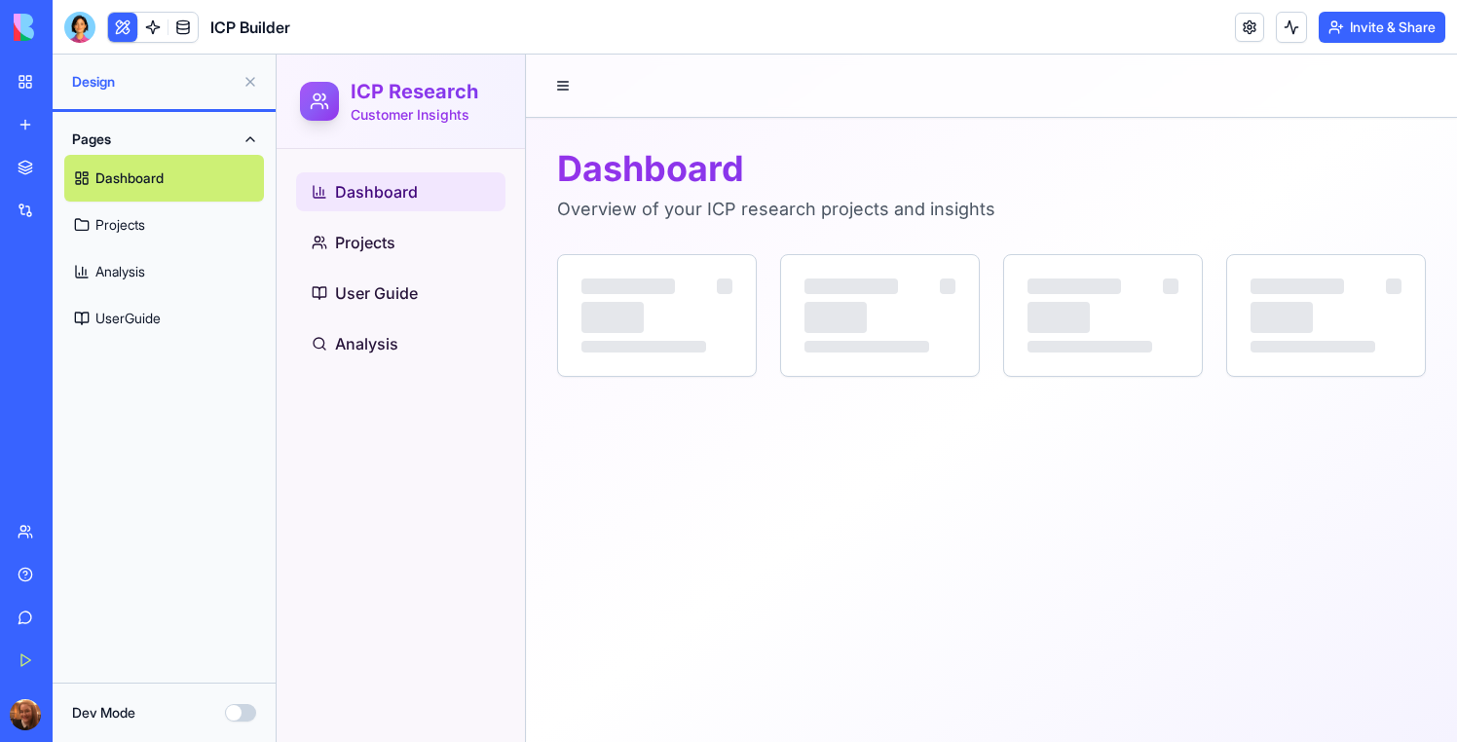
click at [126, 223] on link "Projects" at bounding box center [164, 225] width 200 height 47
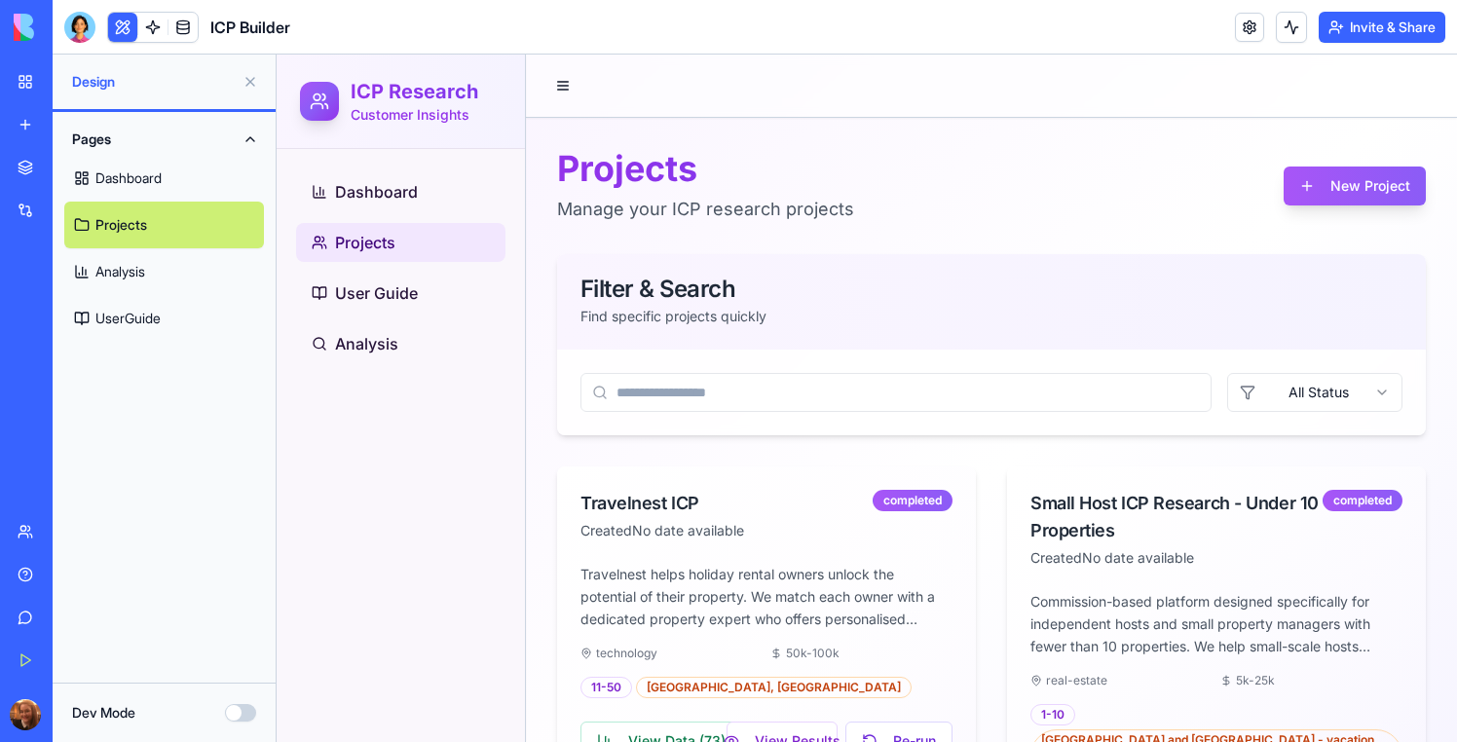
click at [125, 34] on button at bounding box center [122, 27] width 29 height 29
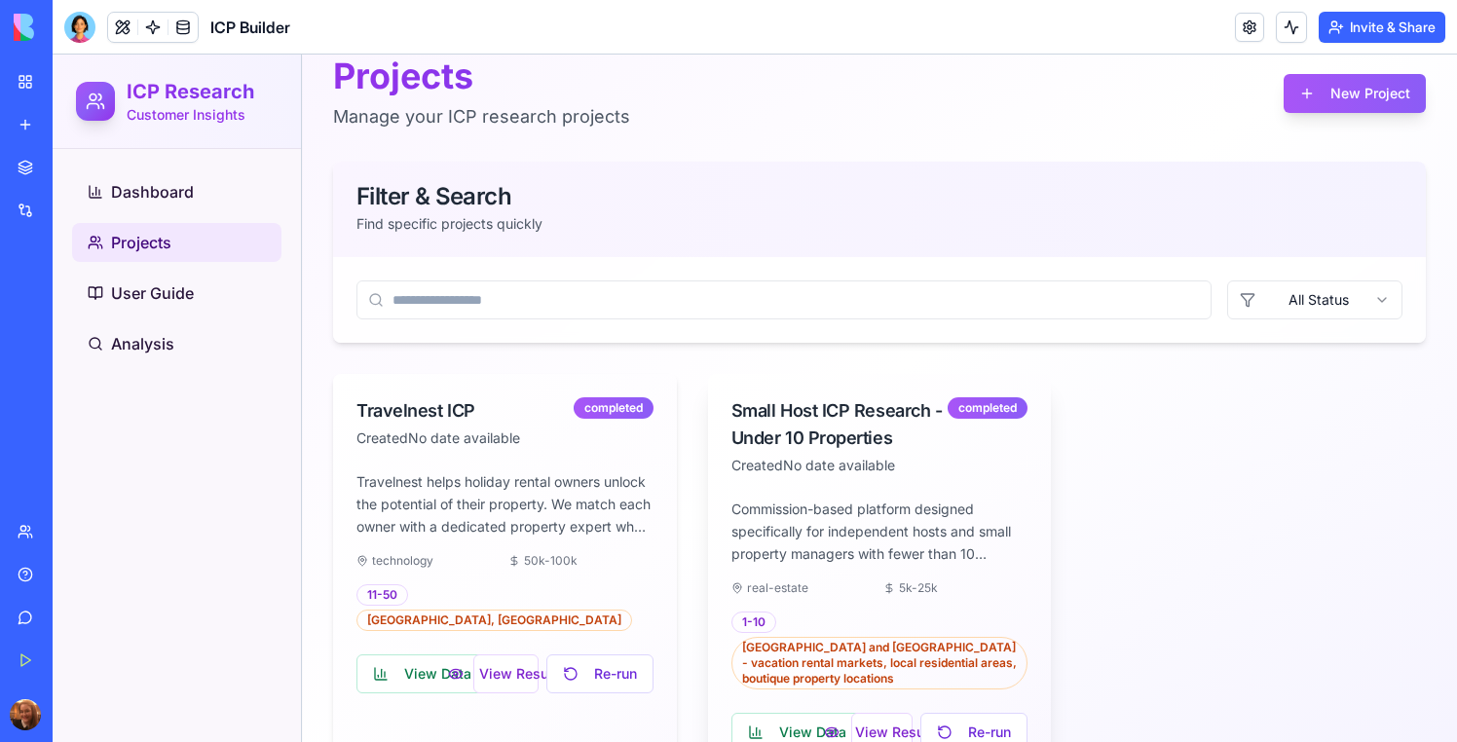
scroll to position [141, 0]
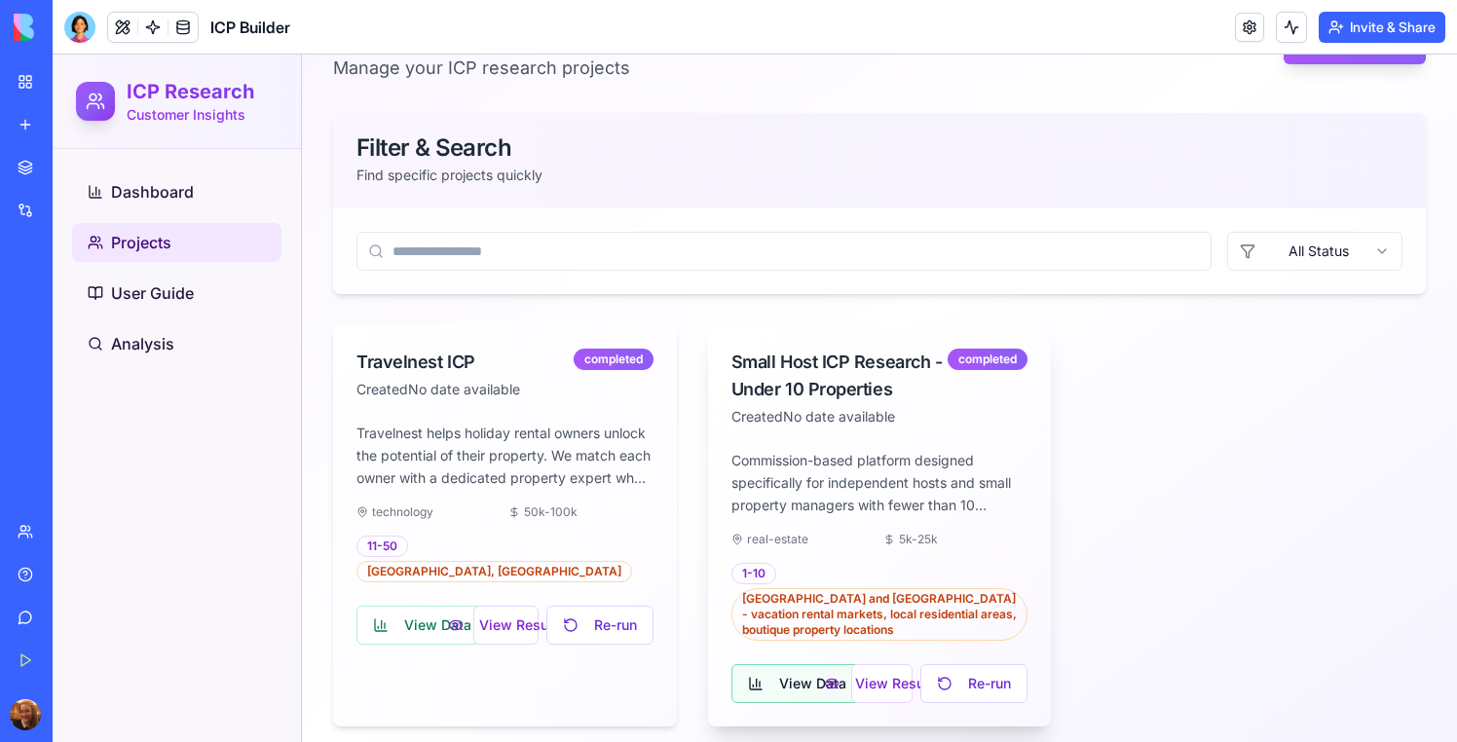
click at [790, 670] on button "View Data ( 104 )" at bounding box center [815, 683] width 168 height 39
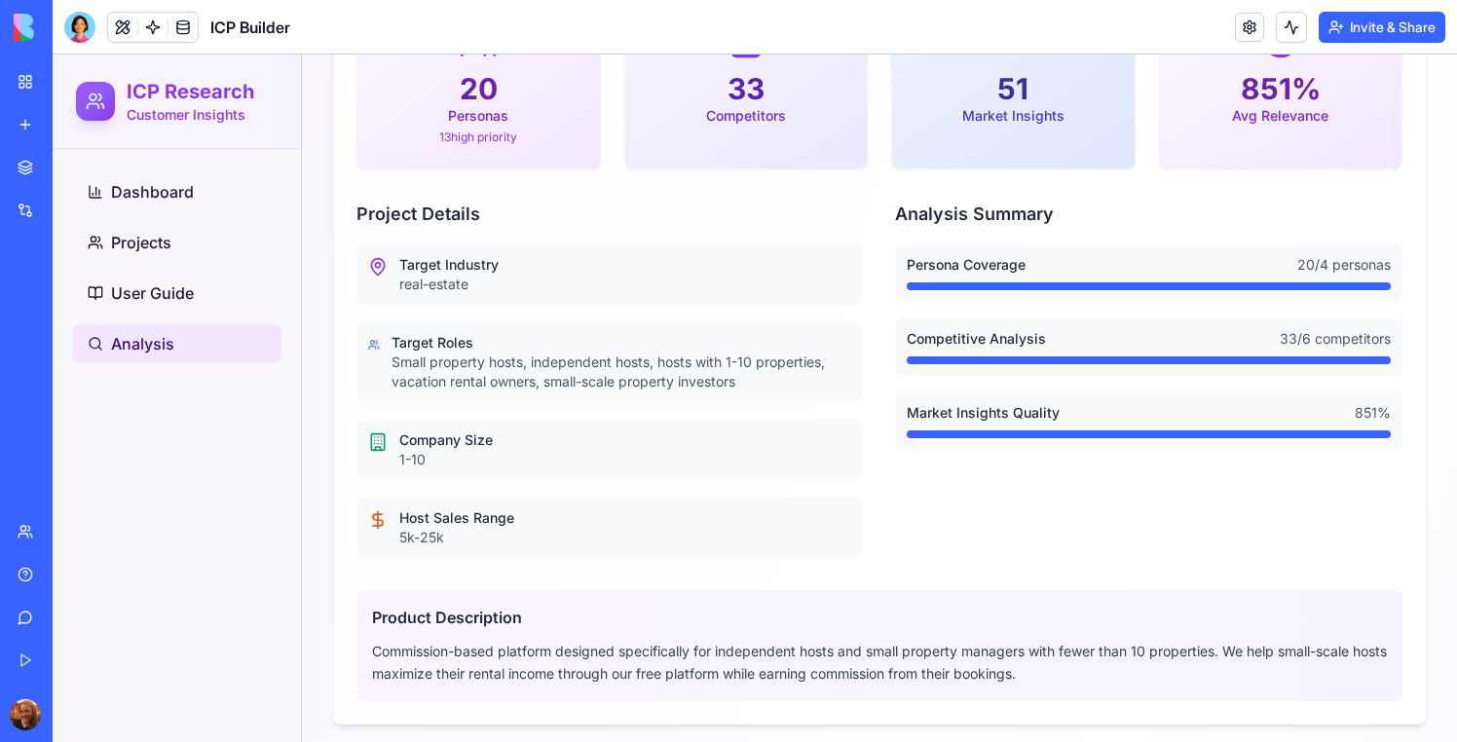
scroll to position [1018, 0]
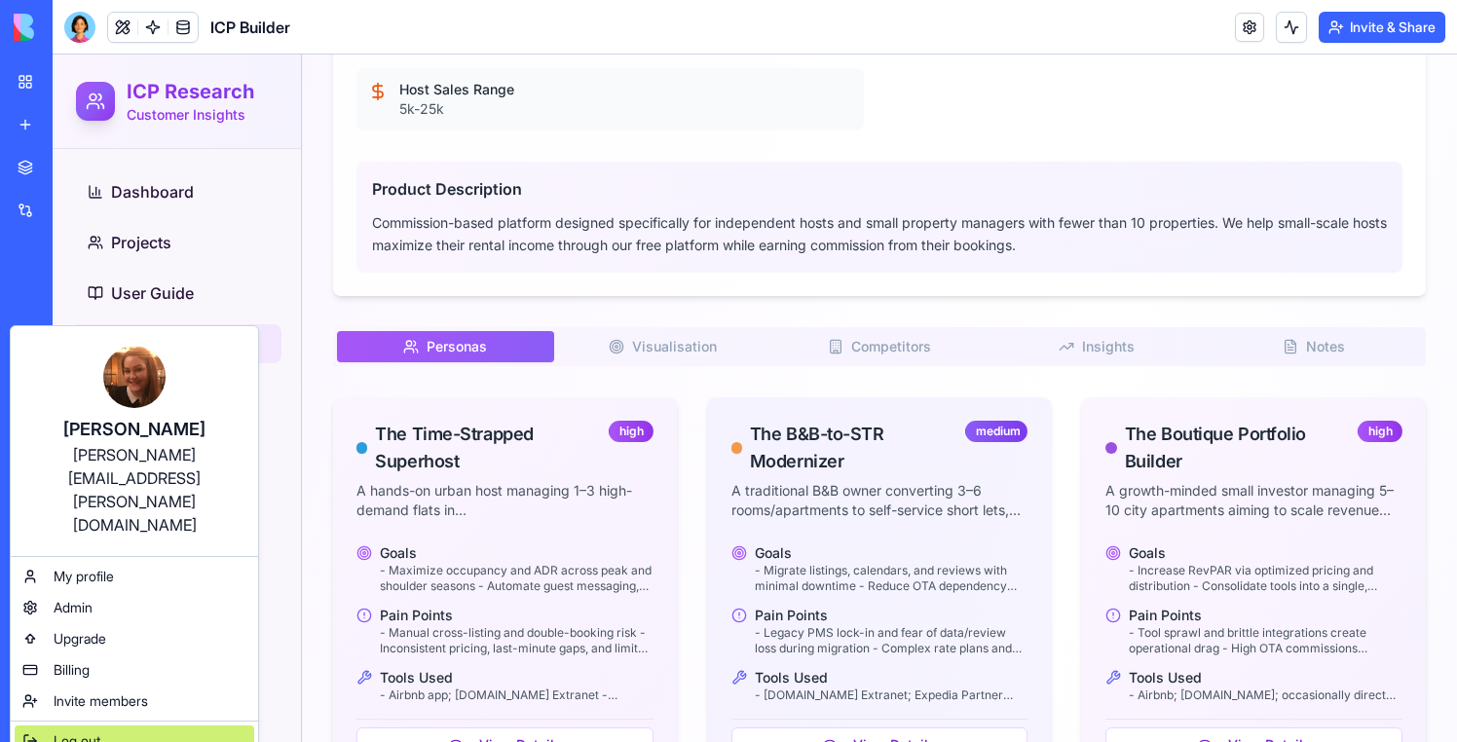
click at [85, 731] on span "Log out" at bounding box center [77, 740] width 47 height 19
